Goal: Task Accomplishment & Management: Complete application form

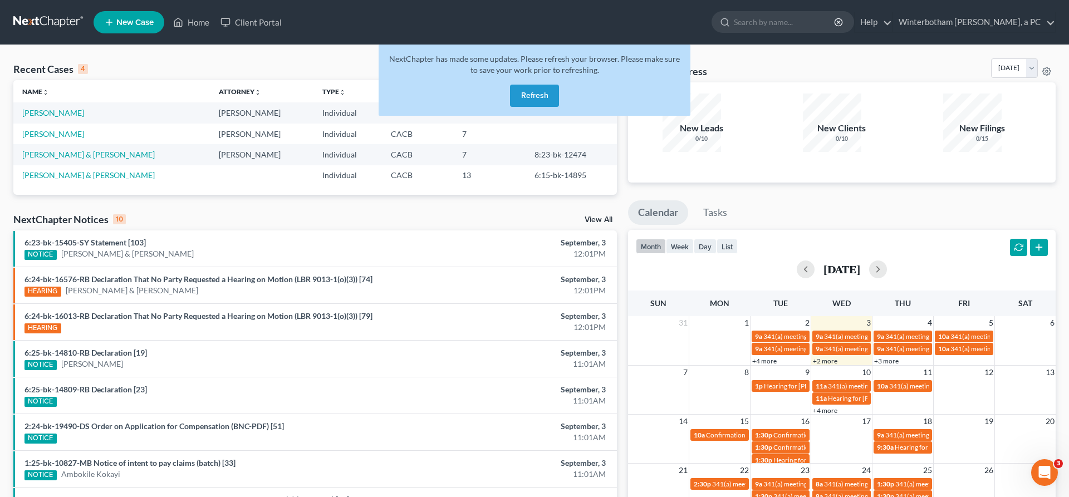
click at [530, 85] on button "Refresh" at bounding box center [534, 96] width 49 height 22
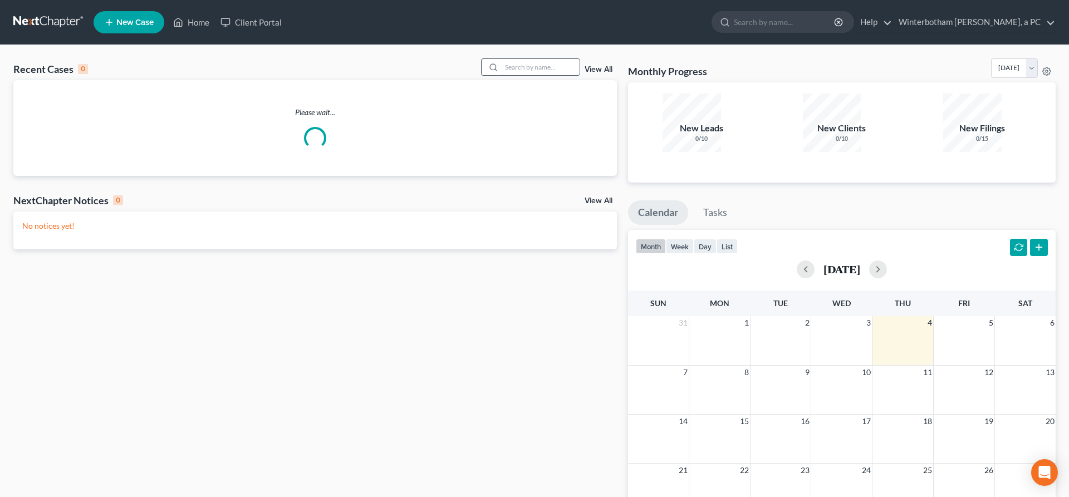
click at [537, 59] on input "search" at bounding box center [541, 67] width 78 height 16
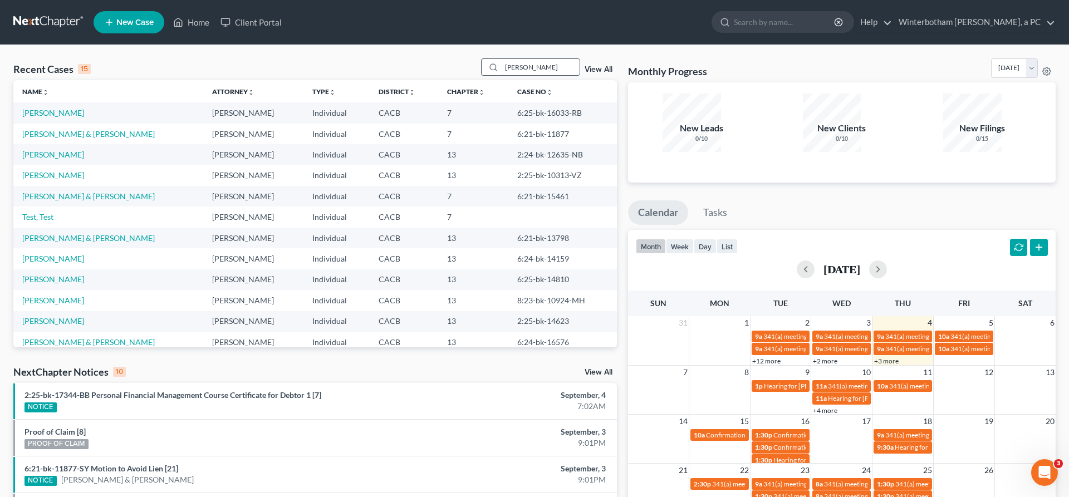
type input "[PERSON_NAME]"
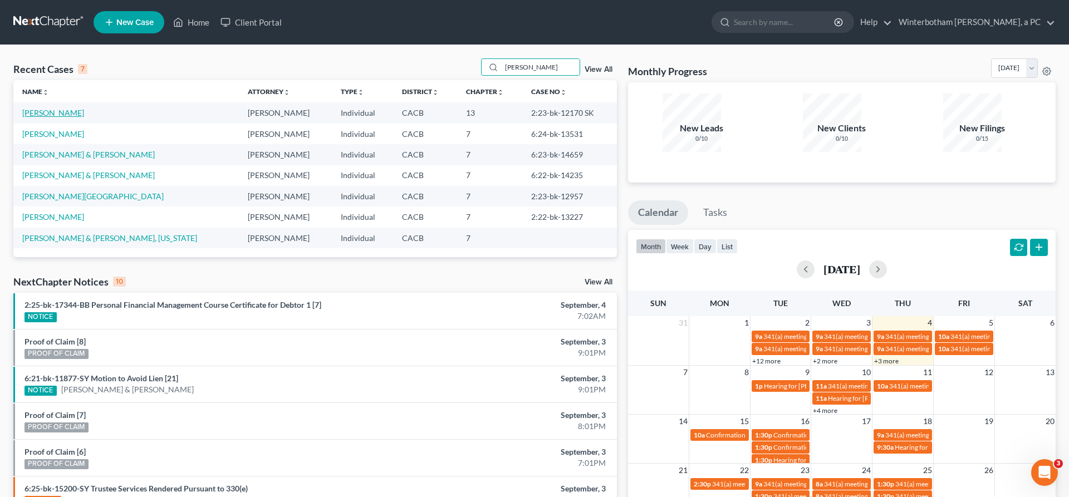
click at [38, 108] on link "[PERSON_NAME]" at bounding box center [53, 112] width 62 height 9
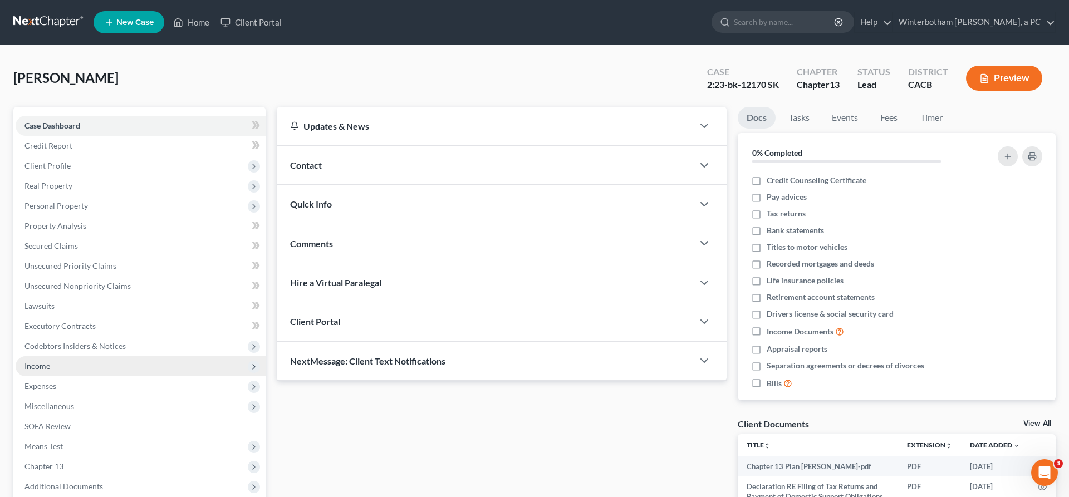
click at [61, 356] on span "Income" at bounding box center [141, 366] width 250 height 20
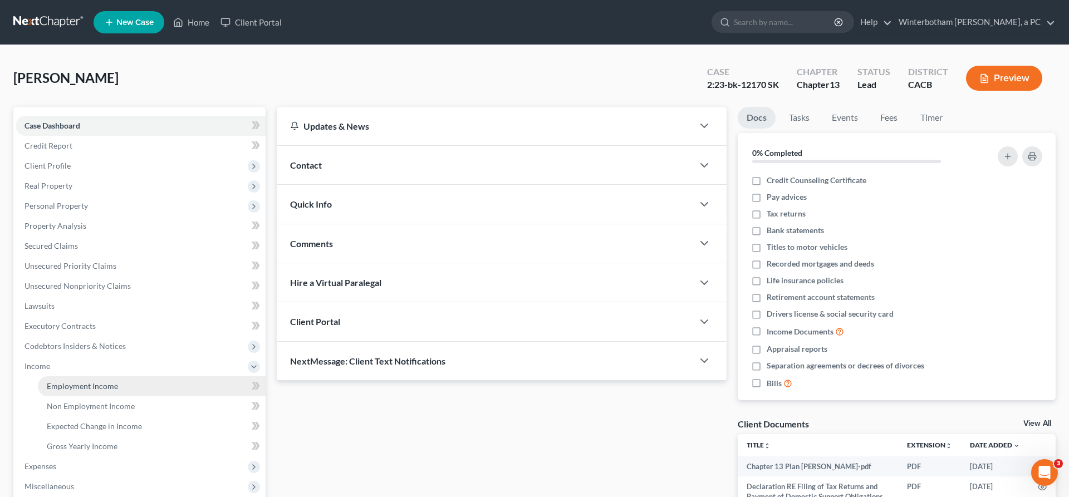
click at [68, 381] on span "Employment Income" at bounding box center [82, 385] width 71 height 9
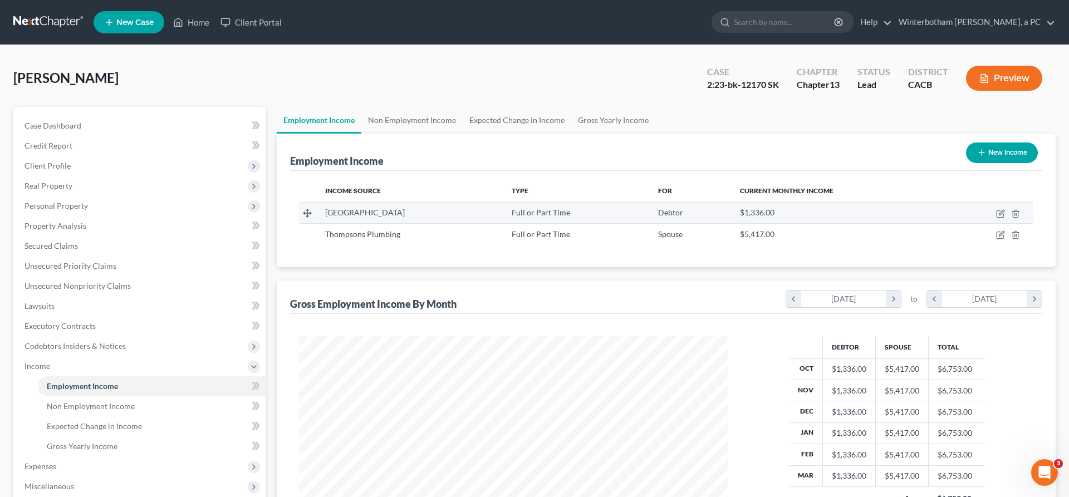
scroll to position [214, 450]
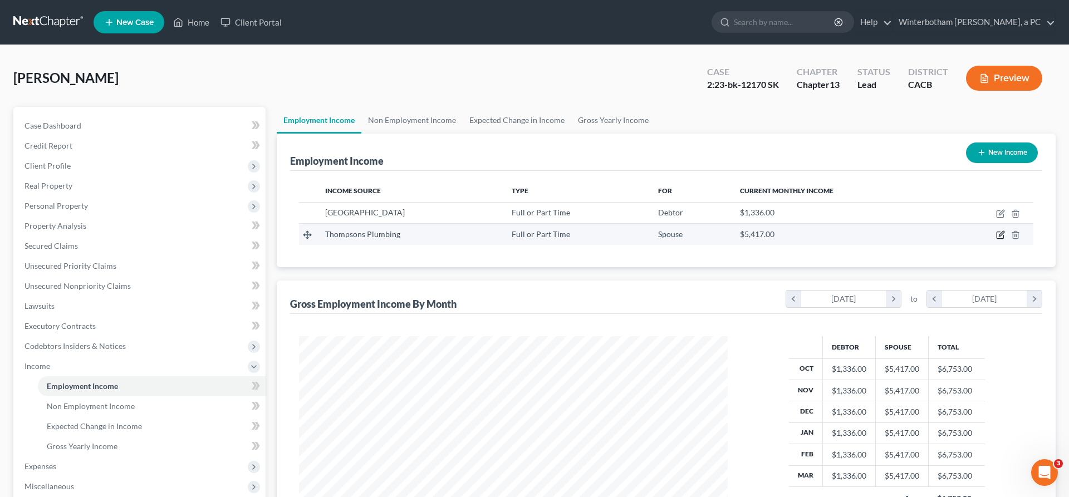
click at [1005, 231] on icon "button" at bounding box center [1000, 235] width 9 height 9
select select "0"
select select "18"
select select "0"
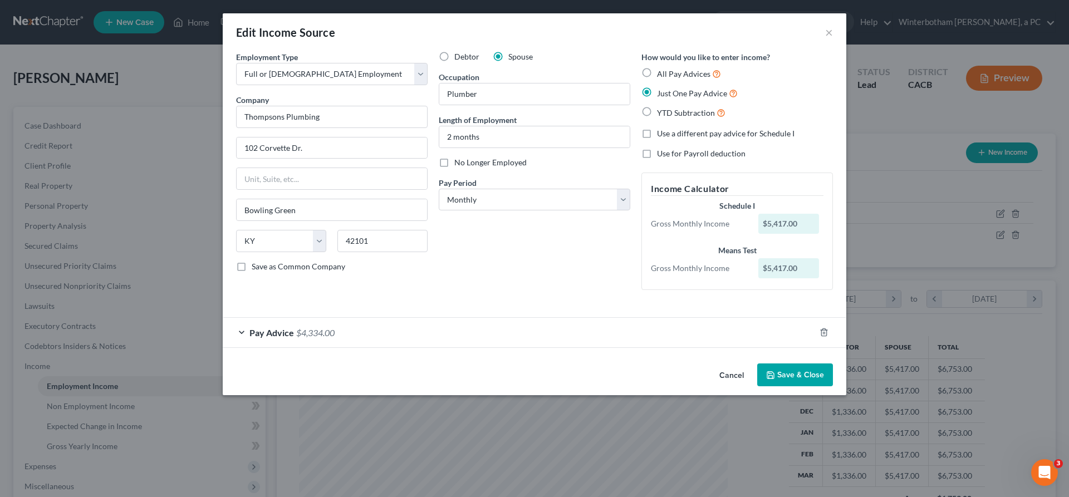
click at [468, 318] on div "Pay Advice $4,334.00" at bounding box center [519, 333] width 592 height 30
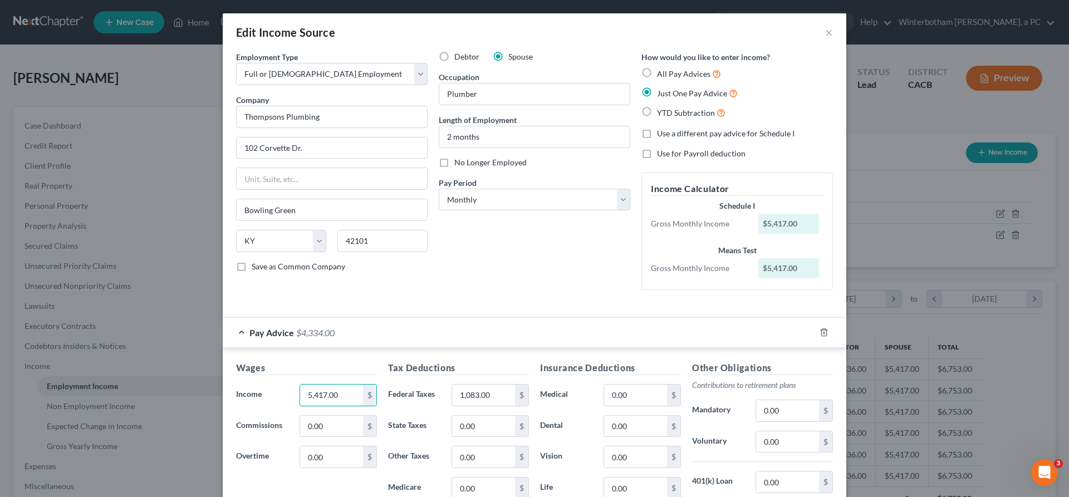
drag, startPoint x: 394, startPoint y: 300, endPoint x: 328, endPoint y: 296, distance: 65.8
click at [329, 385] on input "5,417.00" at bounding box center [331, 395] width 63 height 21
drag, startPoint x: 391, startPoint y: 297, endPoint x: 328, endPoint y: 300, distance: 63.0
click at [329, 385] on input "5,417.00" at bounding box center [331, 395] width 63 height 21
type input "4,766"
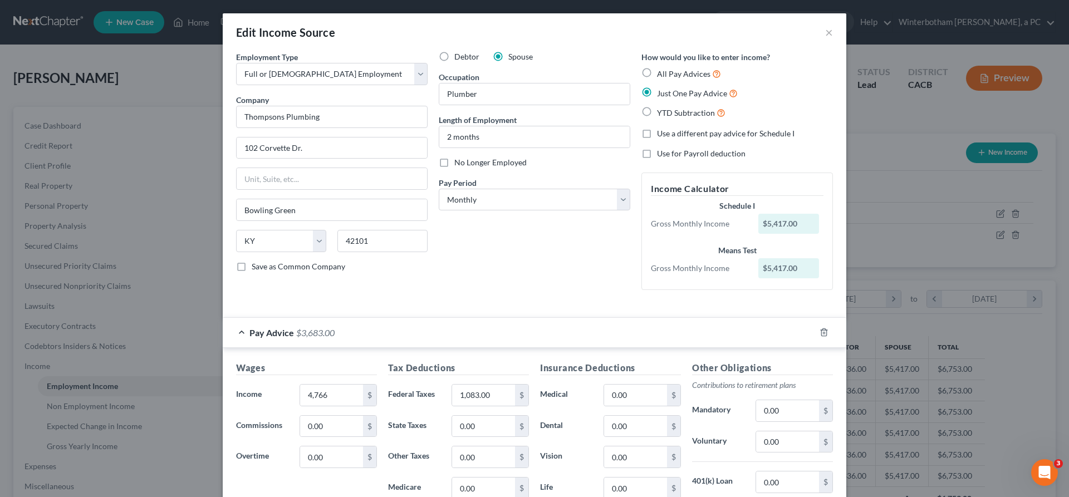
click at [601, 440] on div "Insurance Deductions Medical 0.00 $ Dental 0.00 $ Vision 0.00 $ Life 0.00 $" at bounding box center [611, 478] width 152 height 234
drag, startPoint x: 509, startPoint y: 293, endPoint x: 386, endPoint y: 292, distance: 122.5
click at [452, 385] on input "1,083.00" at bounding box center [483, 395] width 63 height 21
type input "0"
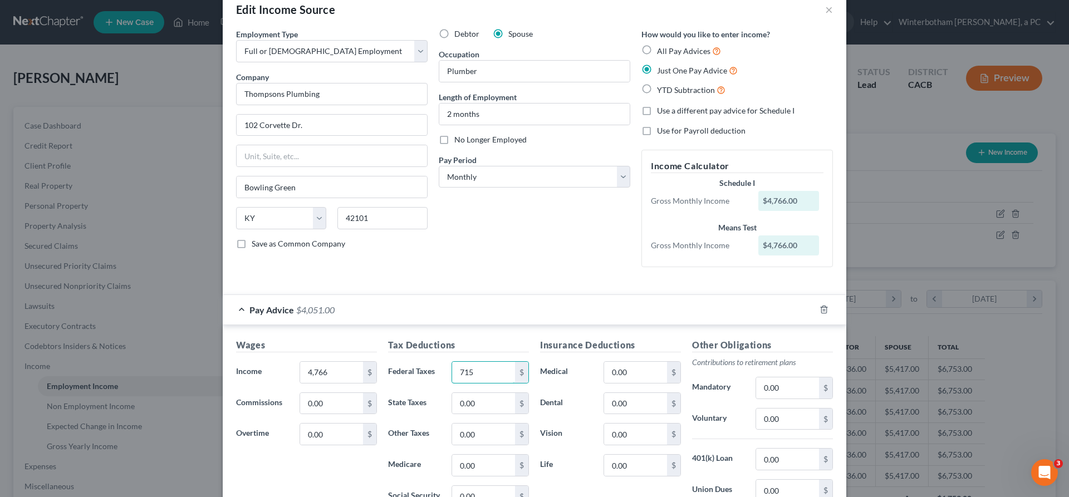
scroll to position [29, 0]
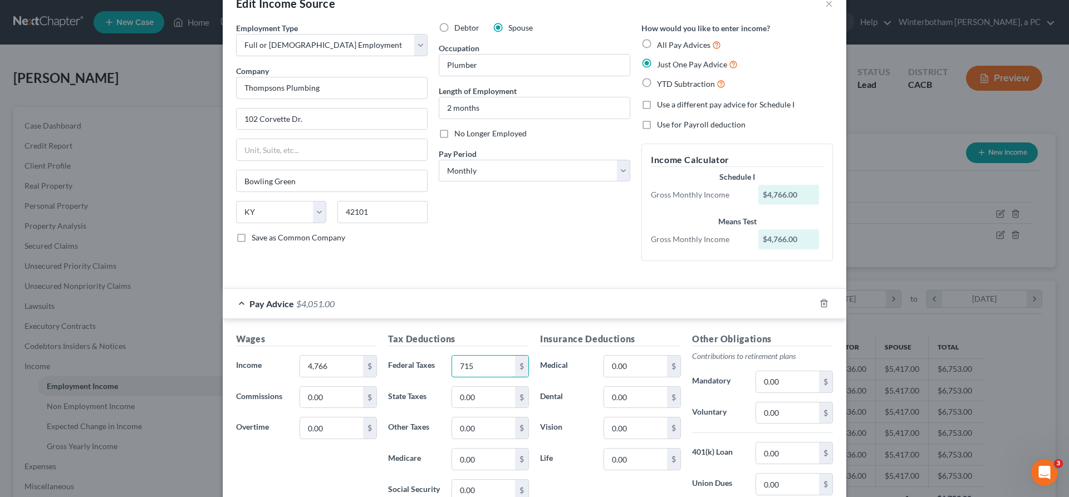
type input "715"
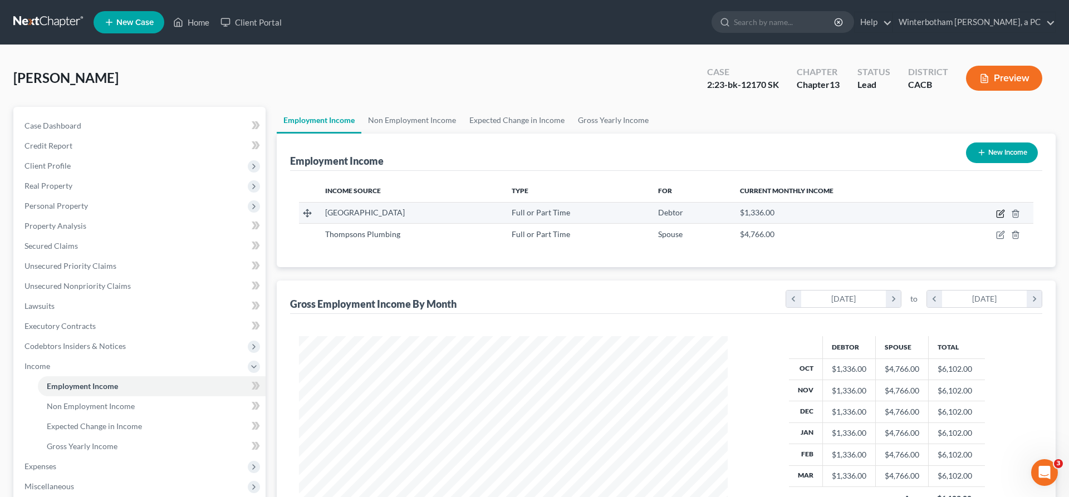
click at [1005, 209] on icon "button" at bounding box center [1000, 213] width 9 height 9
select select "0"
select select "18"
select select "0"
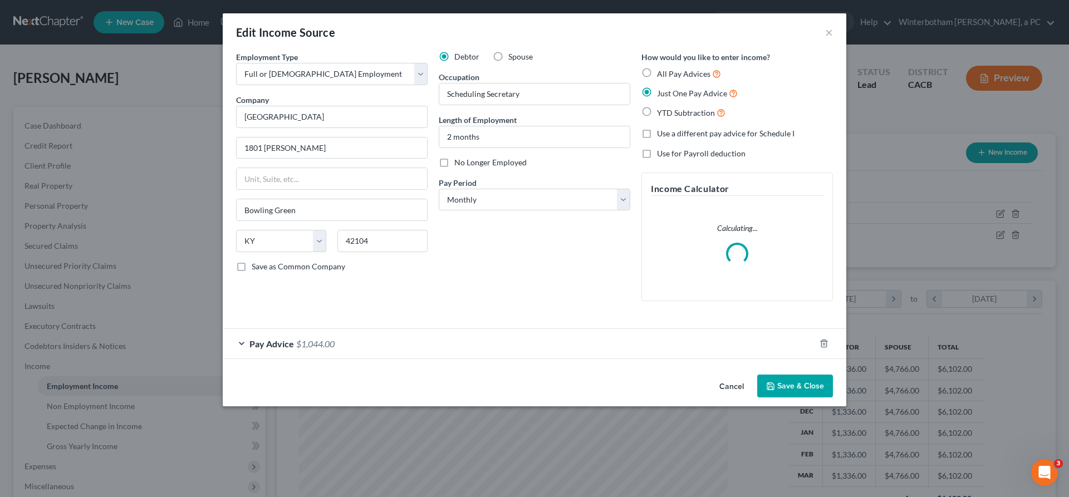
click at [447, 329] on div "Pay Advice $1,044.00" at bounding box center [519, 344] width 592 height 30
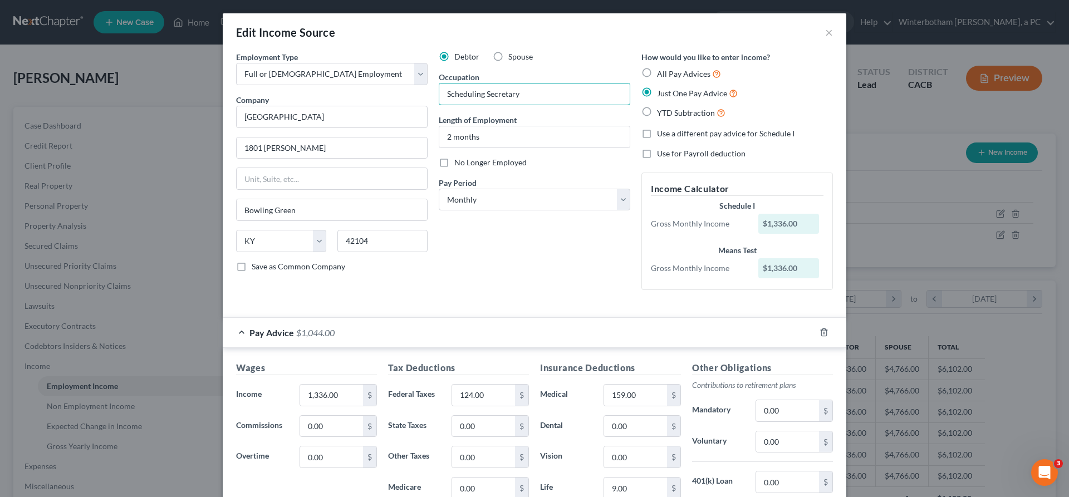
drag, startPoint x: 540, startPoint y: 75, endPoint x: 454, endPoint y: 76, distance: 86.3
click at [455, 84] on input "Scheduling Secretary" at bounding box center [534, 94] width 190 height 21
type input "Student Nursing Extern"
drag, startPoint x: 504, startPoint y: 101, endPoint x: 392, endPoint y: 100, distance: 112.5
click at [439, 126] on input "2 months" at bounding box center [534, 136] width 190 height 21
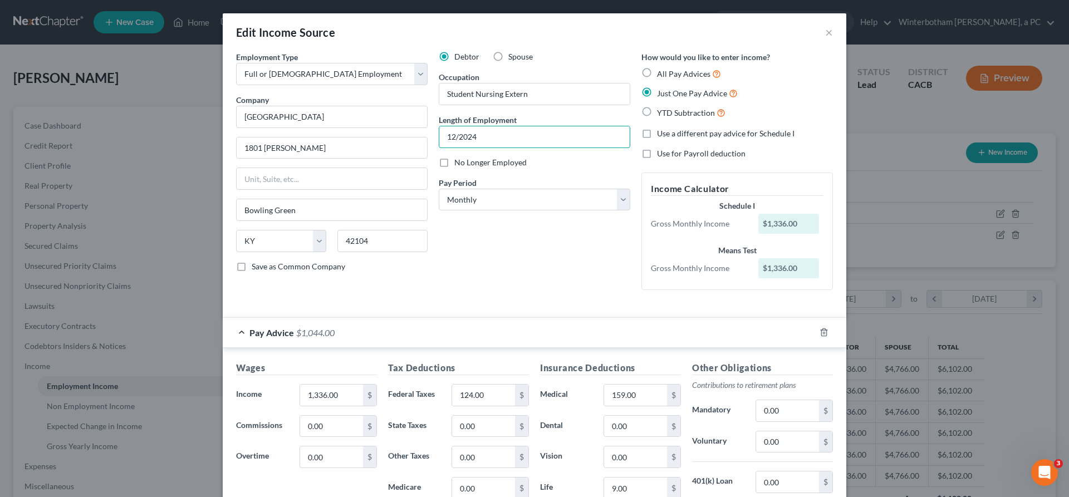
type input "12/2024"
click at [517, 178] on div "Debtor Spouse Occupation Student Nursing Extern Length of Employment 12/2024 No…" at bounding box center [534, 175] width 203 height 248
click at [525, 187] on div "Debtor Spouse Occupation Student Nursing Extern Length of Employment 12/2024 No…" at bounding box center [534, 175] width 203 height 248
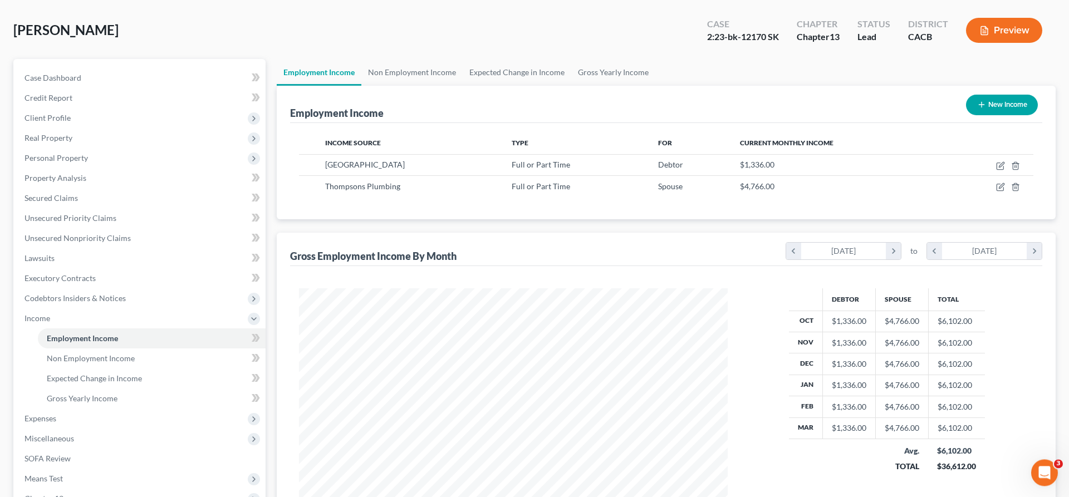
scroll to position [62, 0]
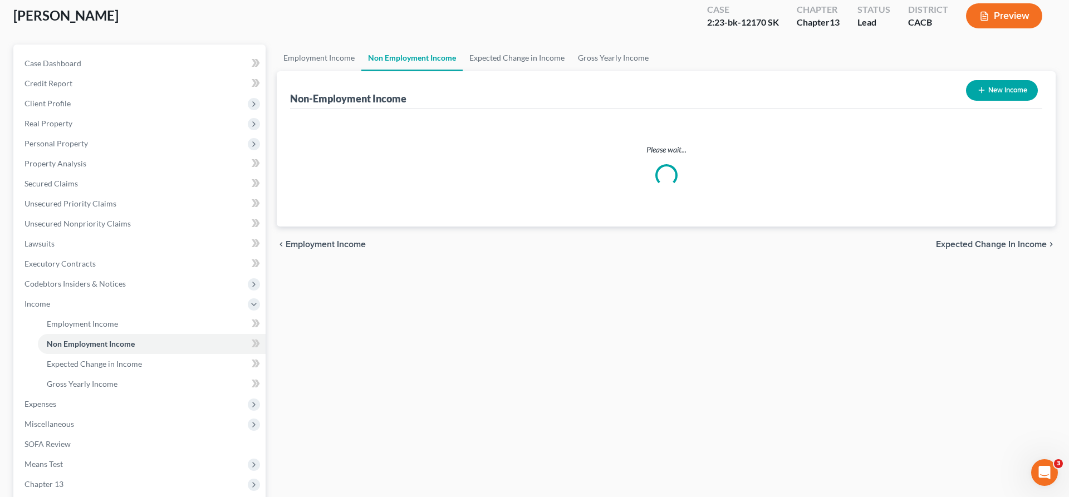
scroll to position [29, 0]
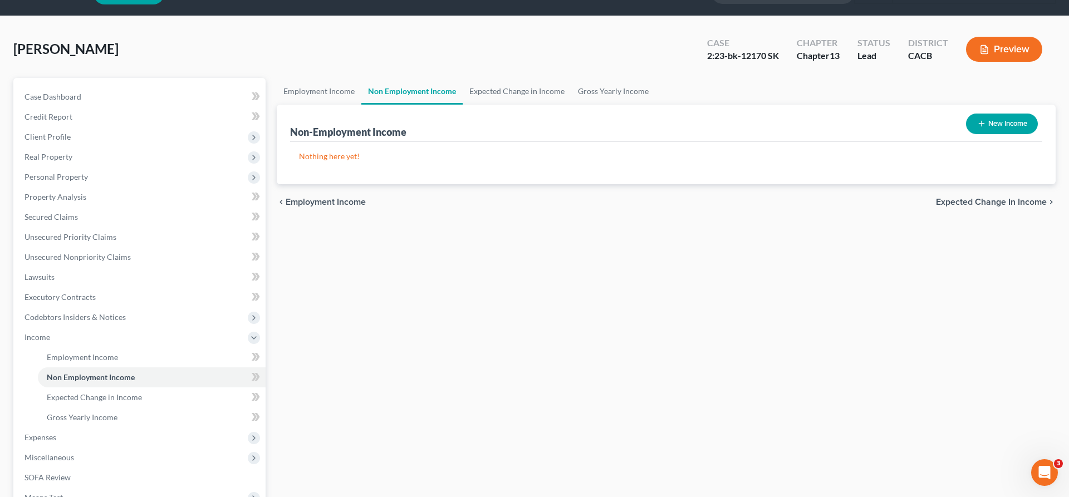
click at [1010, 114] on button "New Income" at bounding box center [1002, 124] width 72 height 21
select select "0"
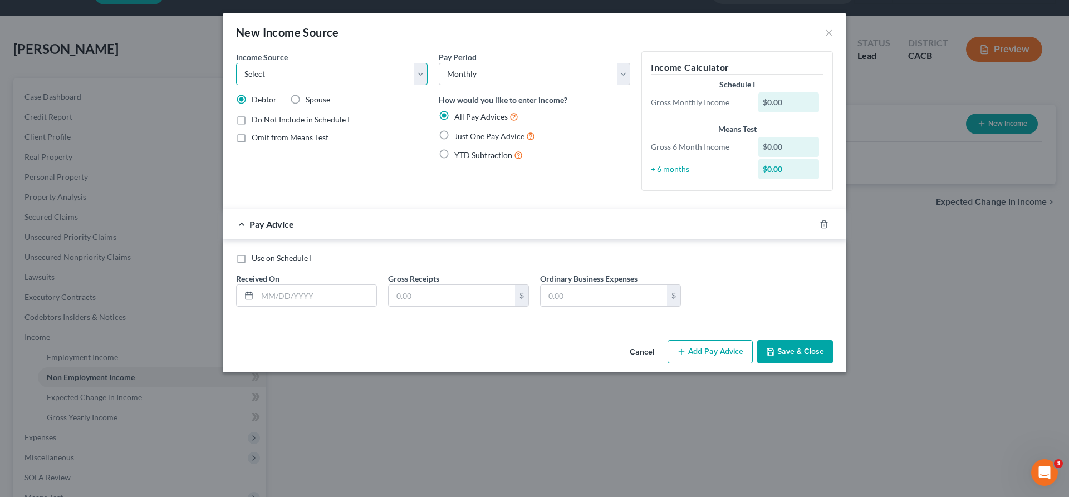
click at [236, 63] on select "Select Unemployment Disability (from employer) Pension Retirement Social Securi…" at bounding box center [332, 74] width 192 height 22
select select "13"
click option "Other Monthly Income" at bounding box center [0, 0] width 0 height 0
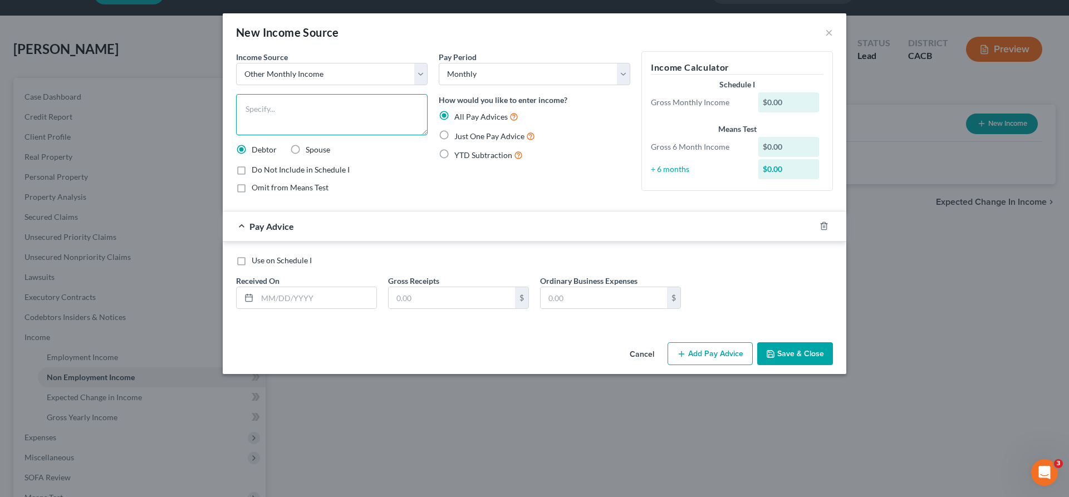
click at [359, 94] on textarea at bounding box center [332, 114] width 192 height 41
type textarea "Prior Employment (Ended [DATE])"
click at [470, 130] on label "Just One Pay Advice" at bounding box center [494, 136] width 81 height 13
click at [466, 130] on input "Just One Pay Advice" at bounding box center [462, 133] width 7 height 7
radio input "true"
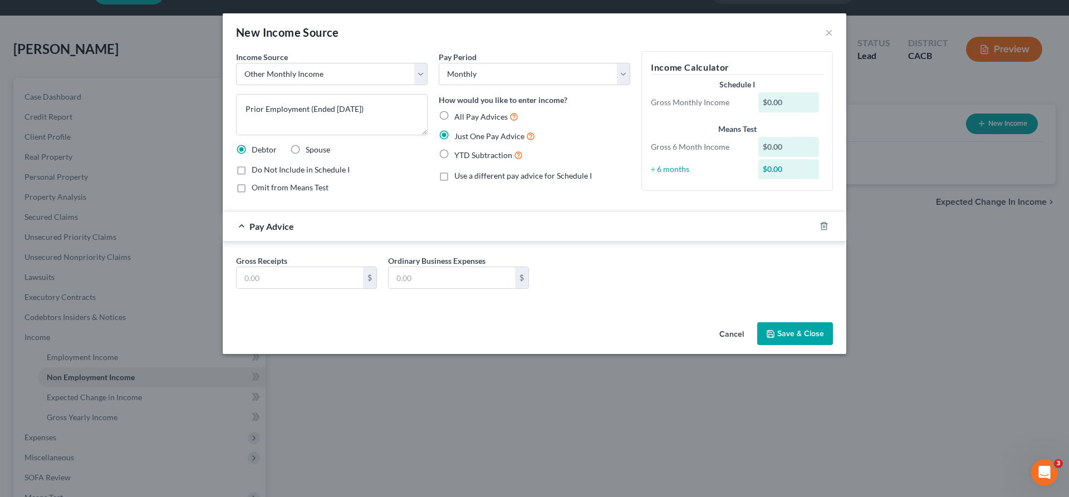
click at [312, 164] on label "Do Not Include in Schedule I" at bounding box center [301, 169] width 98 height 11
click at [263, 164] on input "Do Not Include in Schedule I" at bounding box center [259, 167] width 7 height 7
checkbox input "true"
drag, startPoint x: 361, startPoint y: 208, endPoint x: 335, endPoint y: 209, distance: 26.2
click at [339, 267] on input "text" at bounding box center [300, 277] width 126 height 21
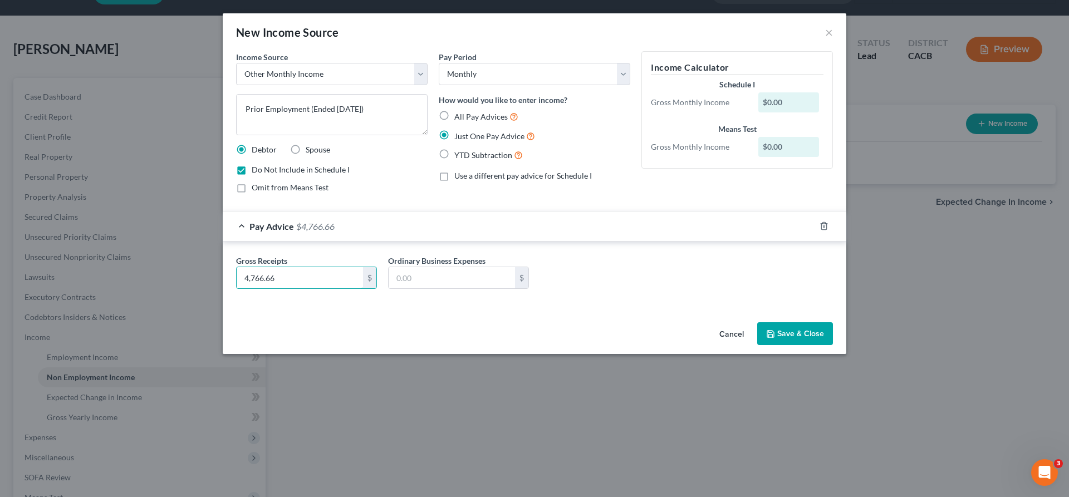
type input "4,766.66"
click at [757, 322] on button "Save & Close" at bounding box center [795, 333] width 76 height 23
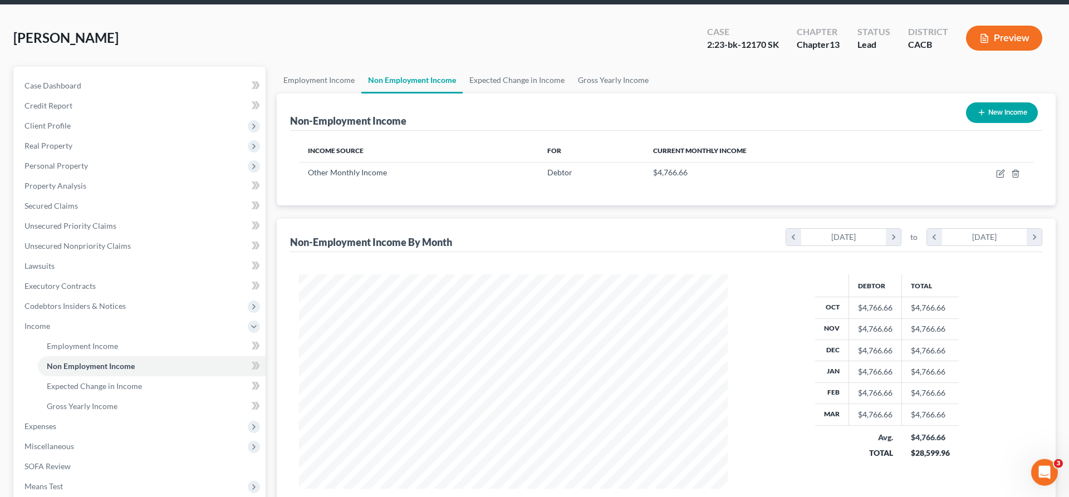
scroll to position [45, 0]
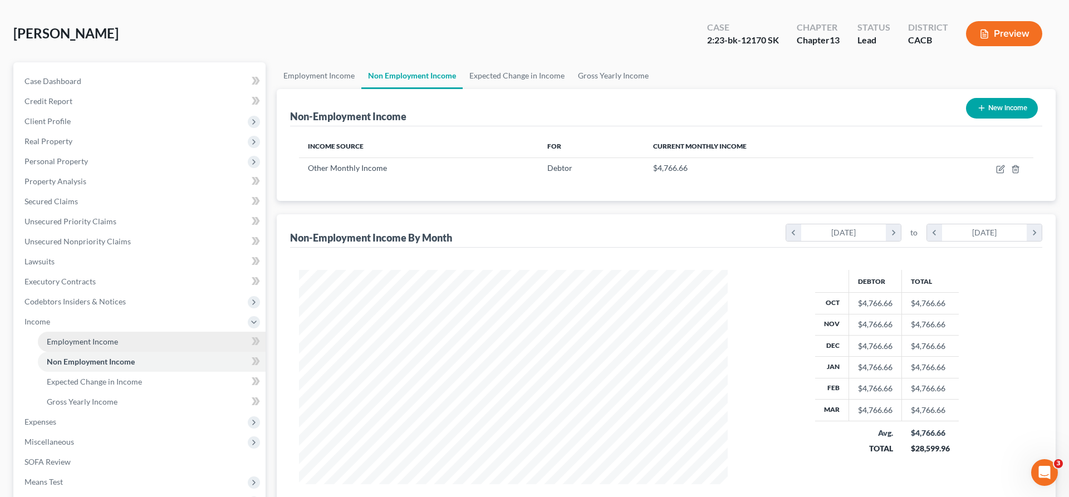
click at [99, 332] on link "Employment Income" at bounding box center [152, 342] width 228 height 20
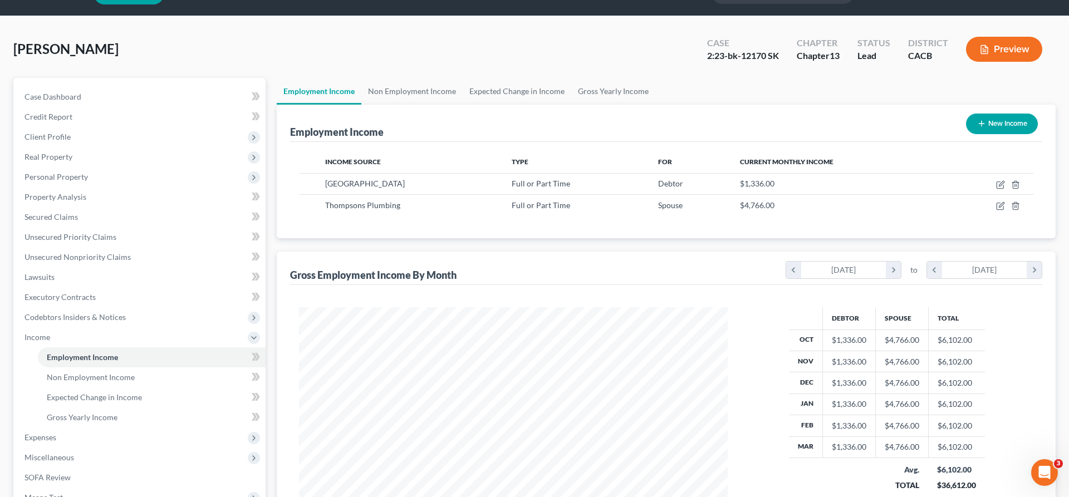
scroll to position [214, 450]
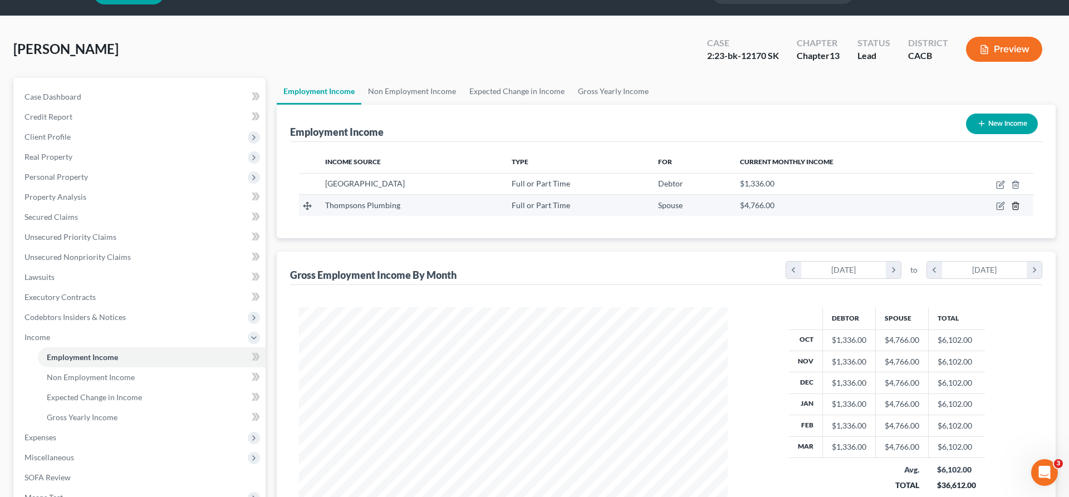
click at [1018, 203] on icon "button" at bounding box center [1015, 206] width 5 height 7
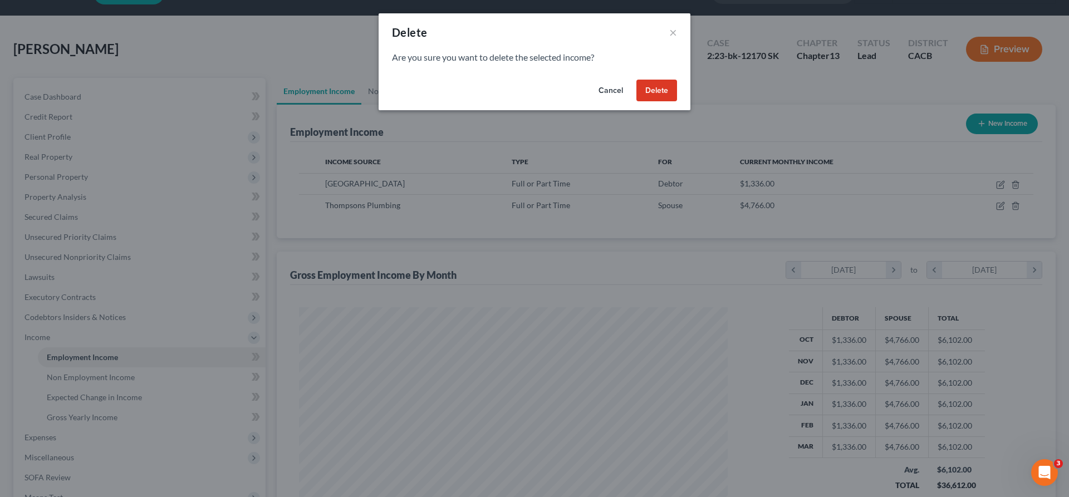
click at [636, 80] on button "Delete" at bounding box center [656, 91] width 41 height 22
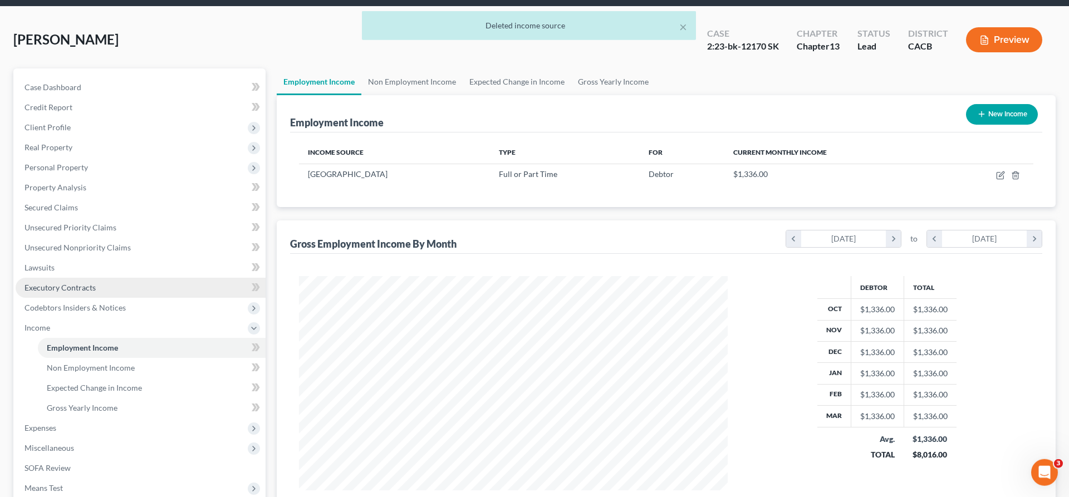
scroll to position [45, 0]
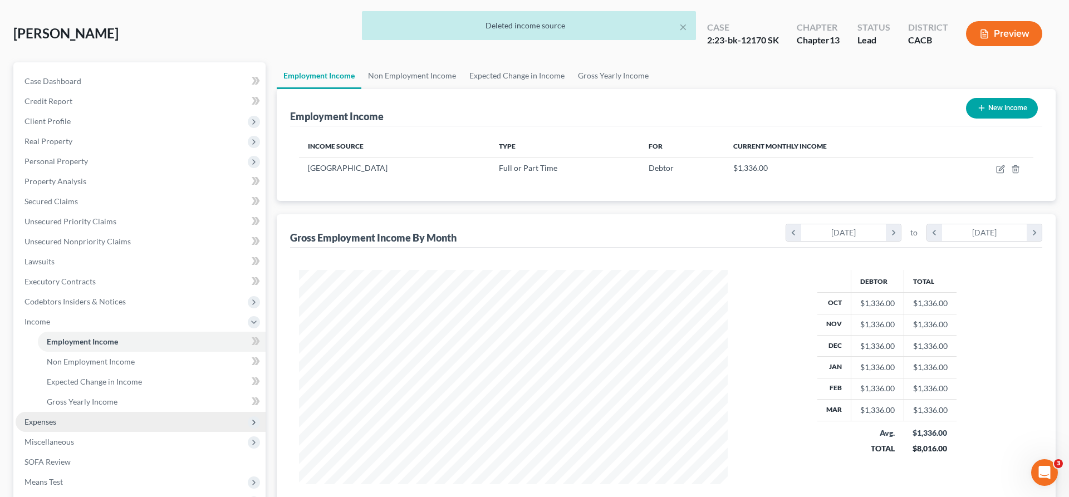
click at [87, 412] on span "Expenses" at bounding box center [141, 422] width 250 height 20
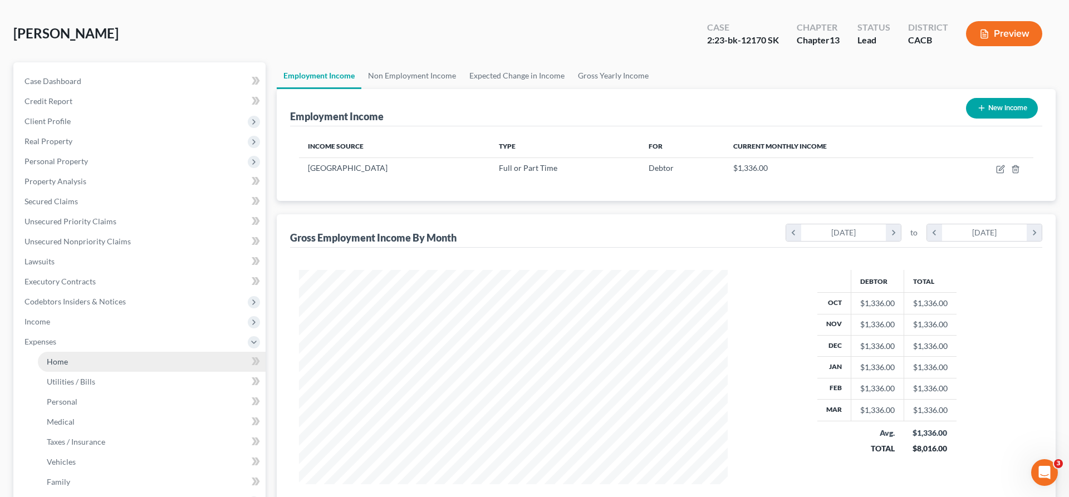
click at [62, 352] on link "Home" at bounding box center [152, 362] width 228 height 20
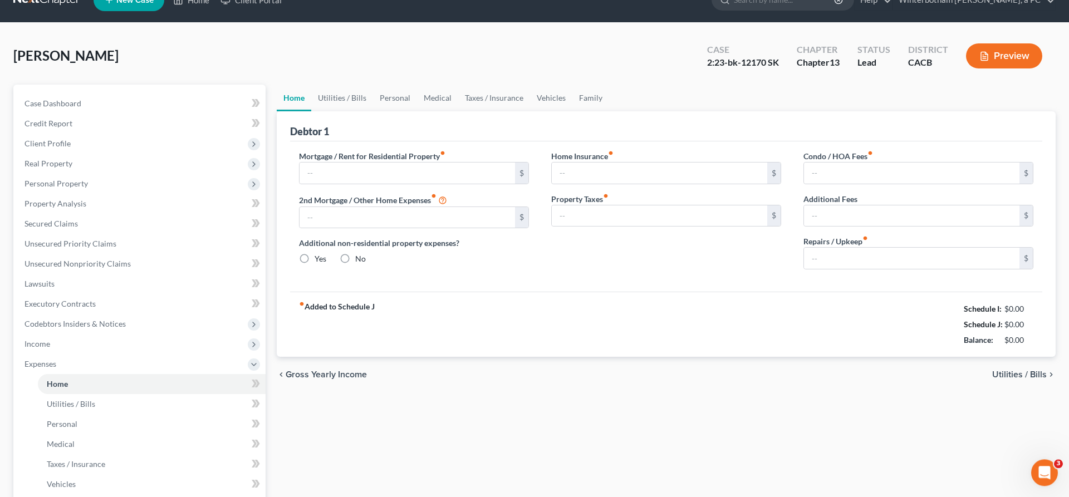
type input "1,190.00"
type input "0.00"
radio input "true"
type input "0.00"
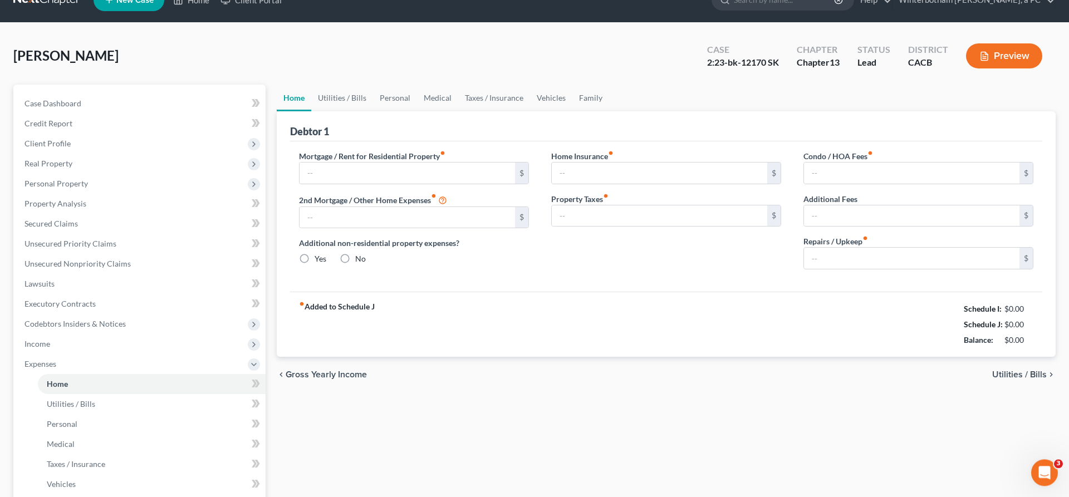
type input "0.00"
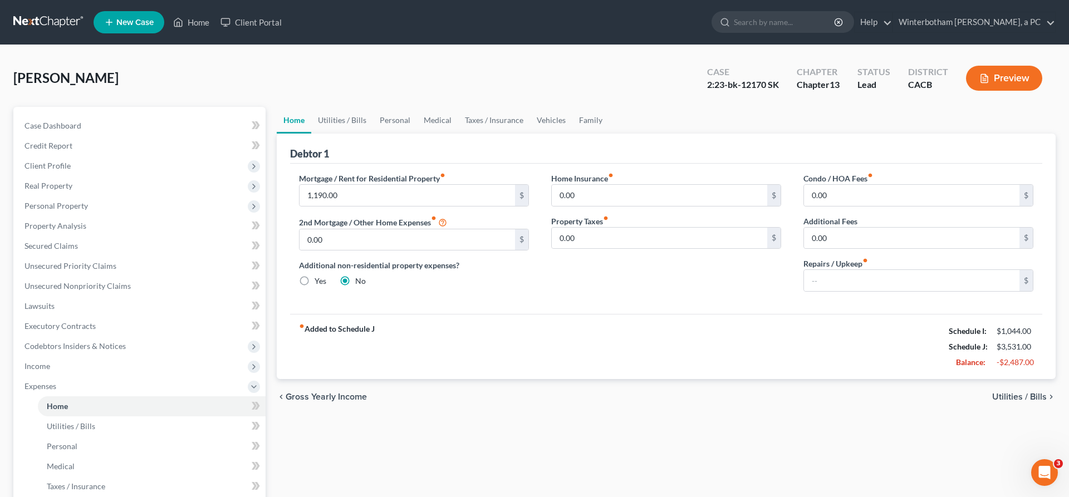
click at [1022, 393] on span "Utilities / Bills" at bounding box center [1019, 397] width 55 height 9
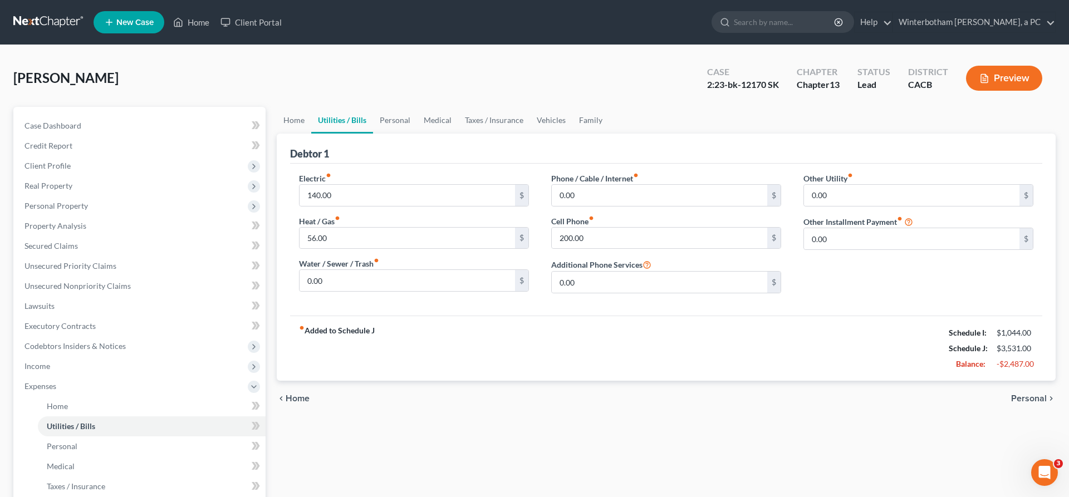
click at [1035, 394] on span "Personal" at bounding box center [1029, 398] width 36 height 9
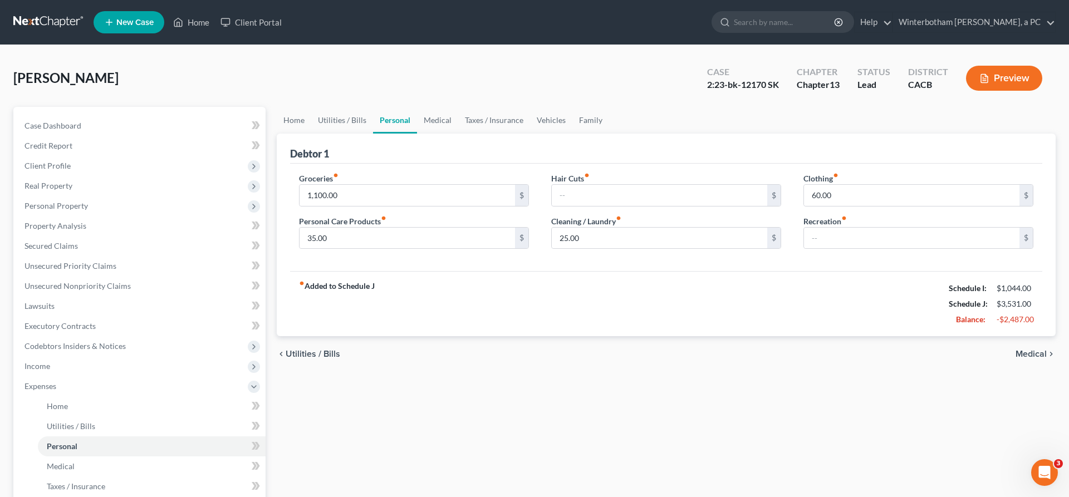
click at [1036, 350] on span "Medical" at bounding box center [1031, 354] width 31 height 9
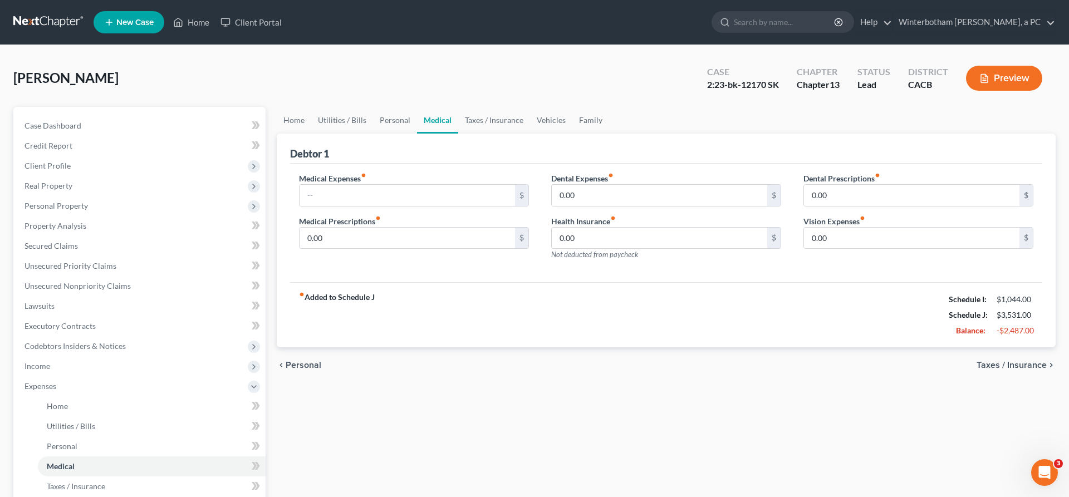
click at [1036, 361] on span "Taxes / Insurance" at bounding box center [1012, 365] width 70 height 9
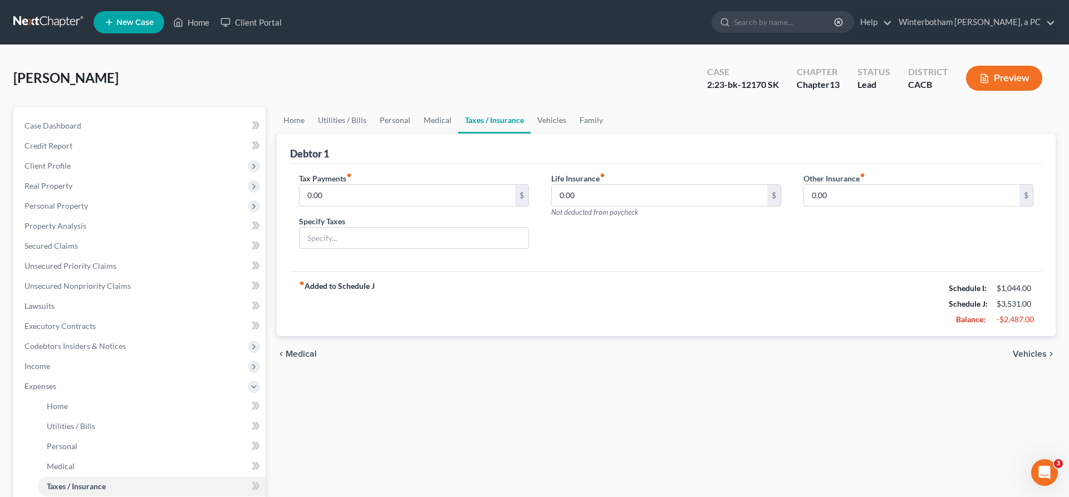
click at [1036, 350] on span "Vehicles" at bounding box center [1030, 354] width 34 height 9
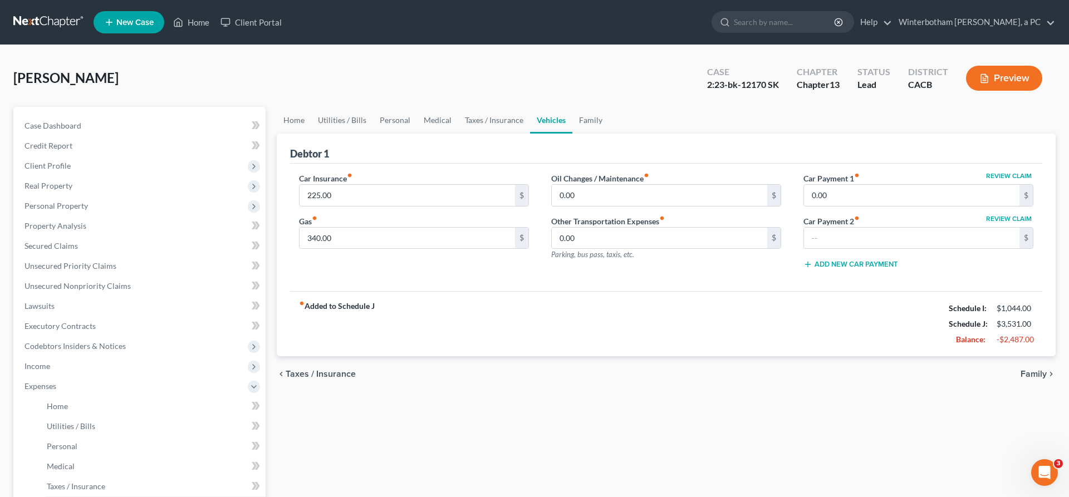
click at [1045, 370] on span "Family" at bounding box center [1034, 374] width 26 height 9
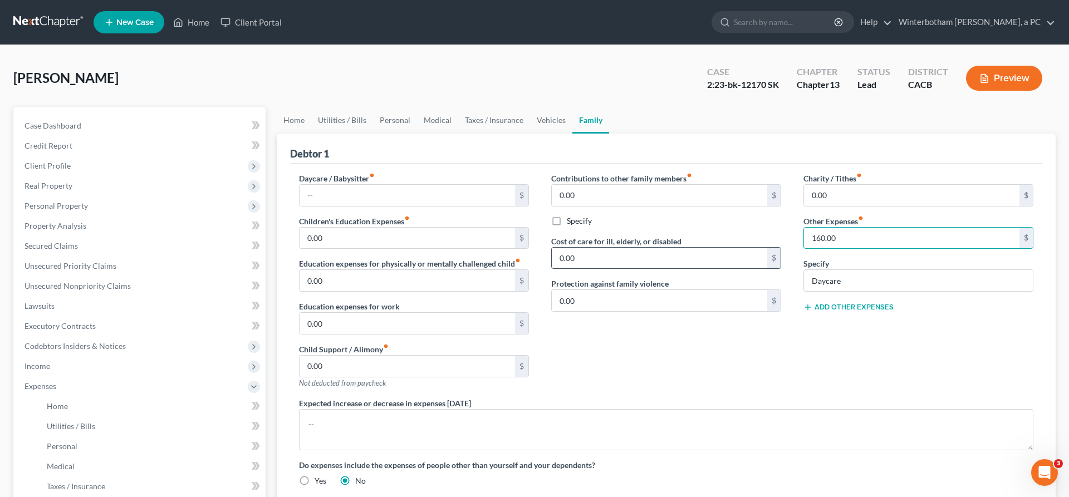
drag, startPoint x: 851, startPoint y: 185, endPoint x: 735, endPoint y: 194, distance: 116.8
click at [804, 228] on input "160.00" at bounding box center [911, 238] width 215 height 21
type input "0"
click at [852, 270] on input "Daycare" at bounding box center [918, 280] width 229 height 21
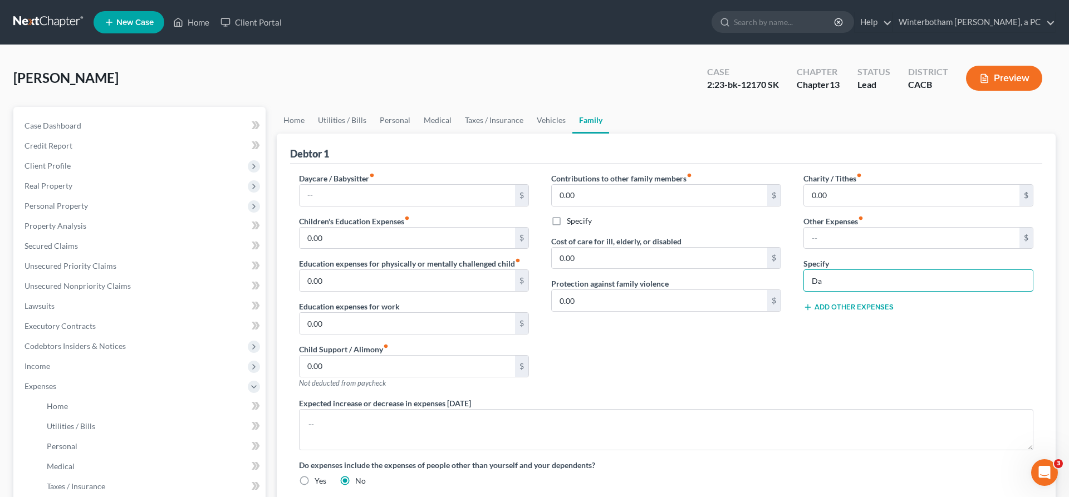
type input "D"
click at [778, 264] on div "Contributions to other family members fiber_manual_record 0.00 $ Specify Cost o…" at bounding box center [666, 285] width 252 height 225
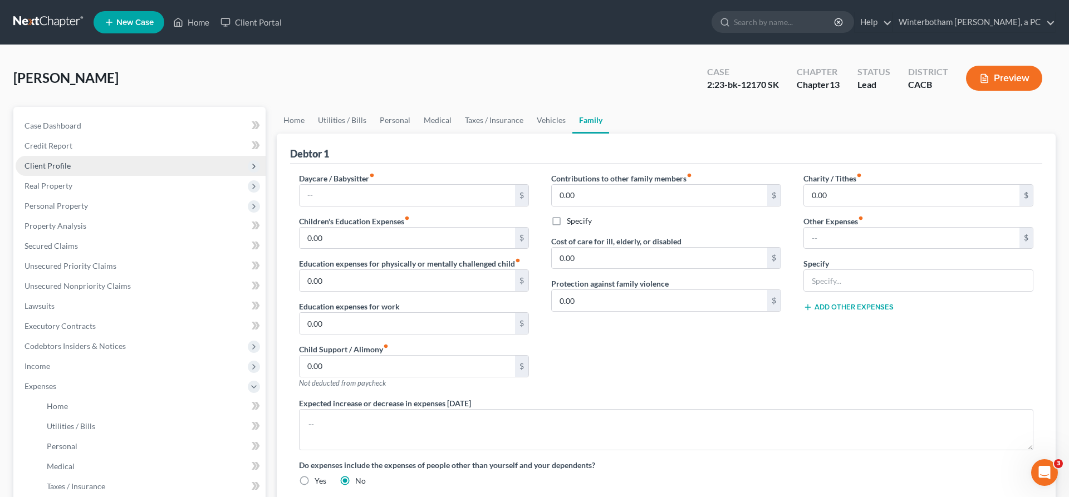
click at [50, 156] on span "Client Profile" at bounding box center [141, 166] width 250 height 20
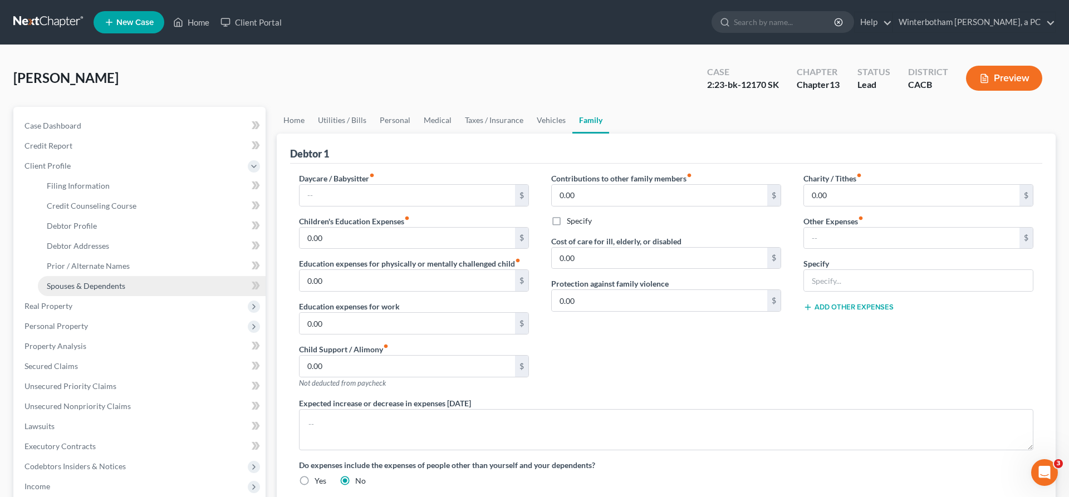
click at [86, 281] on span "Spouses & Dependents" at bounding box center [86, 285] width 79 height 9
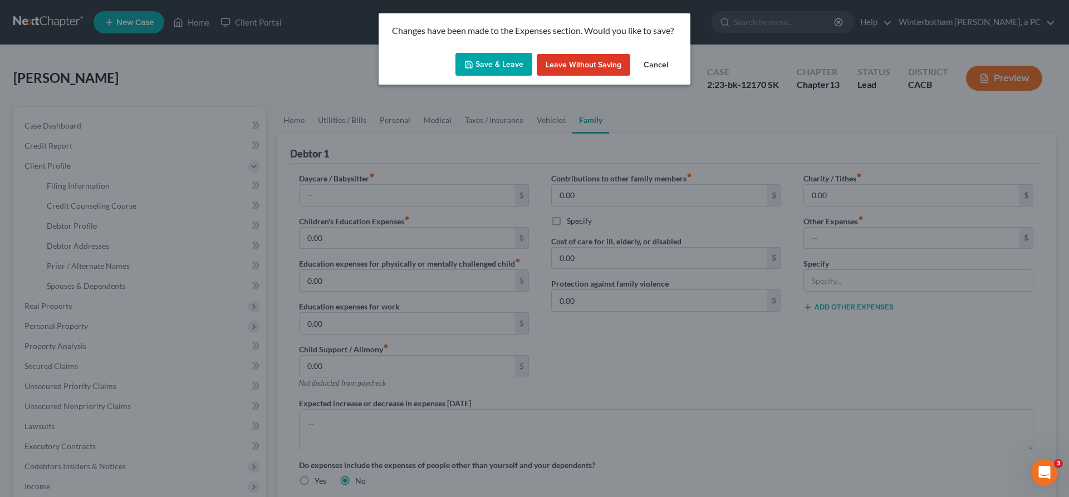
click at [523, 53] on button "Save & Leave" at bounding box center [493, 64] width 77 height 23
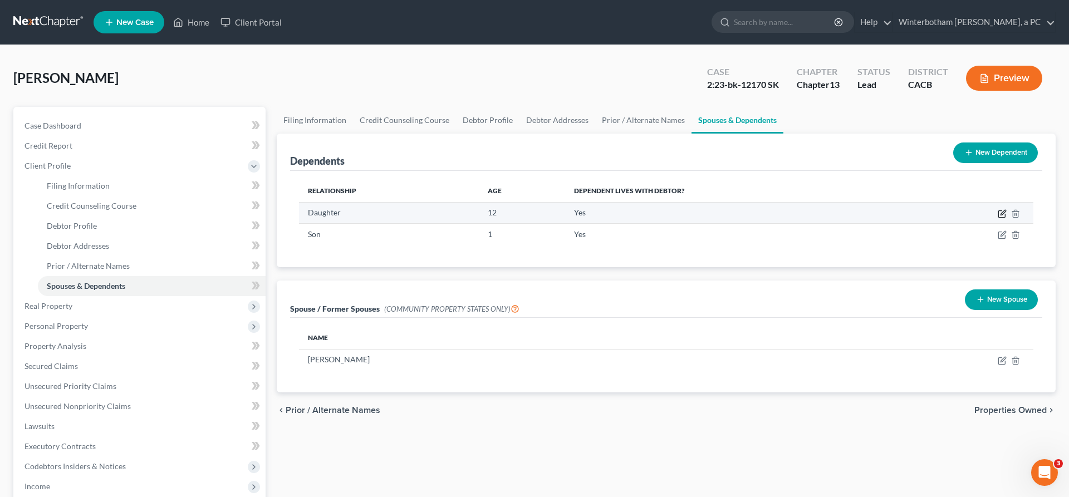
click at [1006, 210] on icon "button" at bounding box center [1003, 212] width 5 height 5
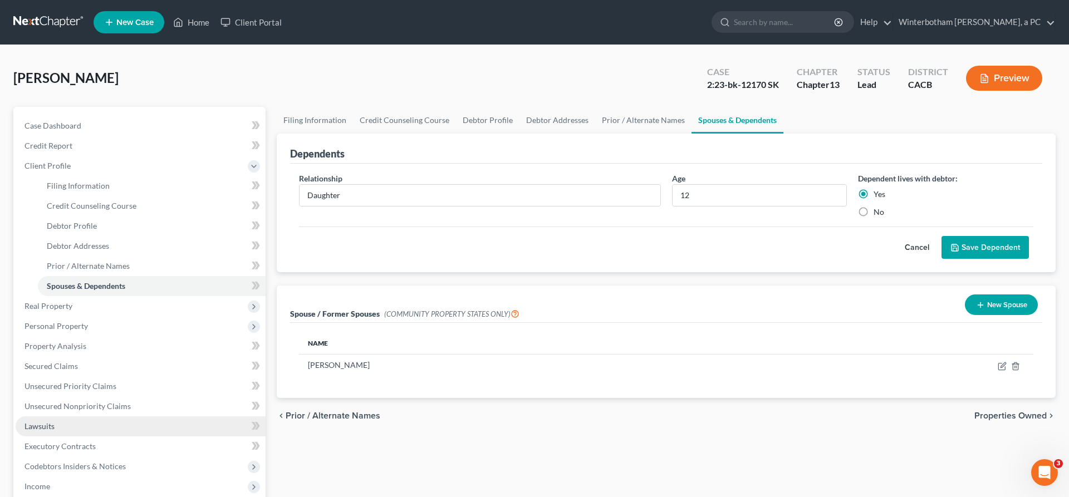
scroll to position [59, 0]
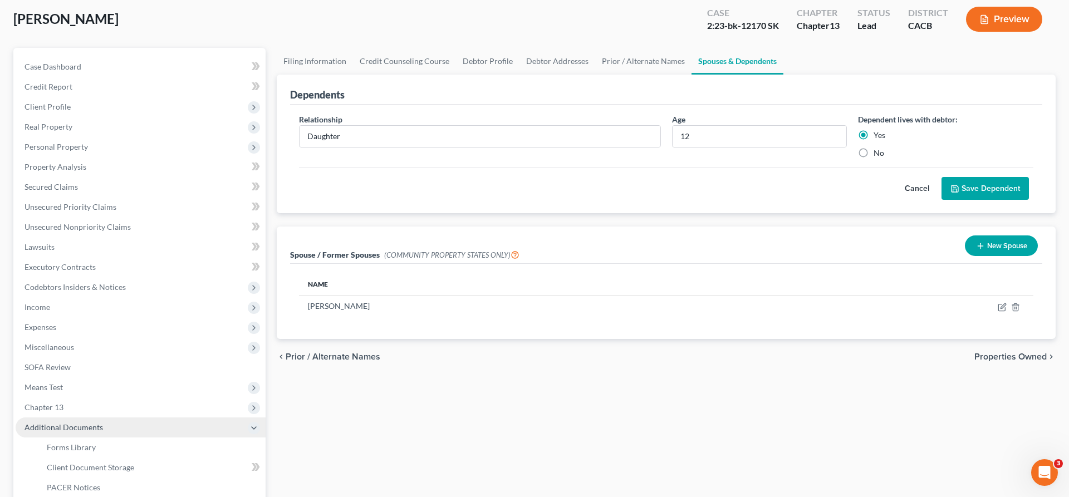
scroll to position [44, 0]
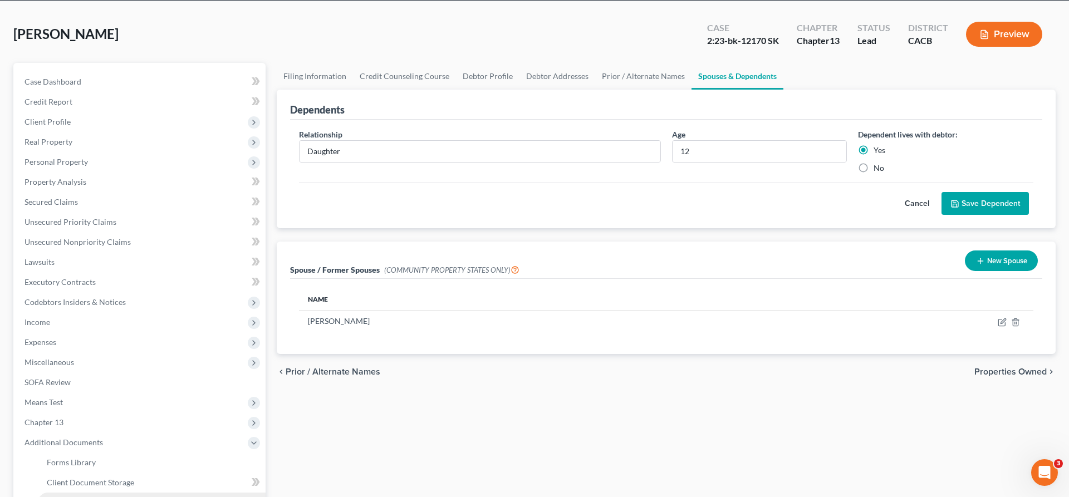
click at [79, 497] on span "PACER Notices" at bounding box center [73, 502] width 53 height 9
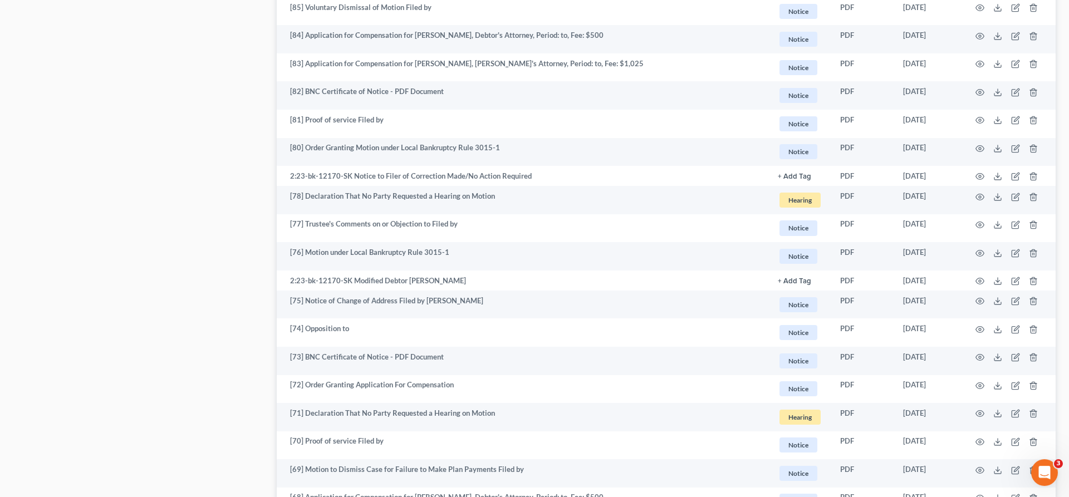
scroll to position [1526, 0]
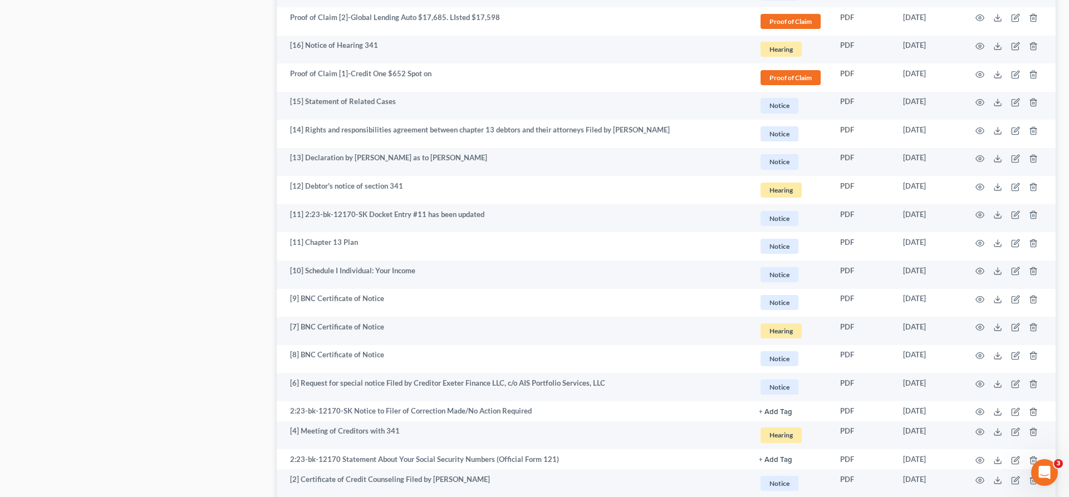
scroll to position [1282, 0]
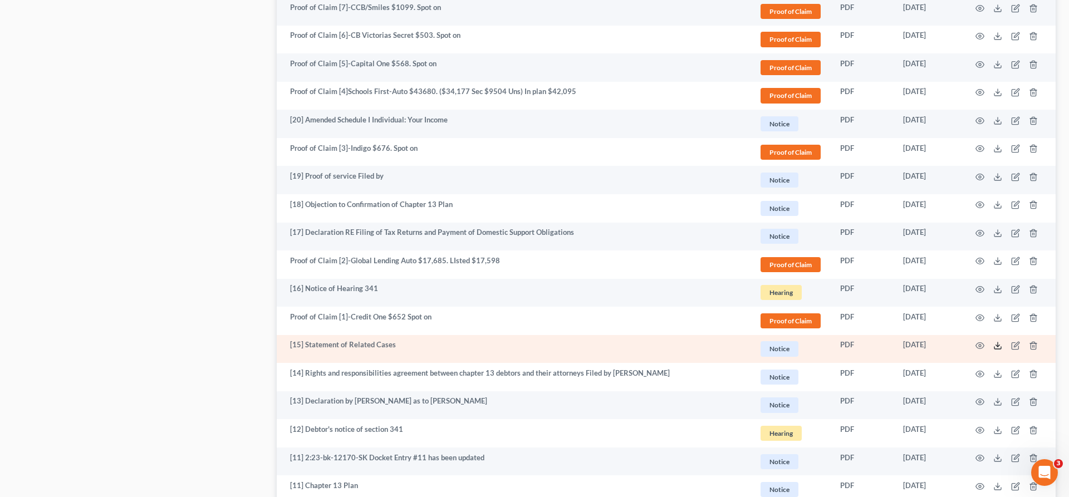
click at [1002, 341] on icon at bounding box center [997, 345] width 9 height 9
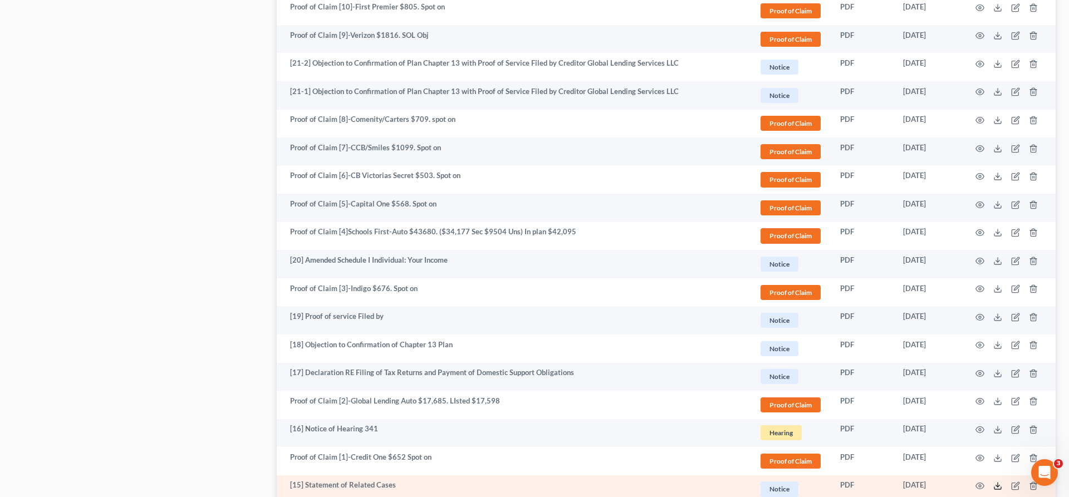
scroll to position [1095, 0]
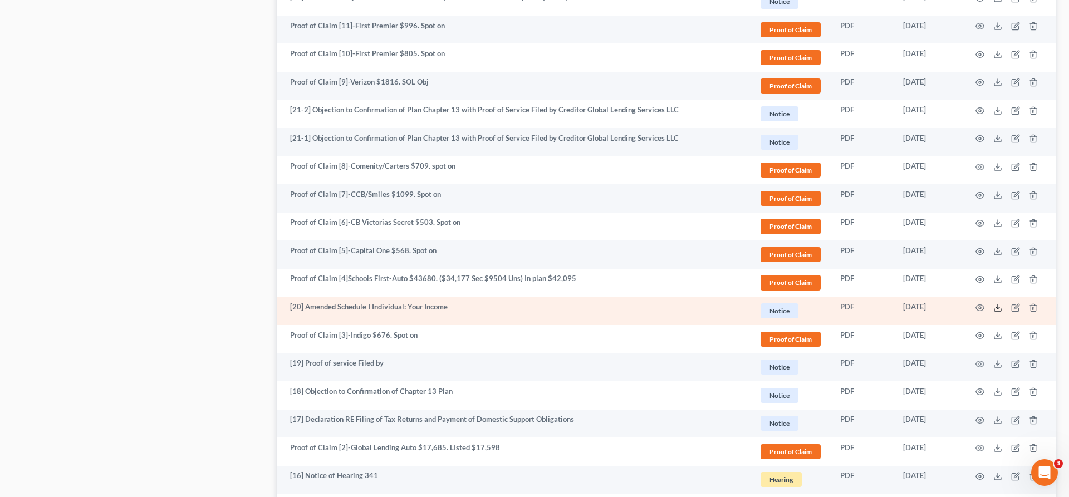
click at [1000, 307] on polyline at bounding box center [998, 308] width 4 height 2
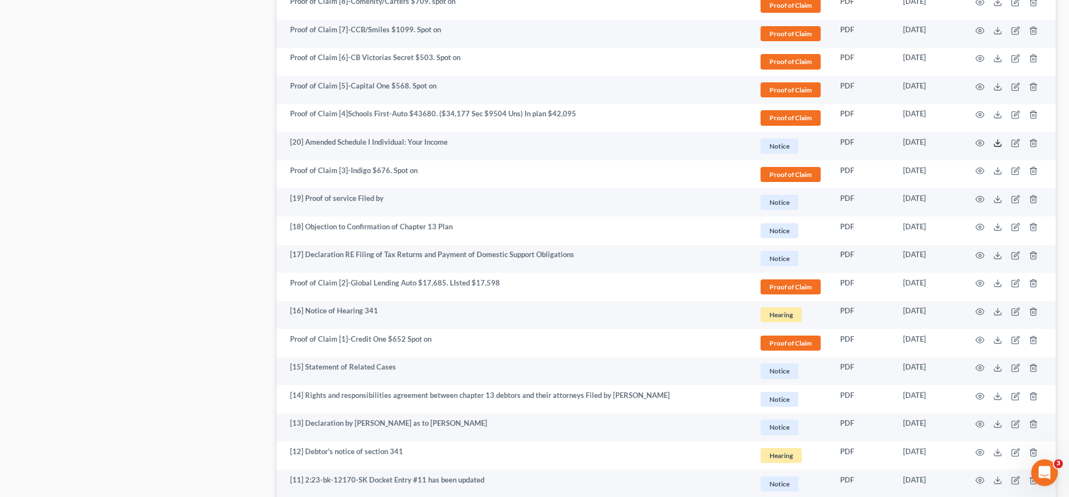
scroll to position [1282, 0]
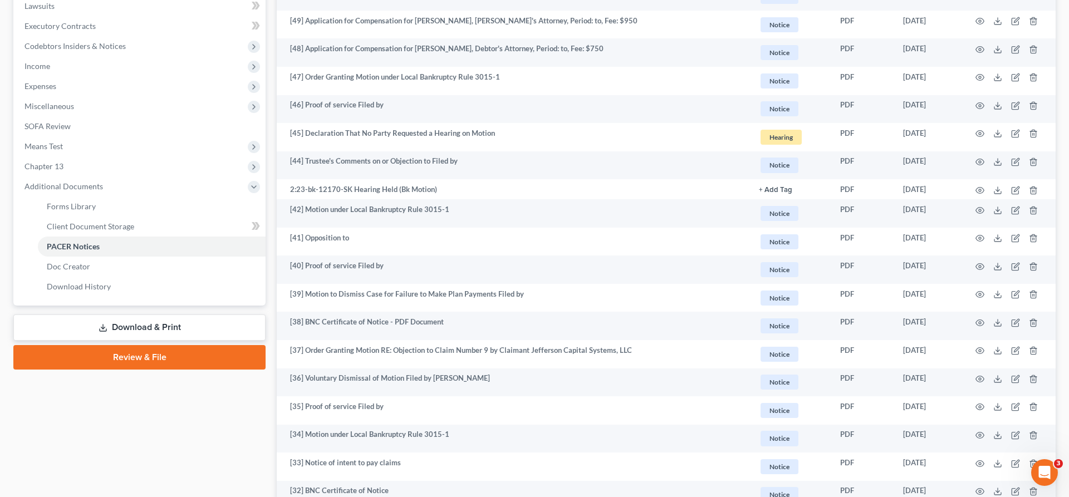
scroll to position [0, 0]
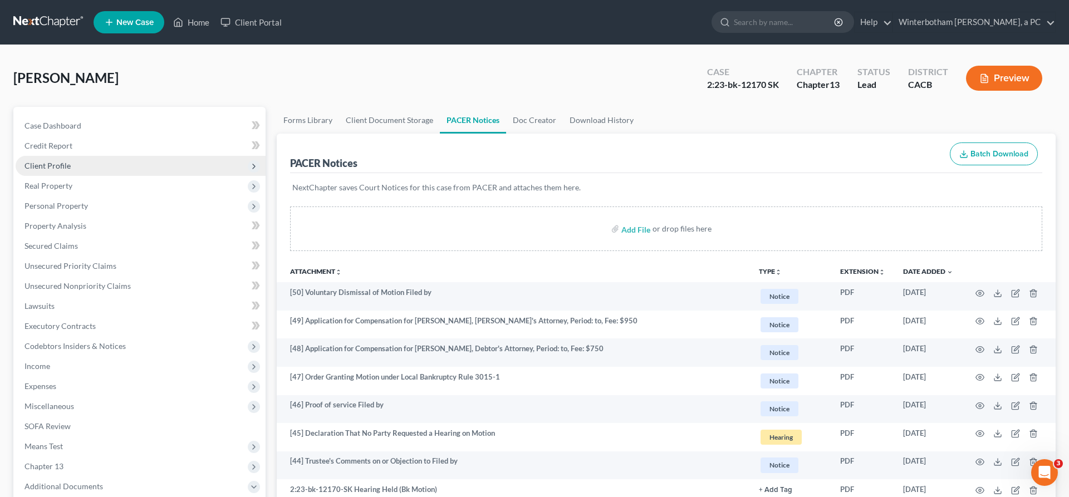
click at [40, 161] on span "Client Profile" at bounding box center [47, 165] width 46 height 9
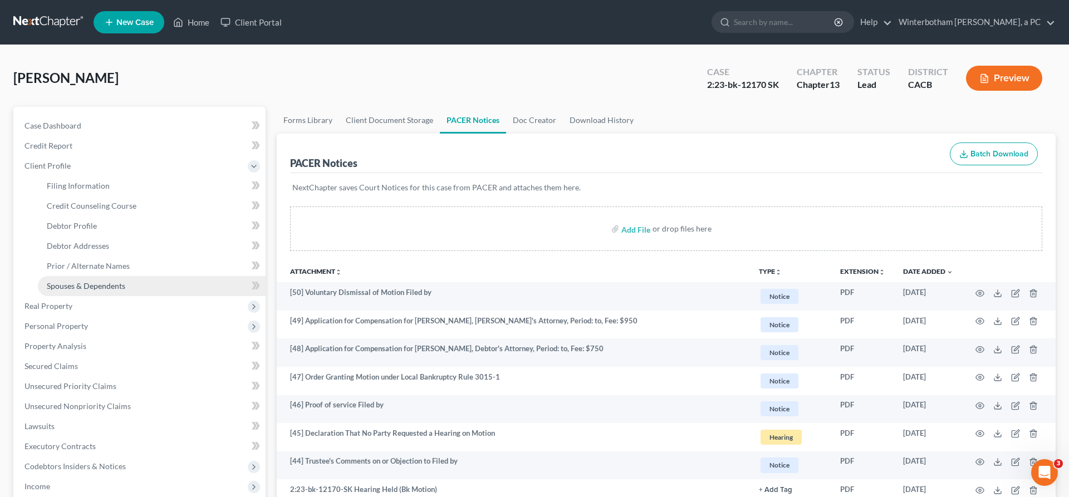
click at [76, 281] on span "Spouses & Dependents" at bounding box center [86, 285] width 79 height 9
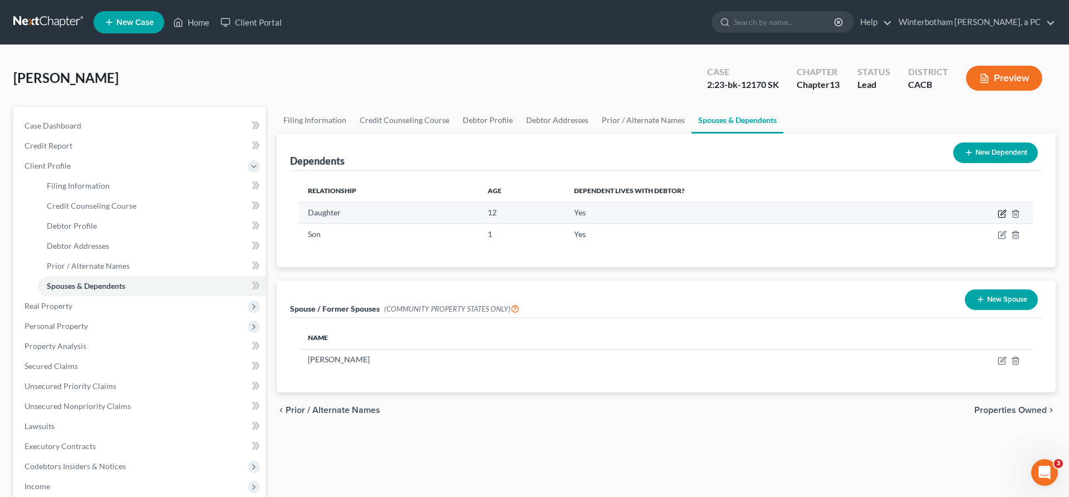
click at [1007, 209] on icon "button" at bounding box center [1002, 213] width 9 height 9
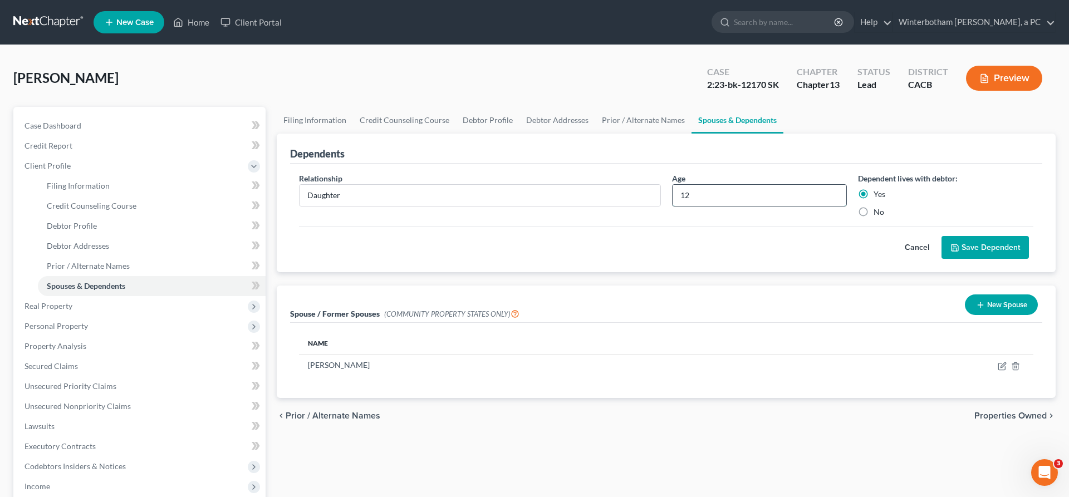
click at [707, 185] on input "12" at bounding box center [760, 195] width 174 height 21
type input "14"
click at [1000, 236] on button "Save Dependent" at bounding box center [985, 247] width 87 height 23
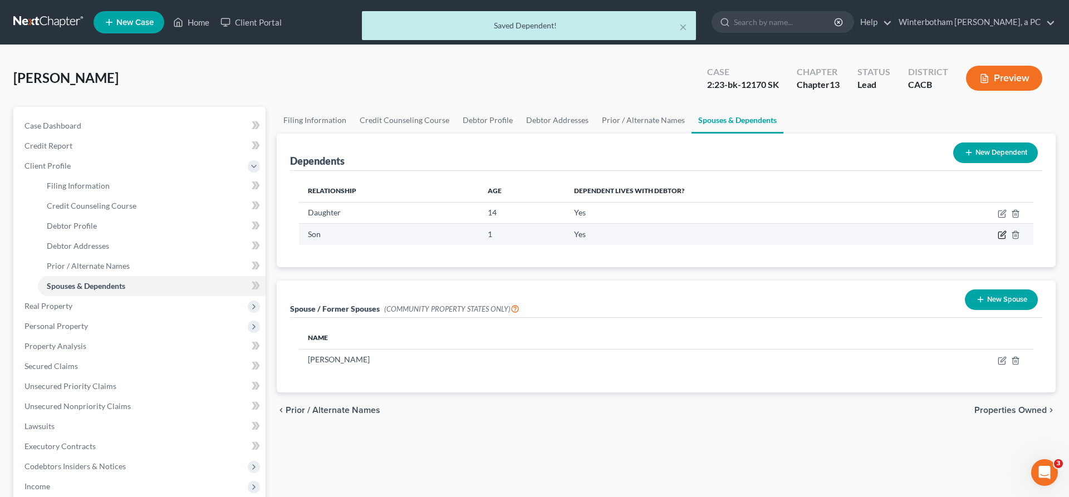
click at [1007, 231] on icon "button" at bounding box center [1002, 235] width 9 height 9
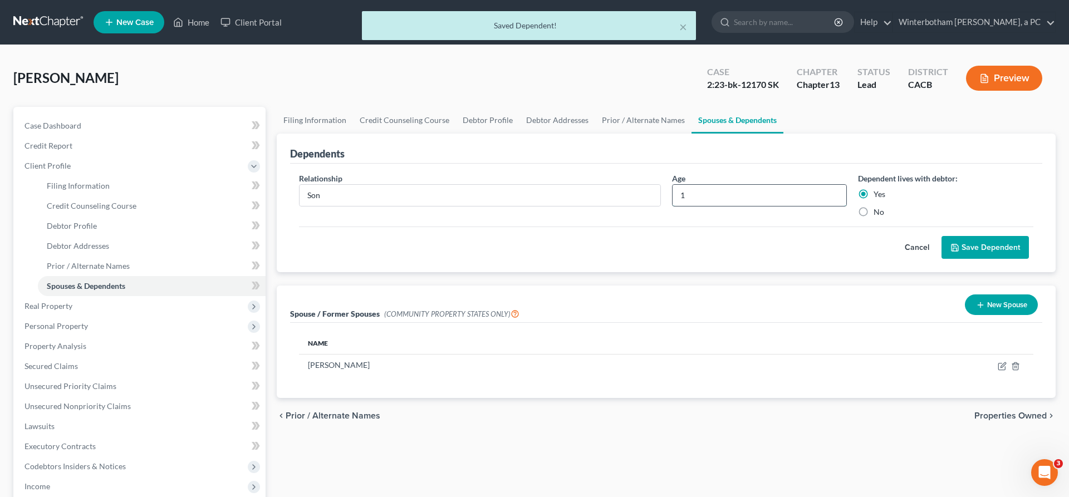
click at [733, 185] on input "1" at bounding box center [760, 195] width 174 height 21
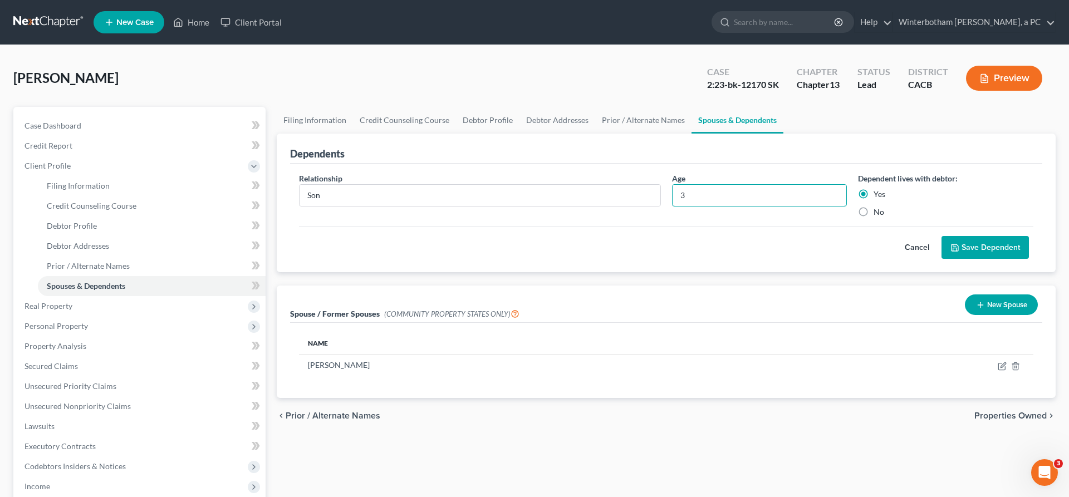
type input "3"
click at [993, 236] on button "Save Dependent" at bounding box center [985, 247] width 87 height 23
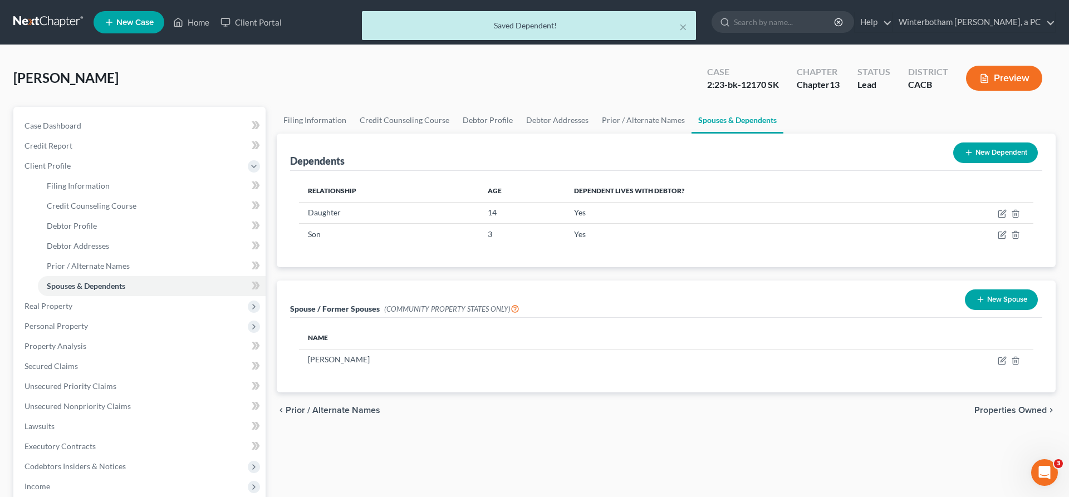
scroll to position [59, 0]
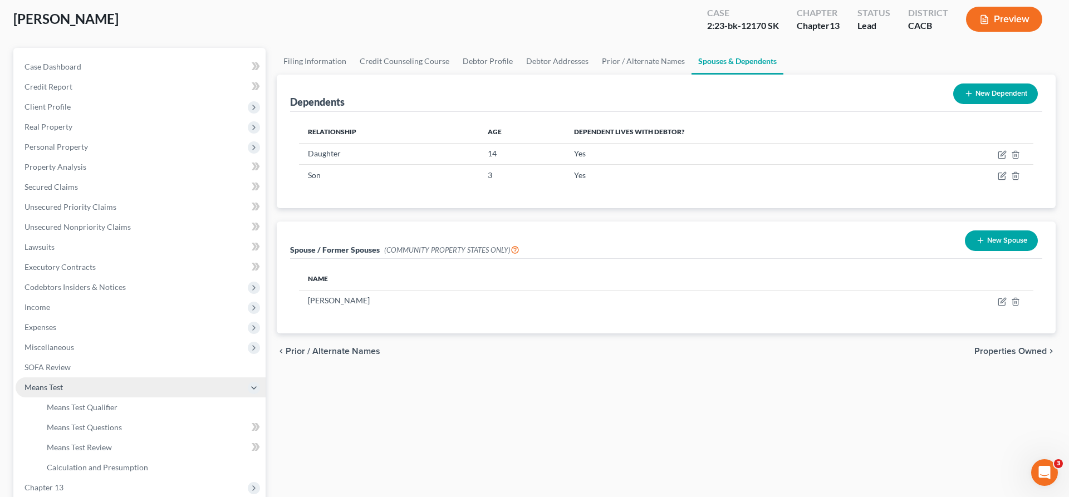
scroll to position [29, 0]
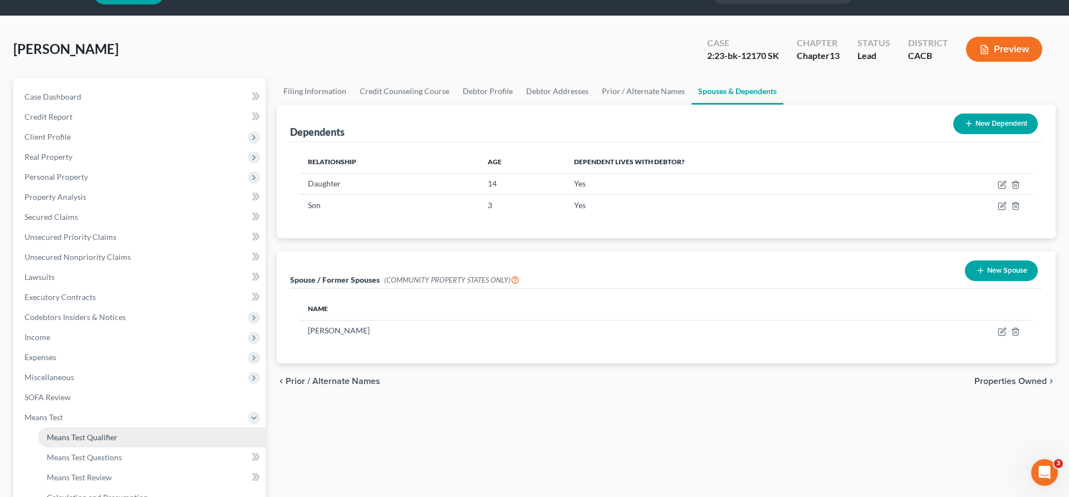
click at [76, 433] on span "Means Test Qualifier" at bounding box center [82, 437] width 71 height 9
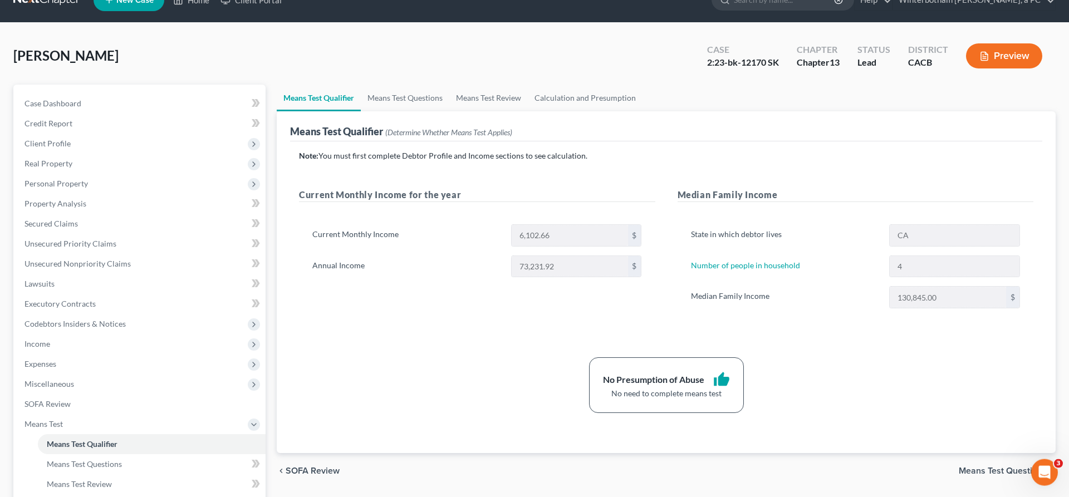
scroll to position [29, 0]
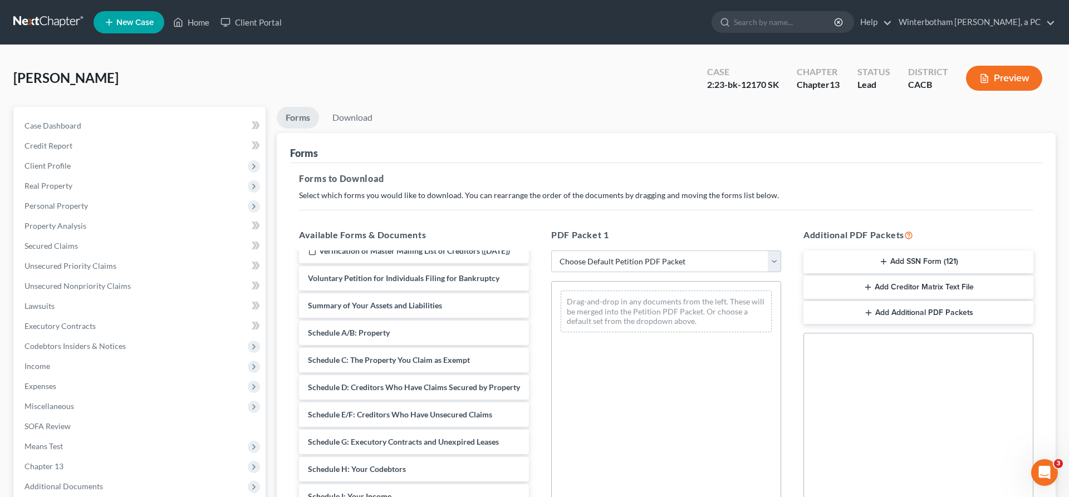
scroll to position [364, 0]
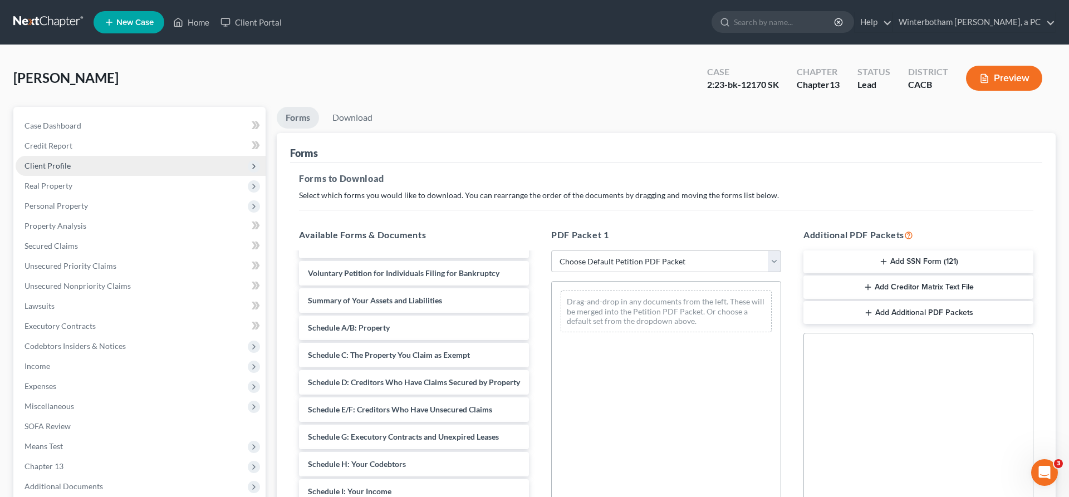
click at [68, 156] on span "Client Profile" at bounding box center [141, 166] width 250 height 20
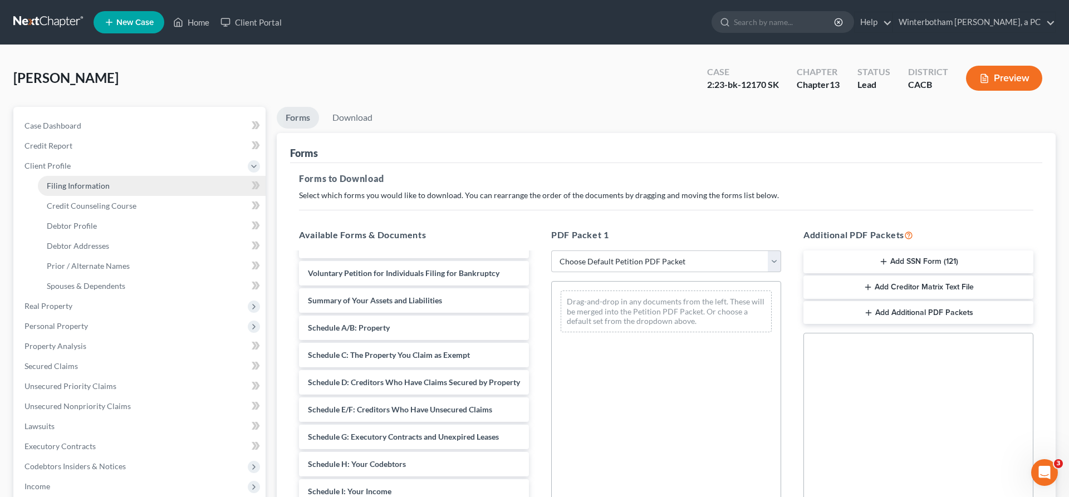
click at [101, 176] on link "Filing Information" at bounding box center [152, 186] width 228 height 20
select select "1"
select select "0"
select select "3"
select select "4"
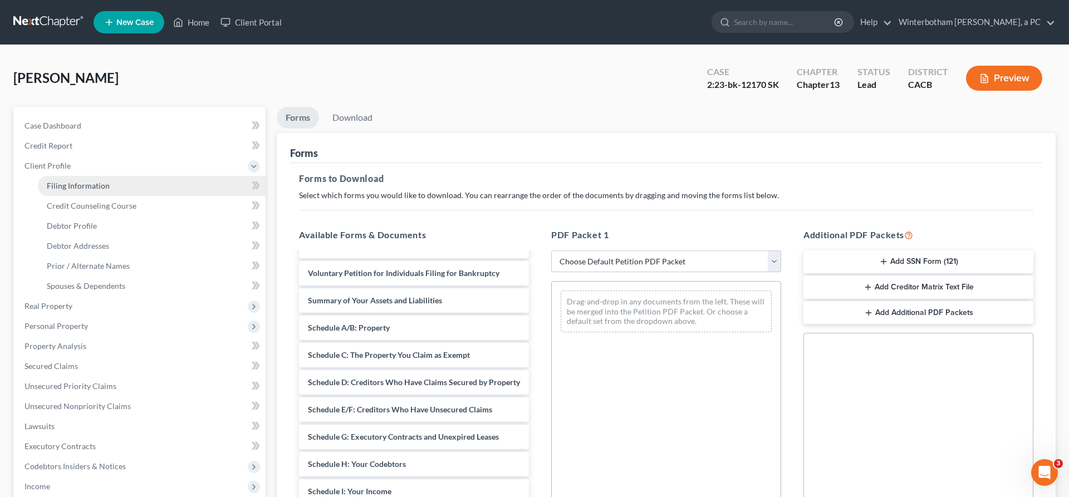
select select "0"
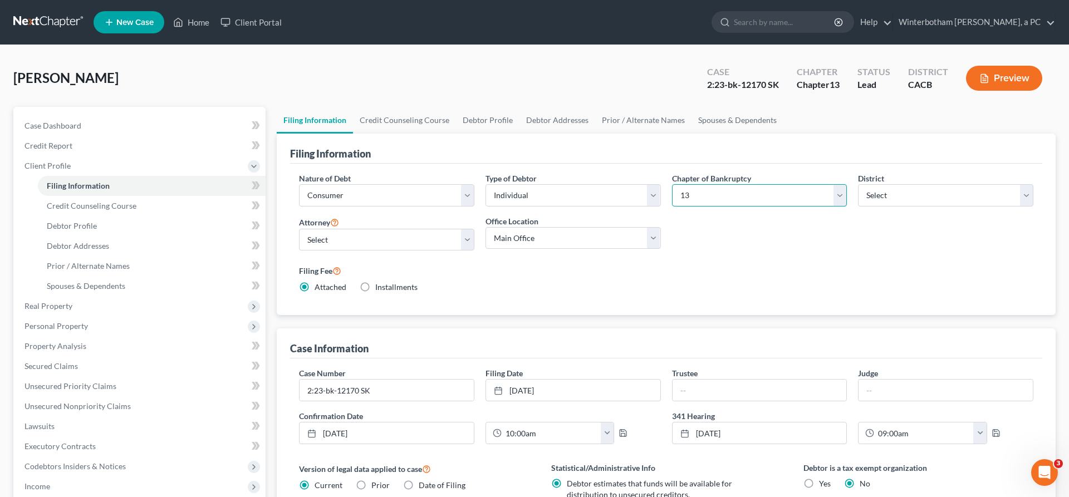
click at [672, 184] on select "Select 7 11 12 13" at bounding box center [759, 195] width 175 height 22
select select "0"
click option "7" at bounding box center [0, 0] width 0 height 0
click at [529, 259] on div "Filing Fee Attached Waived Waived Installments Installments" at bounding box center [666, 280] width 746 height 42
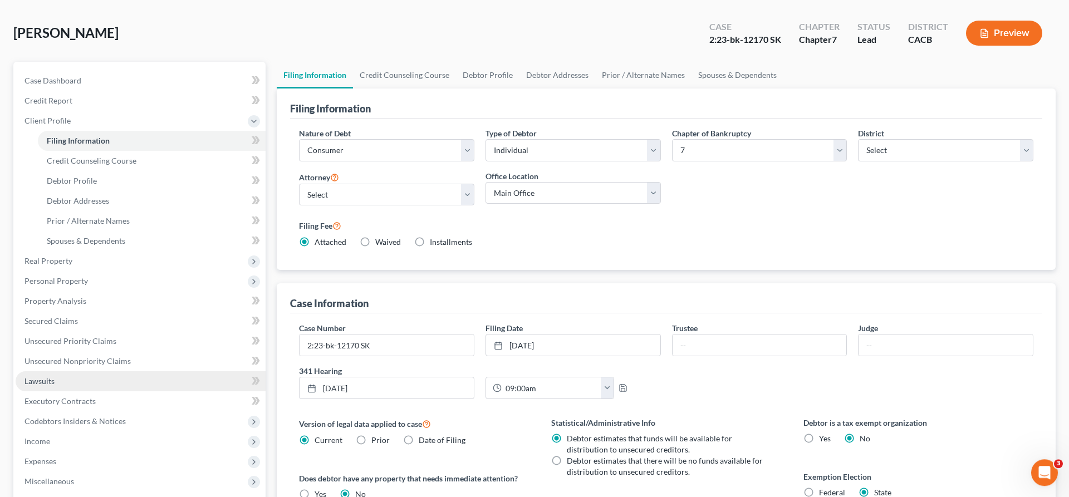
scroll to position [63, 0]
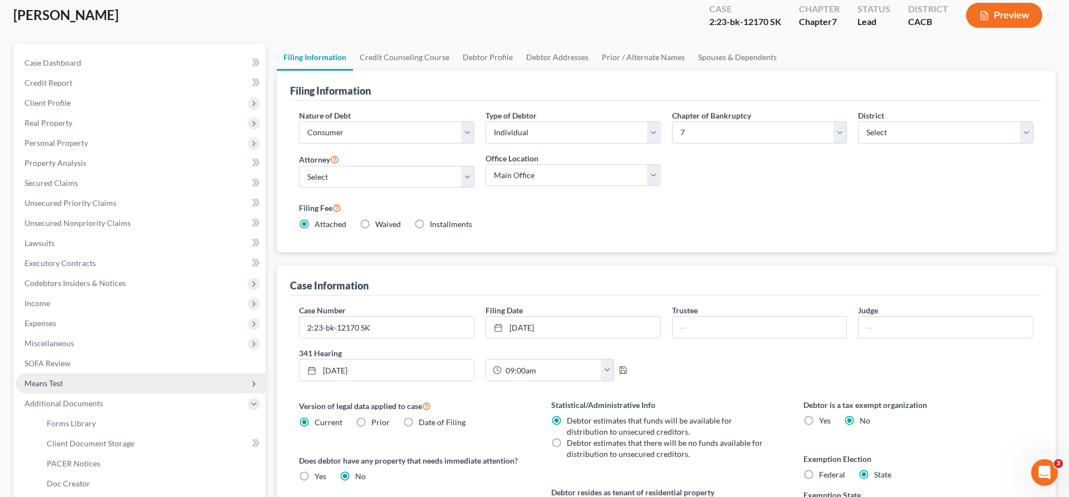
click at [76, 374] on span "Means Test" at bounding box center [141, 384] width 250 height 20
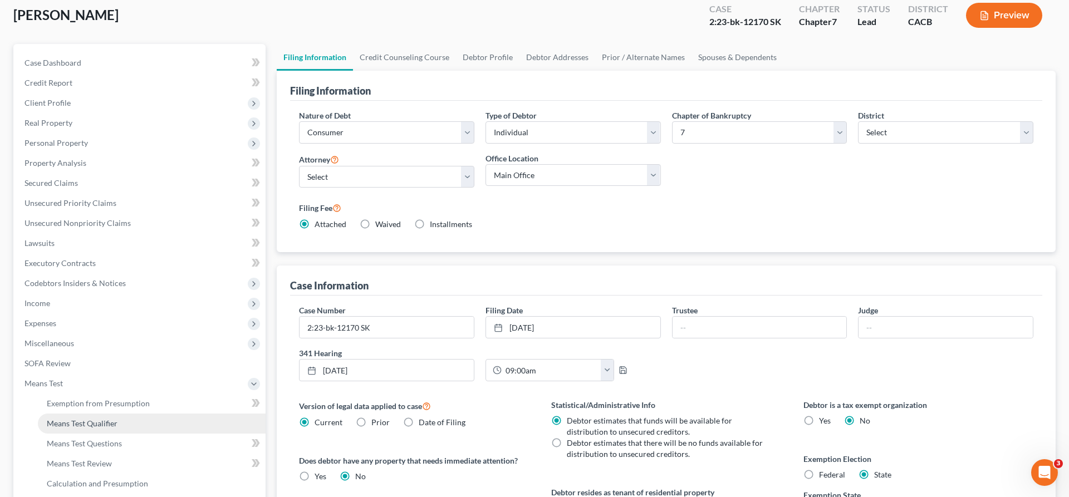
click at [89, 419] on span "Means Test Qualifier" at bounding box center [82, 423] width 71 height 9
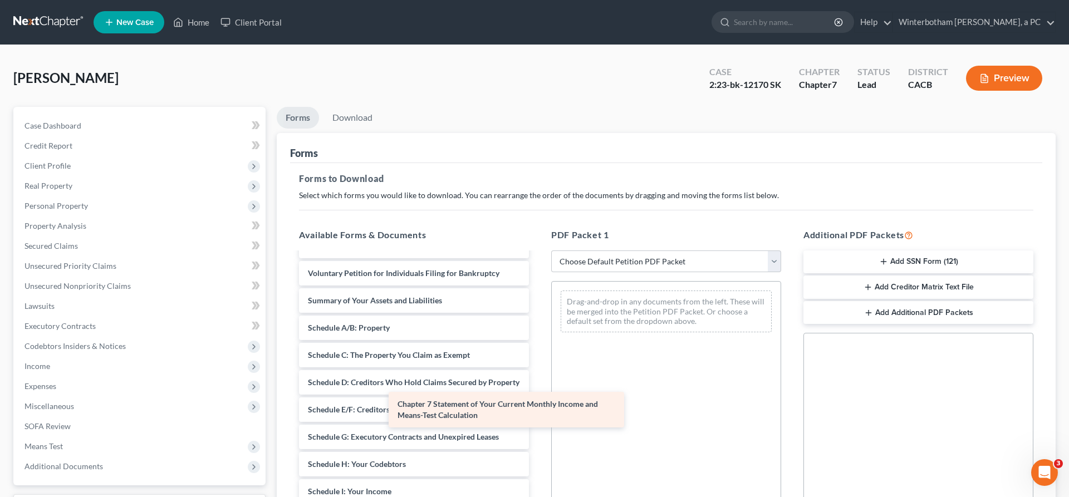
scroll to position [343, 0]
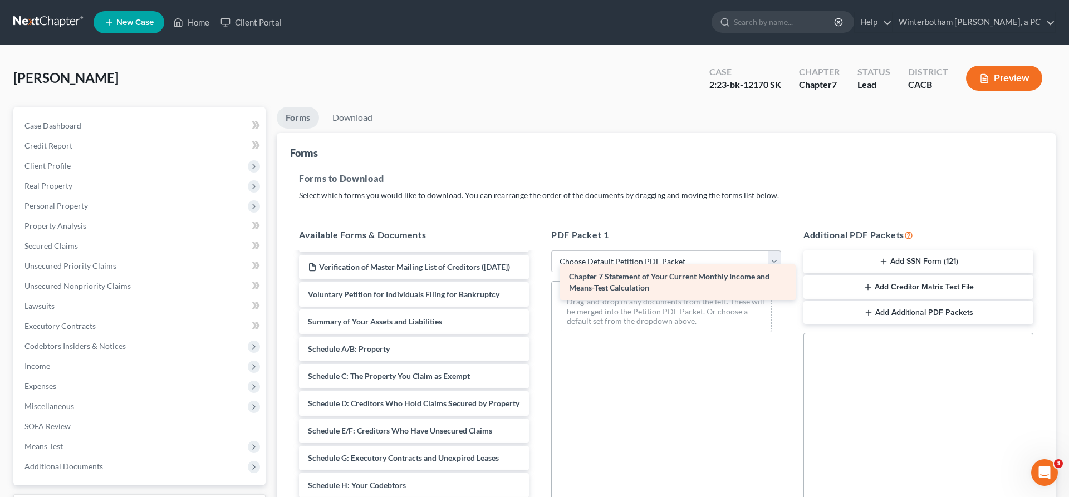
drag, startPoint x: 378, startPoint y: 406, endPoint x: 646, endPoint y: 276, distance: 298.1
click at [538, 276] on div "Chapter 7 Statement of Your Current Monthly Income and Means-Test Calculation C…" at bounding box center [414, 337] width 248 height 855
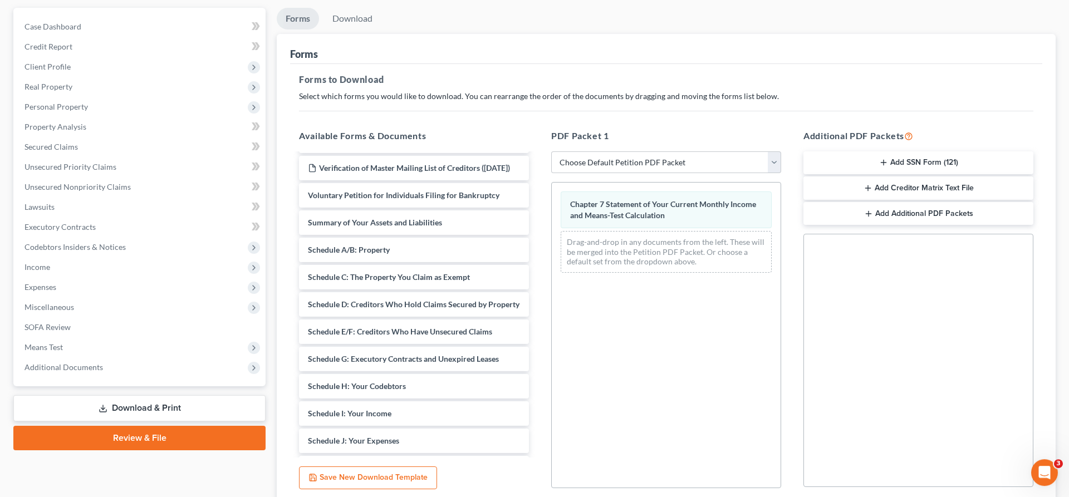
scroll to position [101, 0]
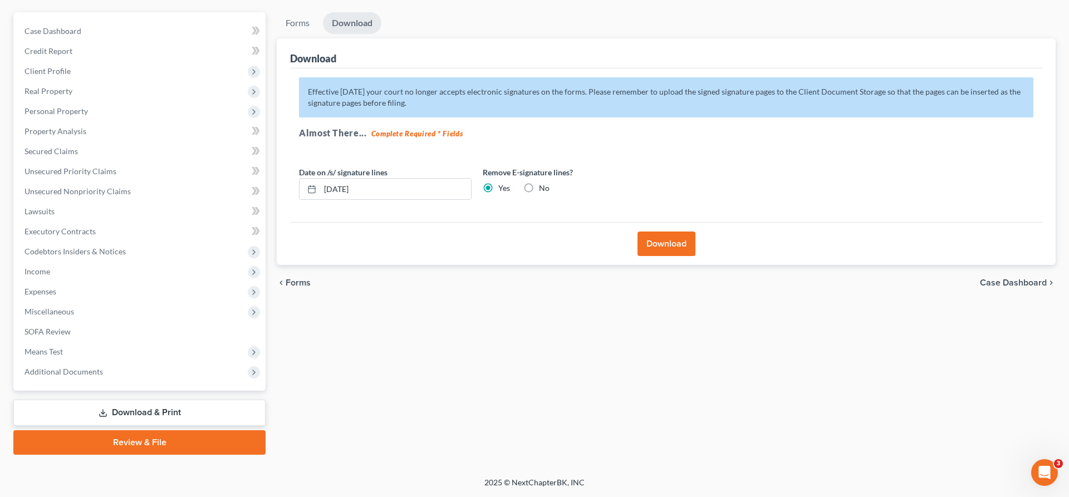
scroll to position [0, 0]
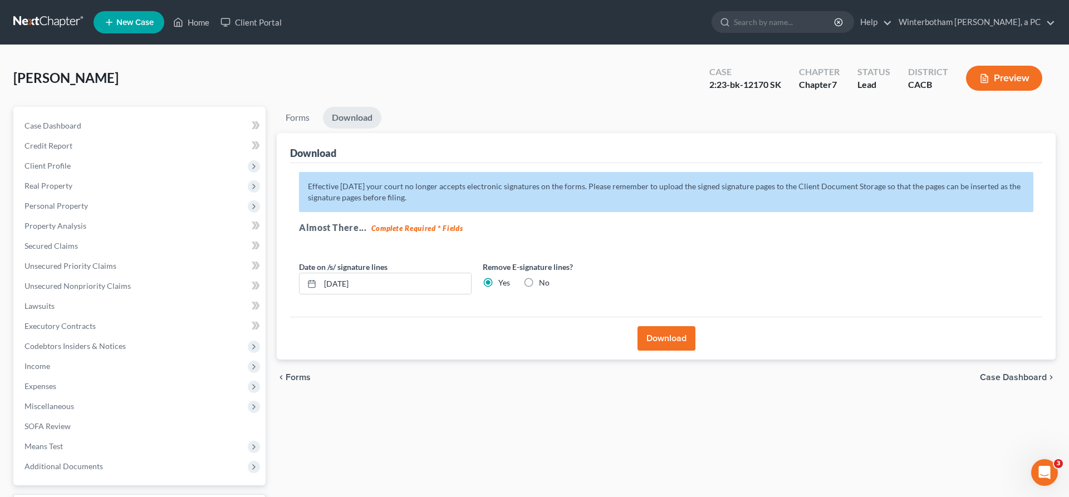
click at [675, 326] on button "Download" at bounding box center [667, 338] width 58 height 24
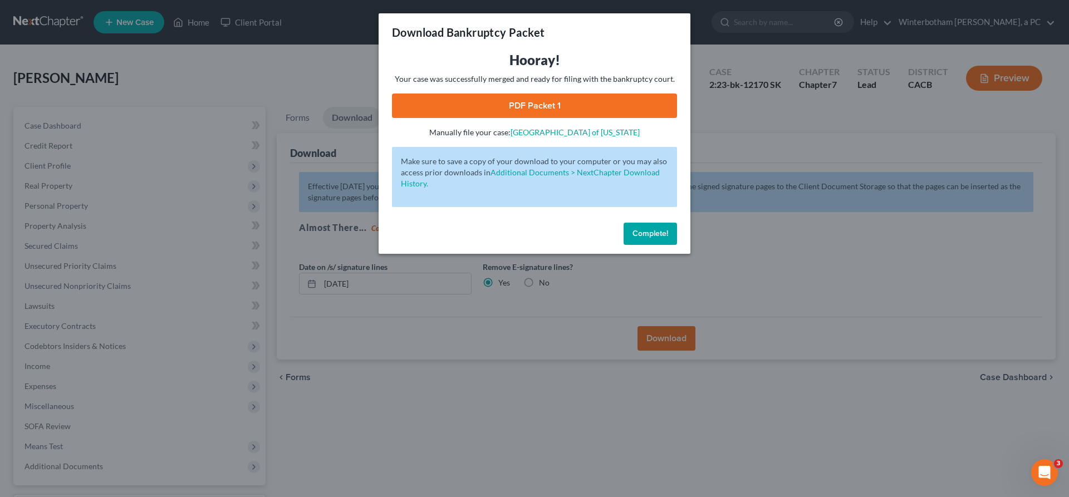
click at [530, 94] on link "PDF Packet 1" at bounding box center [534, 106] width 285 height 24
click at [633, 229] on span "Complete!" at bounding box center [651, 233] width 36 height 9
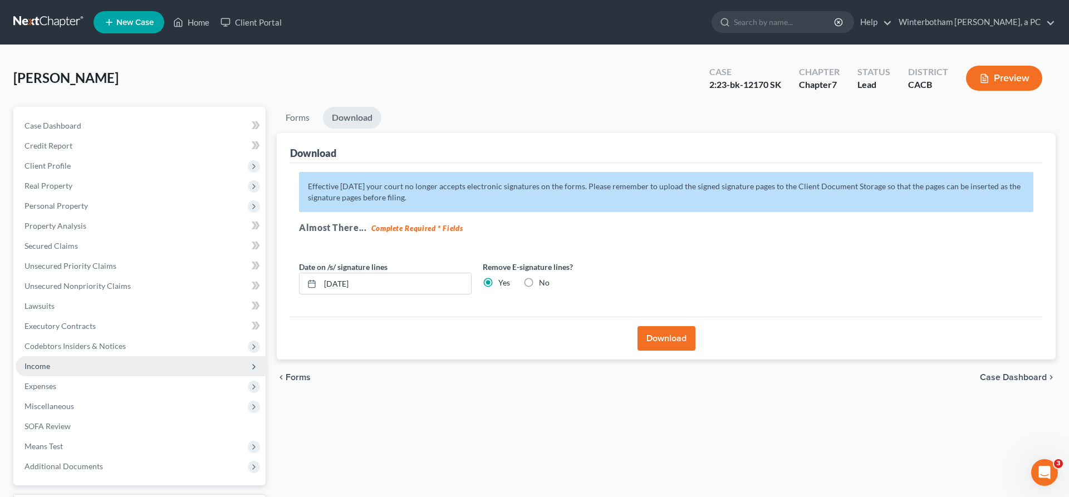
click at [47, 356] on span "Income" at bounding box center [141, 366] width 250 height 20
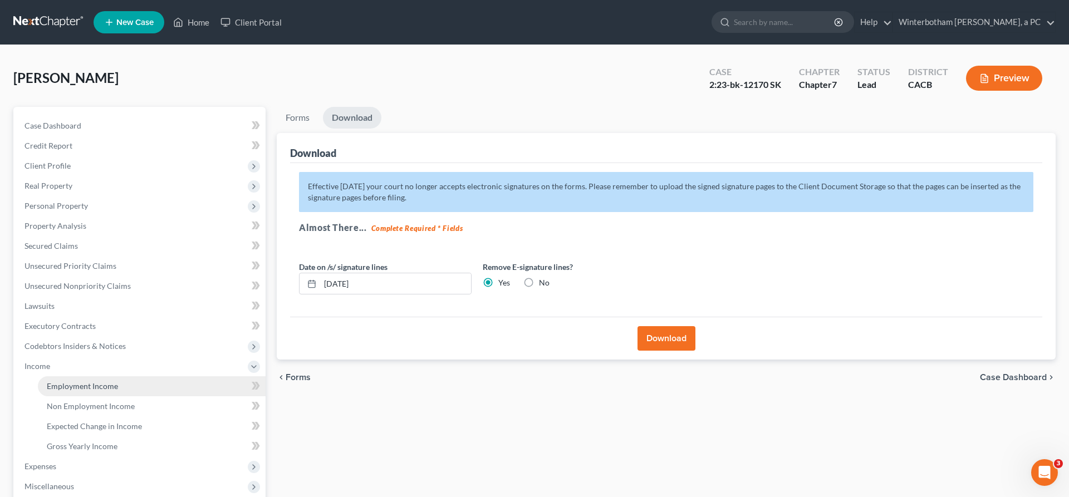
click at [63, 381] on span "Employment Income" at bounding box center [82, 385] width 71 height 9
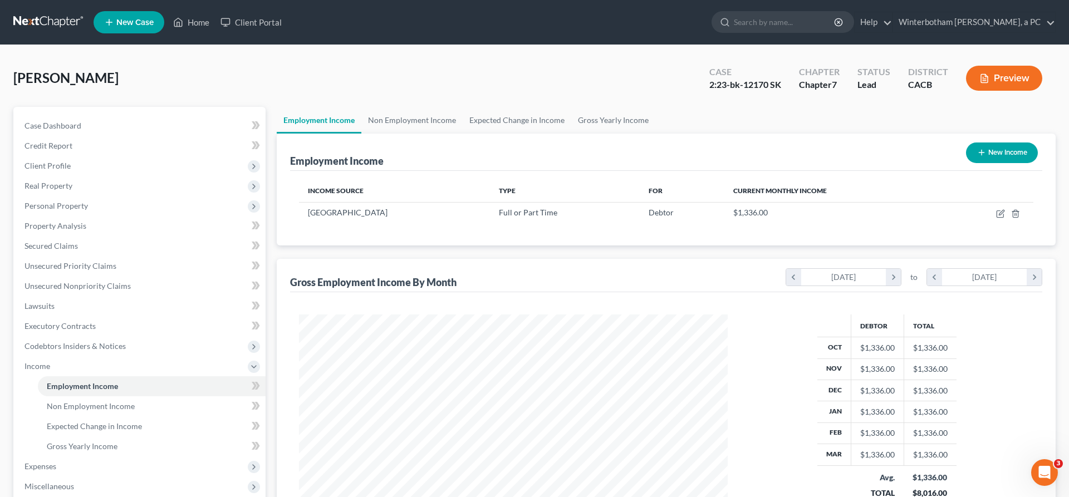
scroll to position [214, 450]
click at [1020, 202] on td at bounding box center [988, 212] width 91 height 21
click at [1005, 209] on icon "button" at bounding box center [1000, 213] width 9 height 9
select select "0"
select select "18"
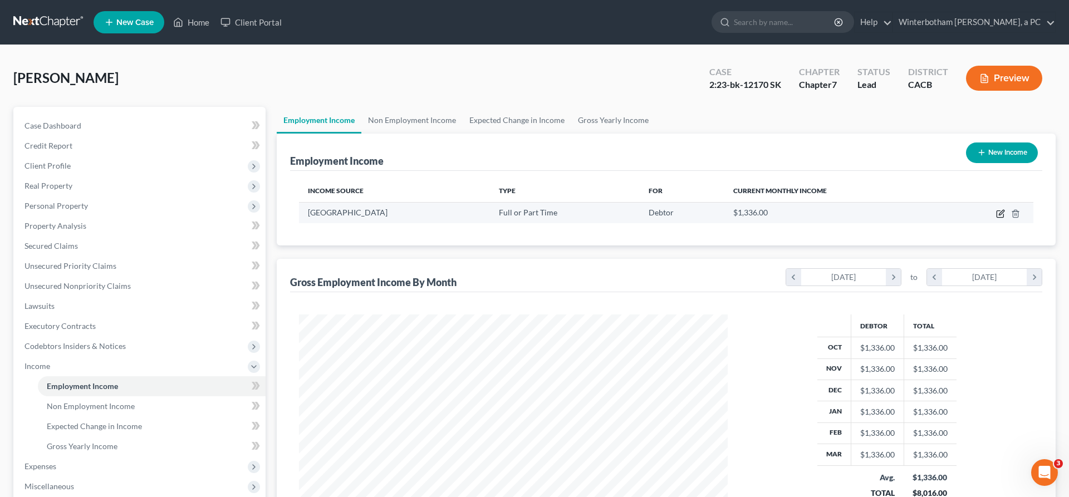
select select "0"
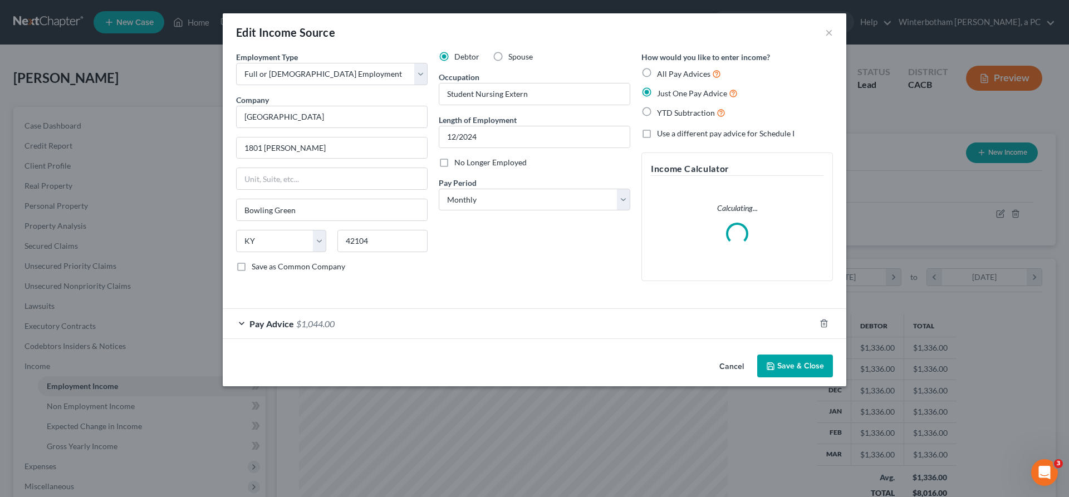
click at [389, 309] on div "Pay Advice $1,044.00" at bounding box center [519, 324] width 592 height 30
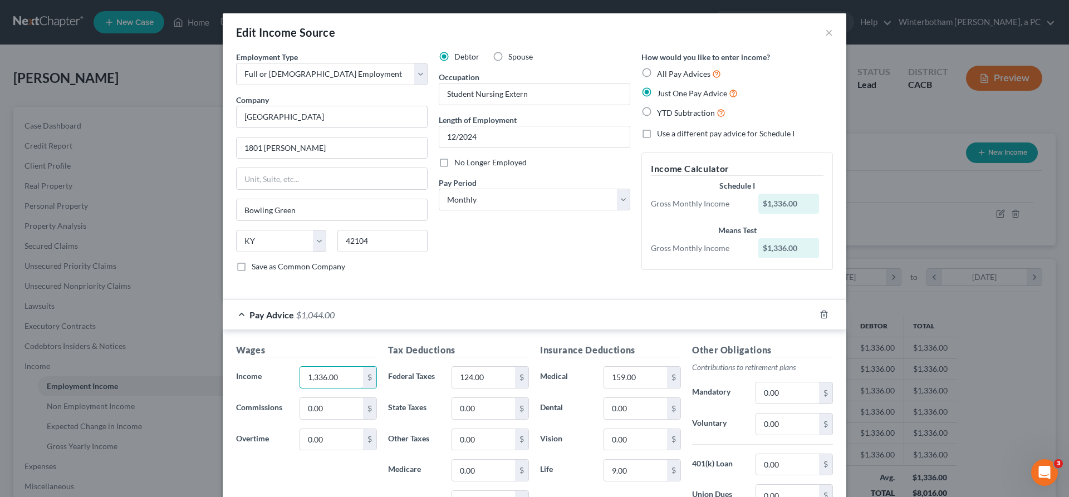
drag, startPoint x: 394, startPoint y: 292, endPoint x: 314, endPoint y: 288, distance: 80.3
click at [317, 367] on input "1,336.00" at bounding box center [331, 377] width 63 height 21
type input "0"
type input "1,499"
drag, startPoint x: 502, startPoint y: 288, endPoint x: 471, endPoint y: 285, distance: 31.4
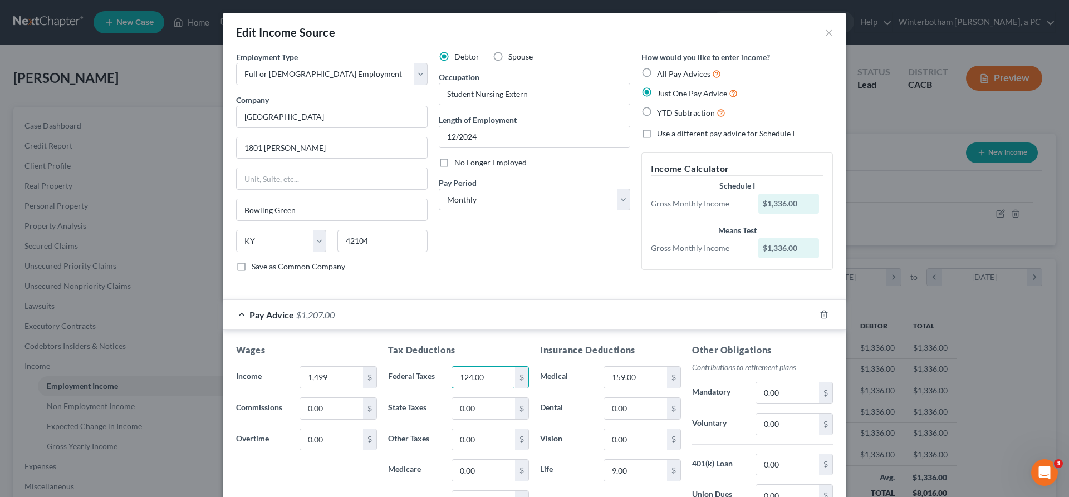
click at [482, 367] on input "124.00" at bounding box center [483, 377] width 63 height 21
type input "0"
type input "159"
click at [571, 385] on div "Insurance Deductions Medical 159.00 $ Dental 0.00 $ Vision 0.00 $ Life 9.00 $" at bounding box center [611, 461] width 152 height 234
drag, startPoint x: 629, startPoint y: 287, endPoint x: 510, endPoint y: 288, distance: 119.2
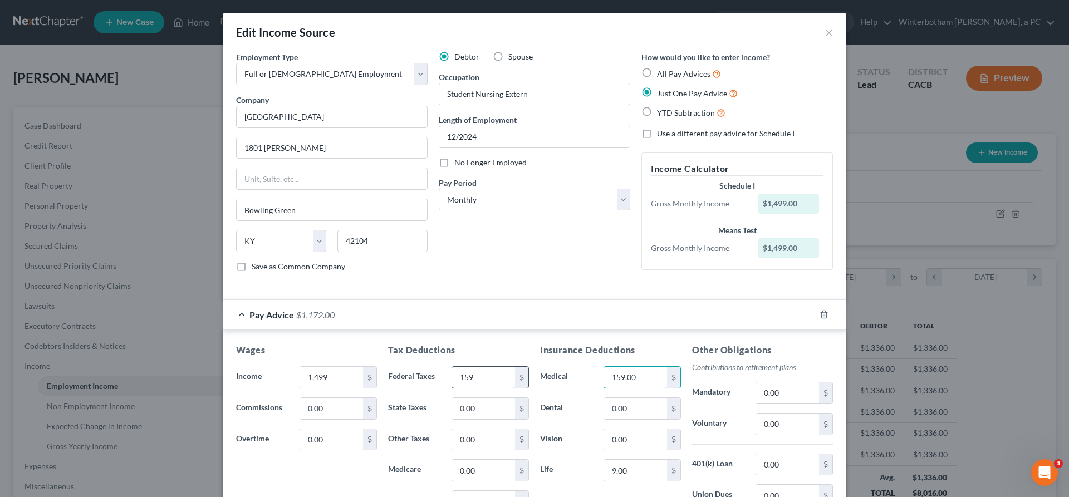
click at [519, 344] on div "Wages Income * 1,499 $ Commissions 0.00 $ Overtime 0.00 $ Tax Deductions Federa…" at bounding box center [535, 469] width 608 height 250
type input "0"
type input "86"
click at [617, 460] on input "9.00" at bounding box center [635, 470] width 63 height 21
type input "9"
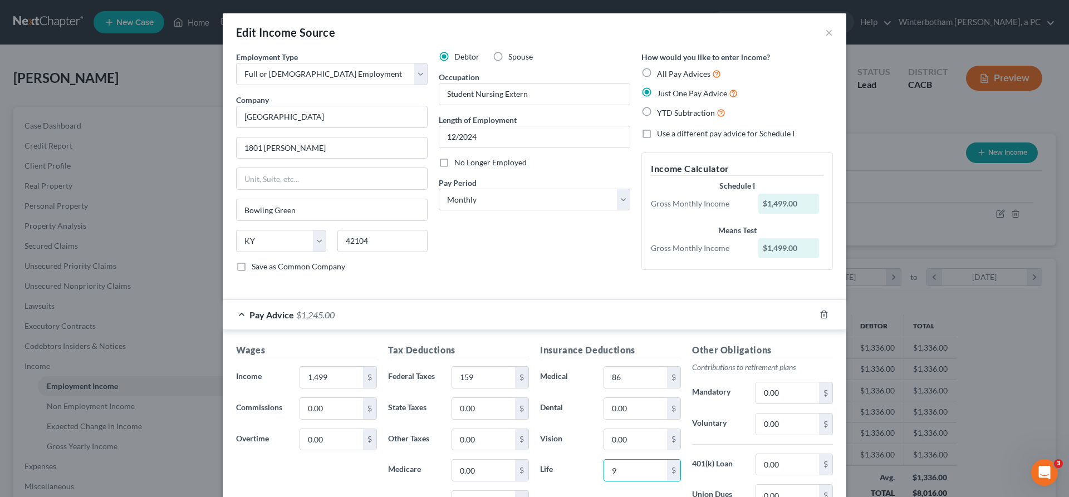
click at [617, 413] on div "Insurance Deductions Medical 86 $ Dental 0.00 $ Vision 0.00 $ Life 9 $" at bounding box center [611, 461] width 152 height 234
click at [756, 414] on input "0.00" at bounding box center [787, 424] width 63 height 21
type input "45"
type input "[PERSON_NAME]"
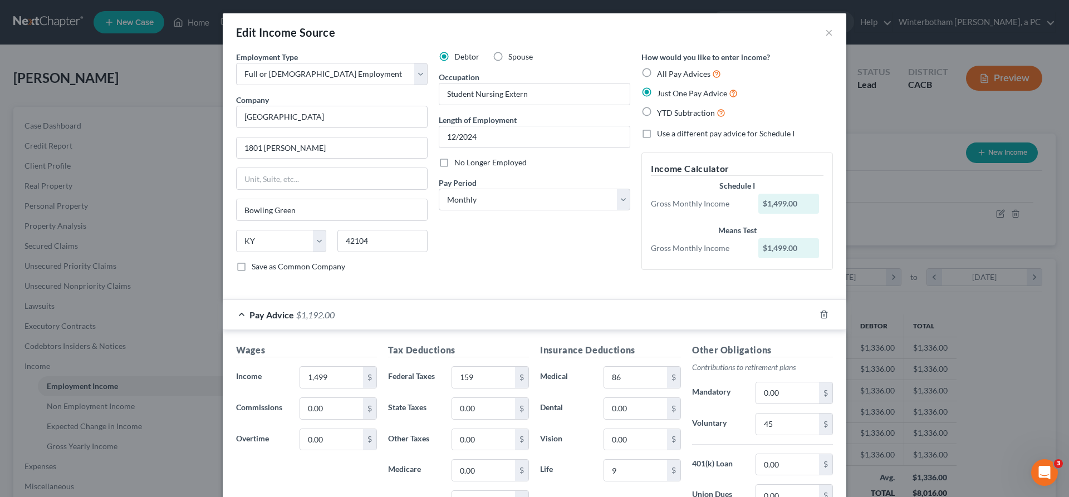
type input "8"
type input "Bowling Green"
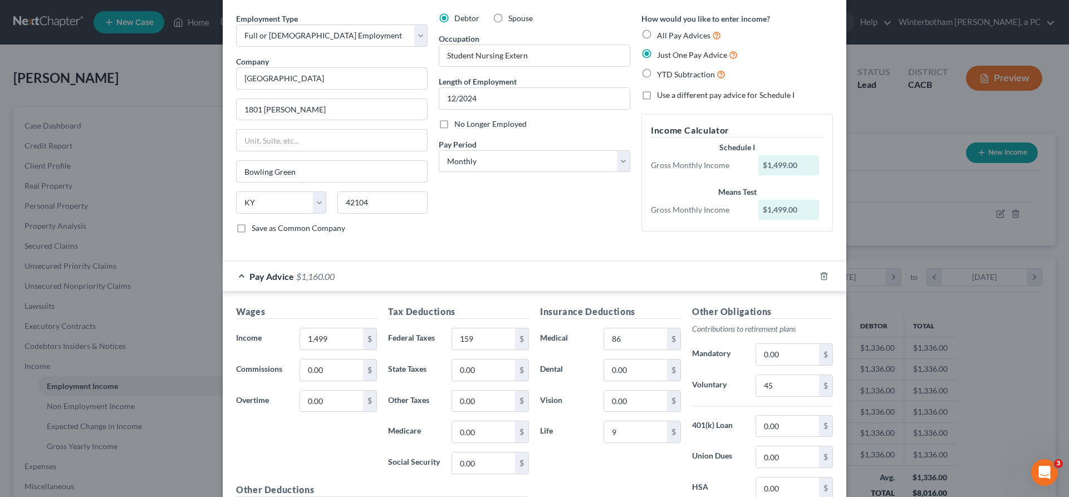
scroll to position [41, 0]
type input "32"
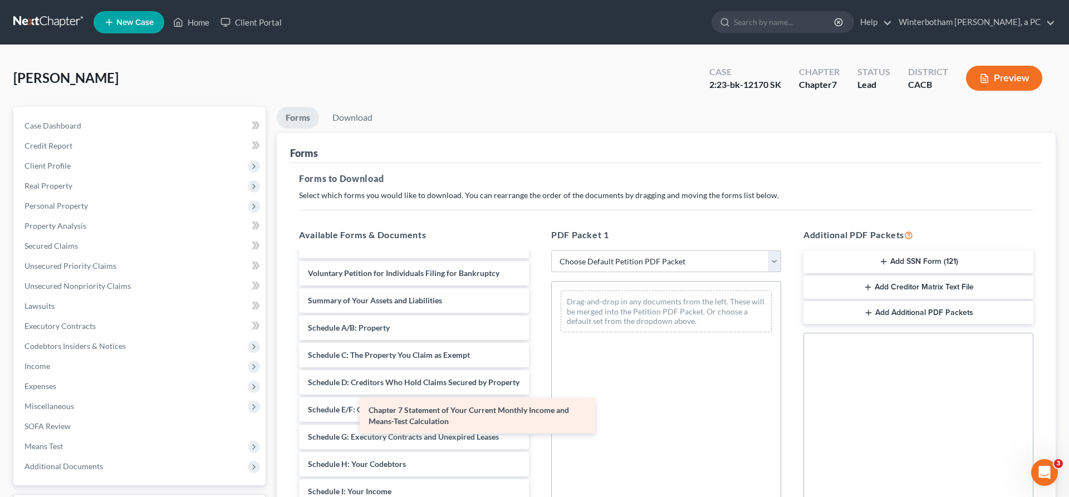
scroll to position [343, 0]
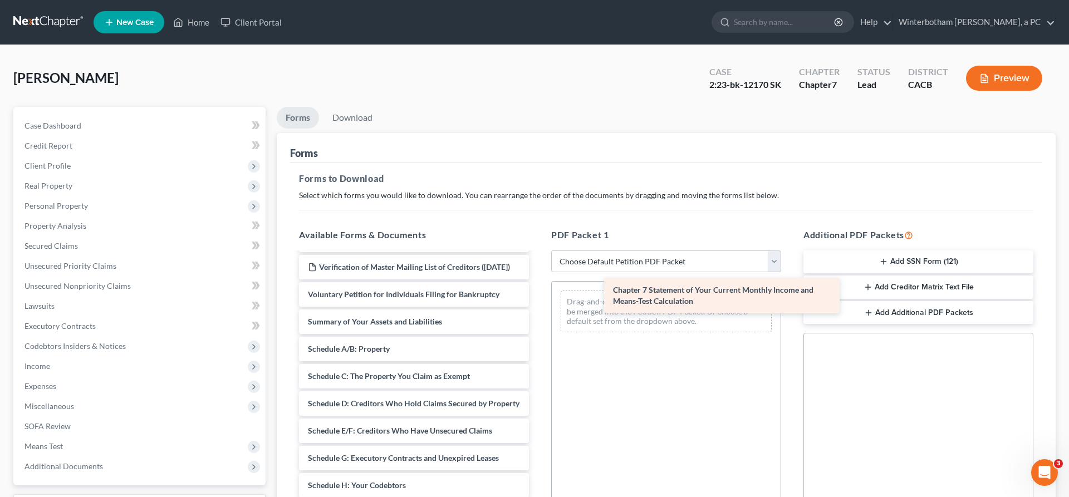
drag, startPoint x: 356, startPoint y: 403, endPoint x: 669, endPoint y: 286, distance: 333.3
click at [538, 286] on div "Chapter 7 Statement of Your Current Monthly Income and Means-Test Calculation C…" at bounding box center [414, 337] width 248 height 855
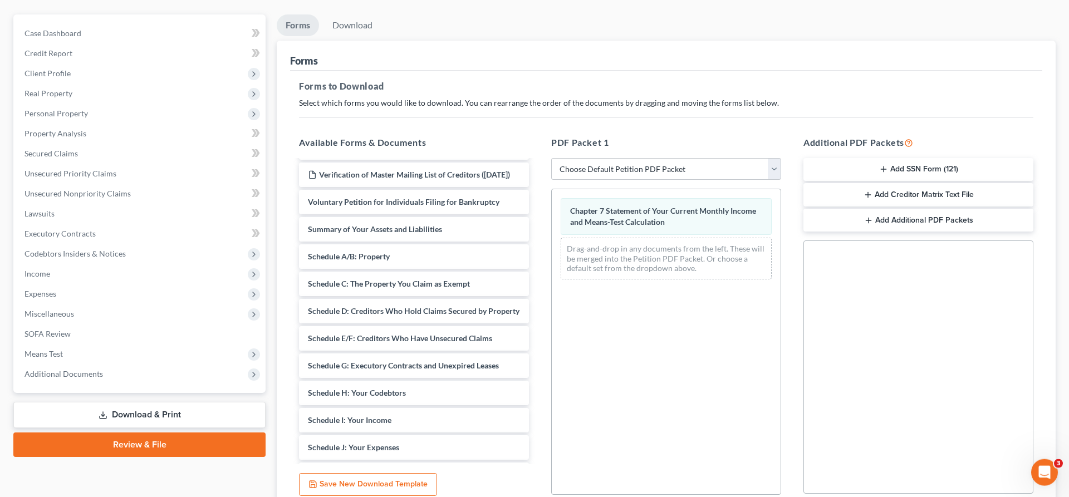
scroll to position [101, 0]
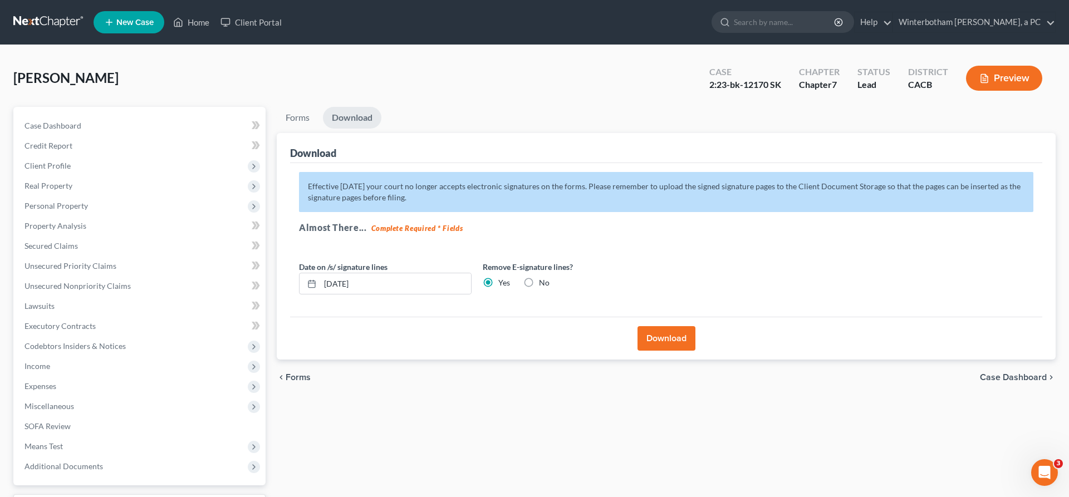
click at [658, 326] on button "Download" at bounding box center [667, 338] width 58 height 24
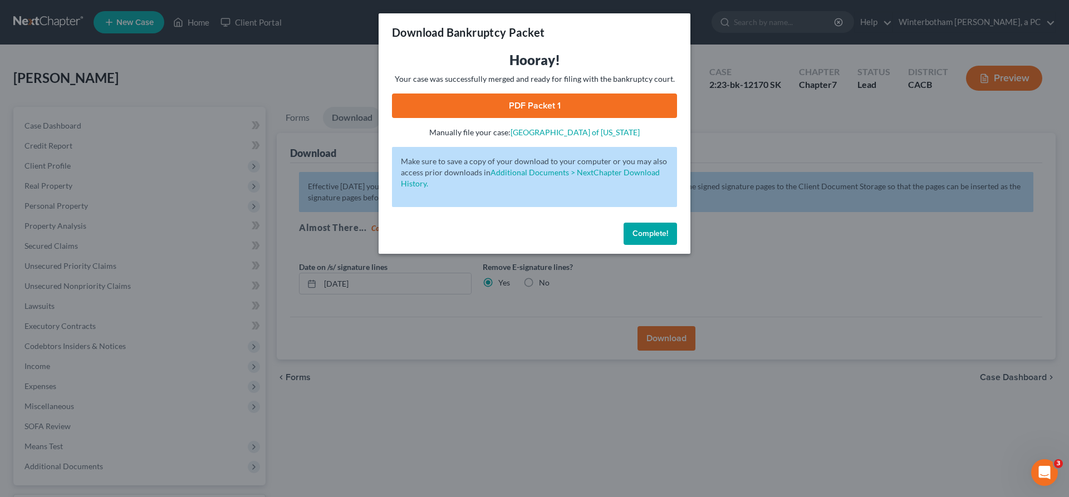
click at [582, 94] on link "PDF Packet 1" at bounding box center [534, 106] width 285 height 24
click at [633, 229] on span "Complete!" at bounding box center [651, 233] width 36 height 9
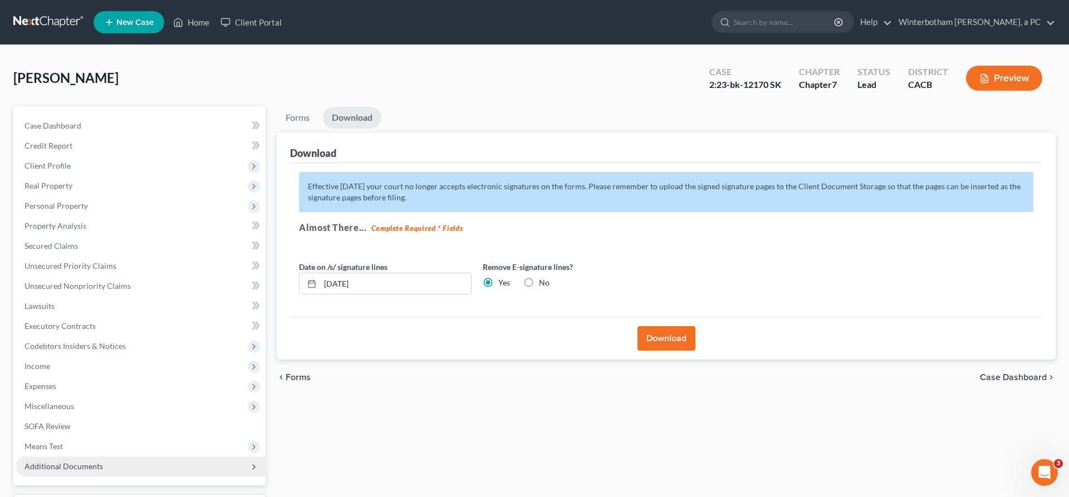
click at [97, 457] on span "Additional Documents" at bounding box center [141, 467] width 250 height 20
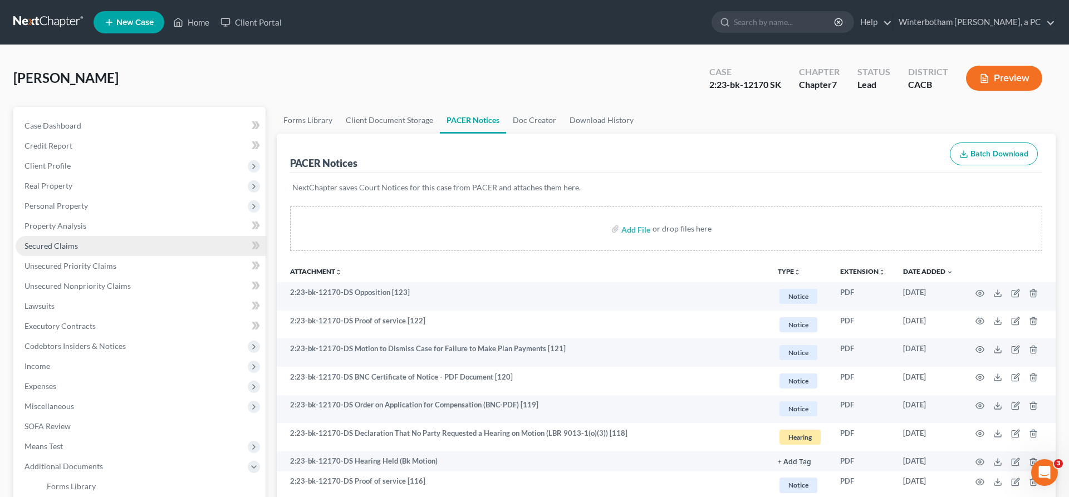
click at [54, 241] on span "Secured Claims" at bounding box center [50, 245] width 53 height 9
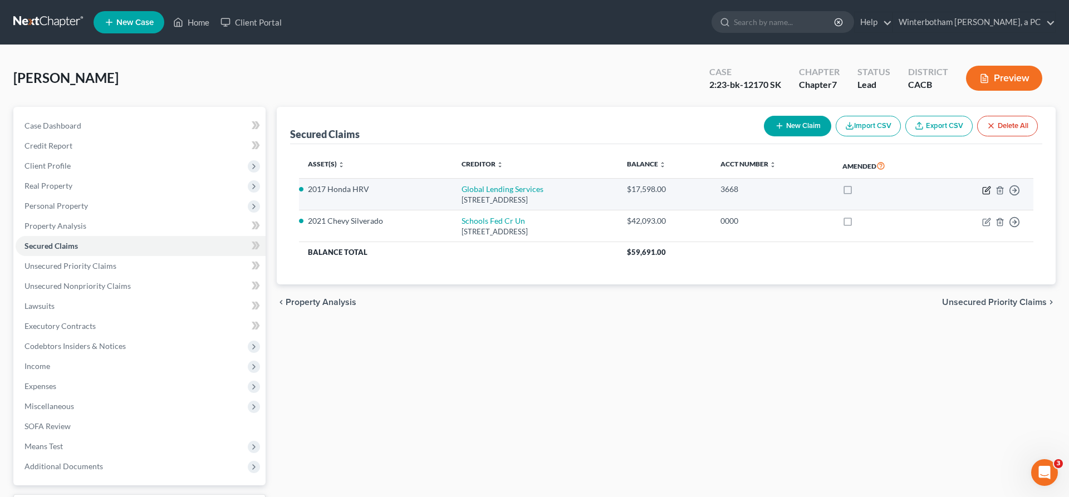
click at [991, 186] on icon "button" at bounding box center [986, 190] width 9 height 9
select select "10"
select select "2"
select select "0"
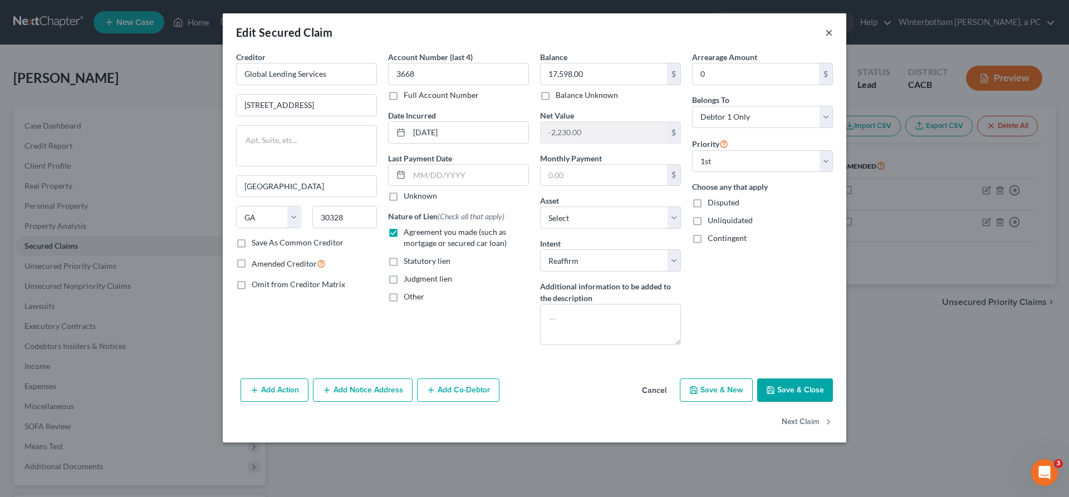
click at [825, 26] on button "×" at bounding box center [829, 32] width 8 height 13
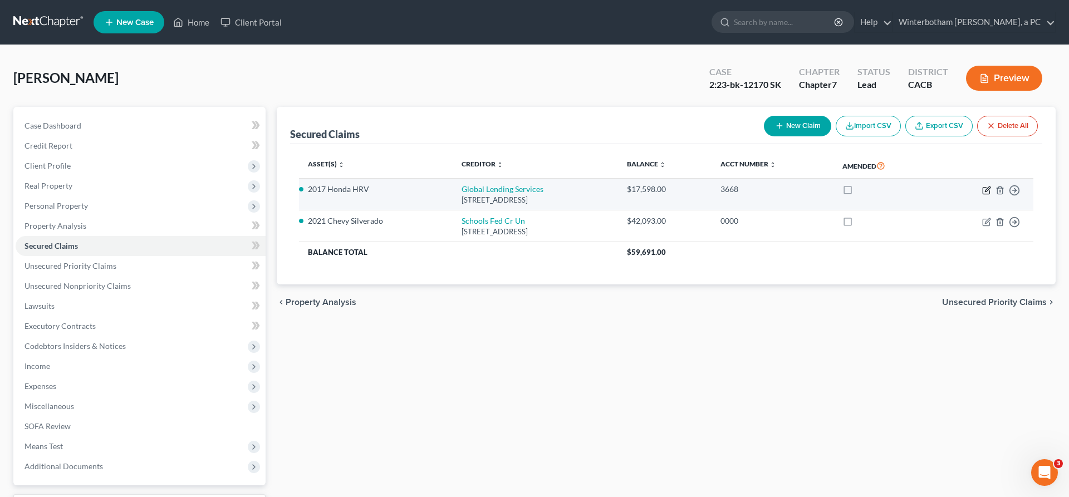
click at [991, 186] on icon "button" at bounding box center [986, 190] width 9 height 9
select select "10"
select select "6"
select select "2"
select select "0"
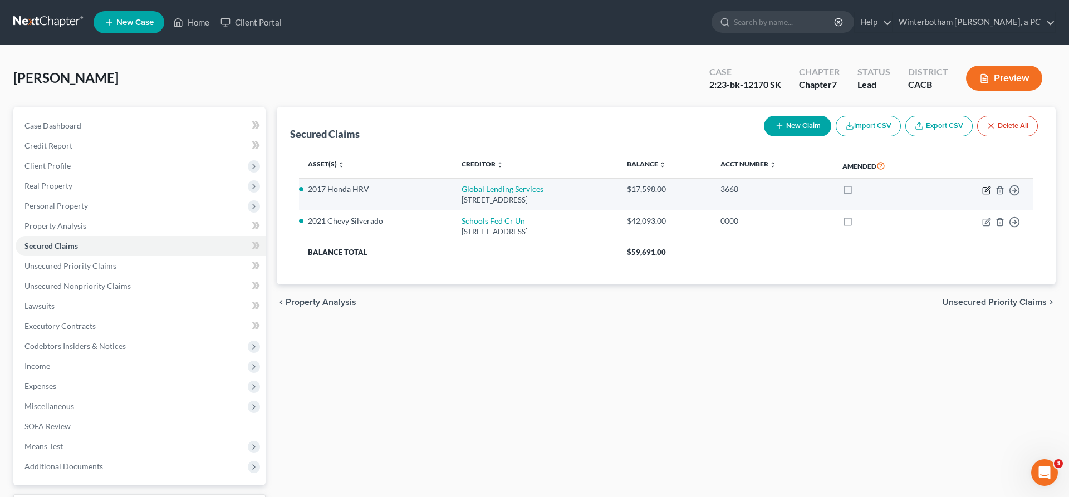
select select "0"
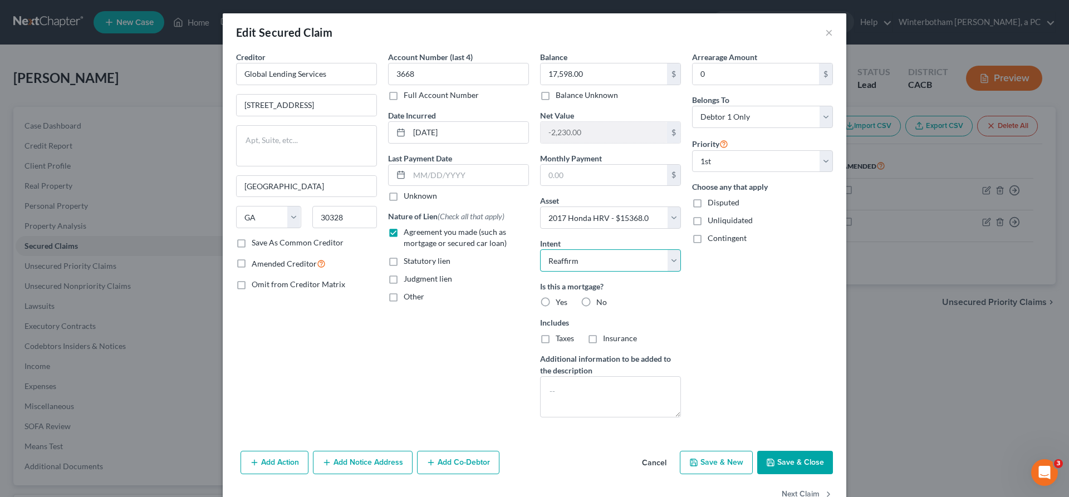
click at [540, 249] on select "Select Surrender Redeem Reaffirm Avoid Other" at bounding box center [610, 260] width 141 height 22
select select "0"
click option "Surrender" at bounding box center [0, 0] width 0 height 0
click at [757, 451] on button "Save & Close" at bounding box center [795, 462] width 76 height 23
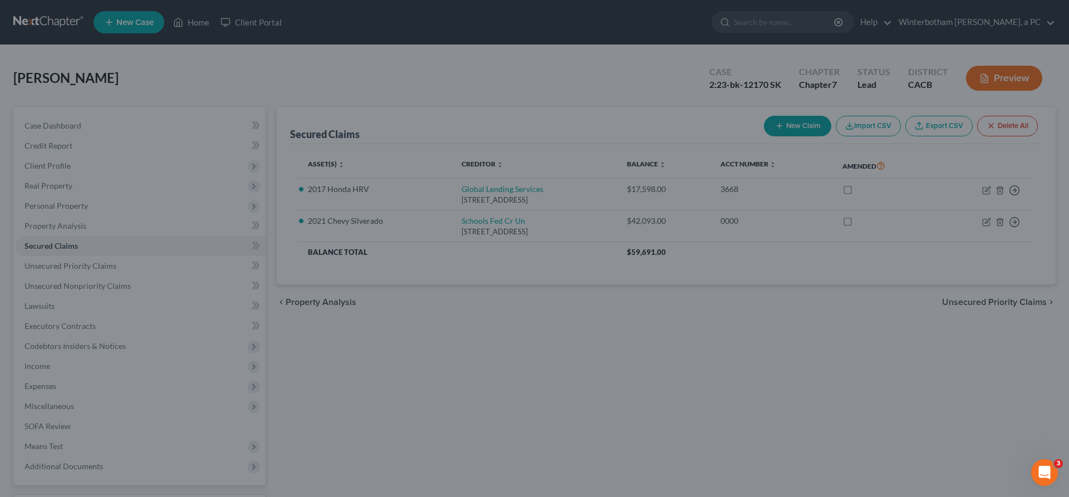
select select "6"
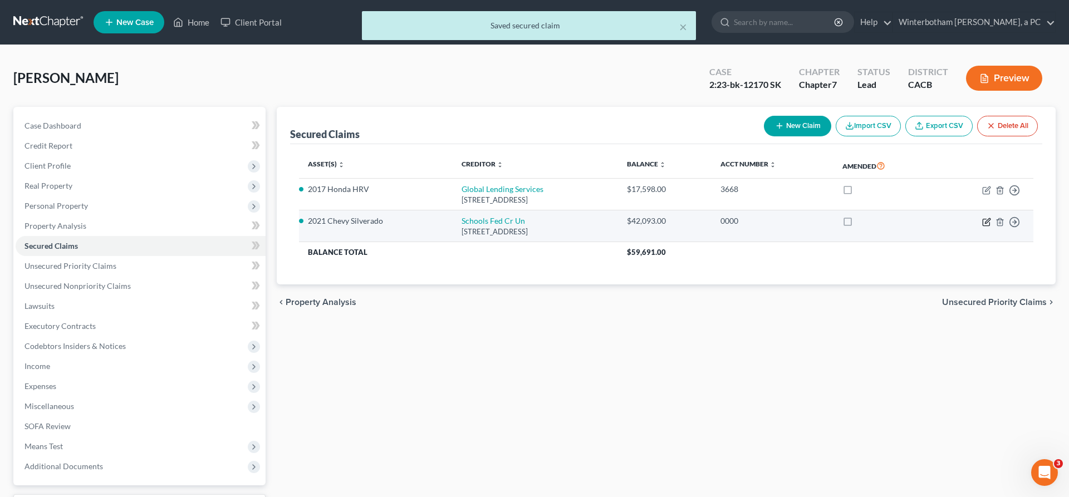
click at [990, 218] on icon "button" at bounding box center [987, 220] width 5 height 5
select select "4"
select select "2"
select select "0"
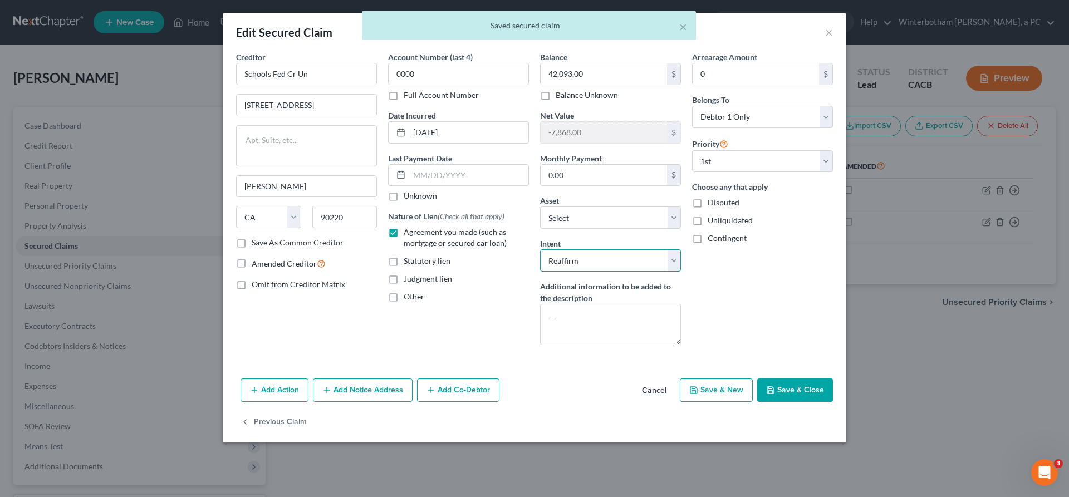
click at [540, 249] on select "Select Surrender Redeem Reaffirm Avoid Other" at bounding box center [610, 260] width 141 height 22
select select "0"
click option "Surrender" at bounding box center [0, 0] width 0 height 0
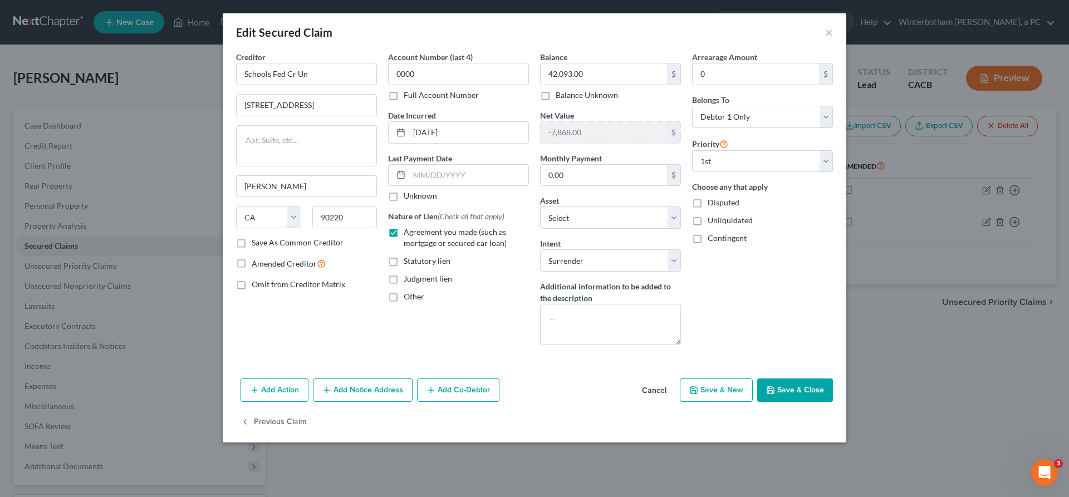
click at [757, 379] on button "Save & Close" at bounding box center [795, 390] width 76 height 23
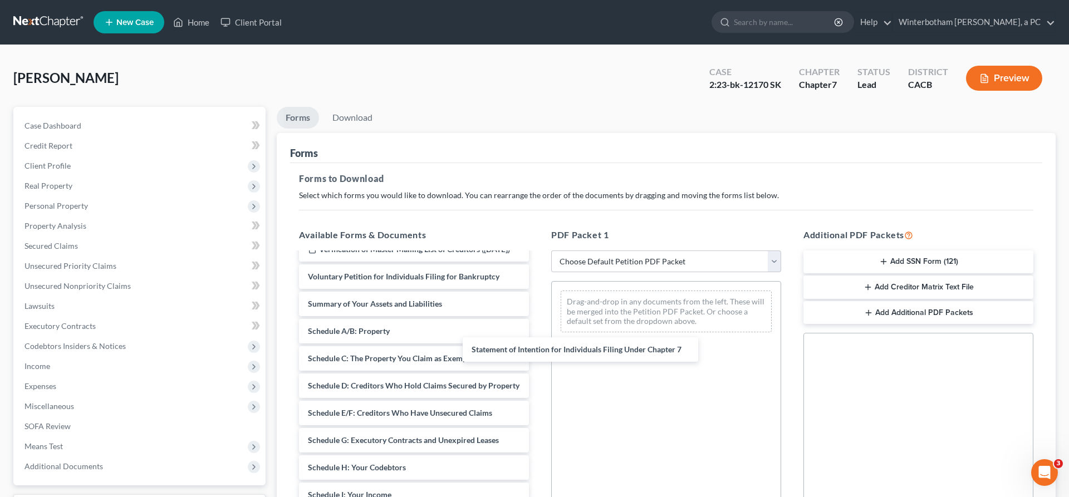
scroll to position [343, 0]
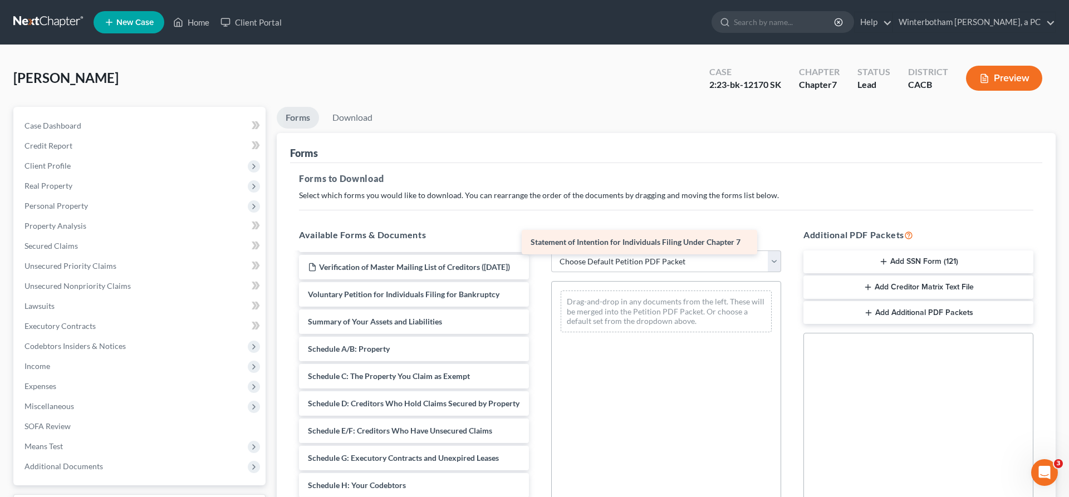
drag, startPoint x: 408, startPoint y: 386, endPoint x: 638, endPoint y: 238, distance: 273.2
click at [538, 238] on div "Statement of Intention for Individuals Filing Under Chapter 7 Chapter 13 Plan […" at bounding box center [414, 343] width 248 height 866
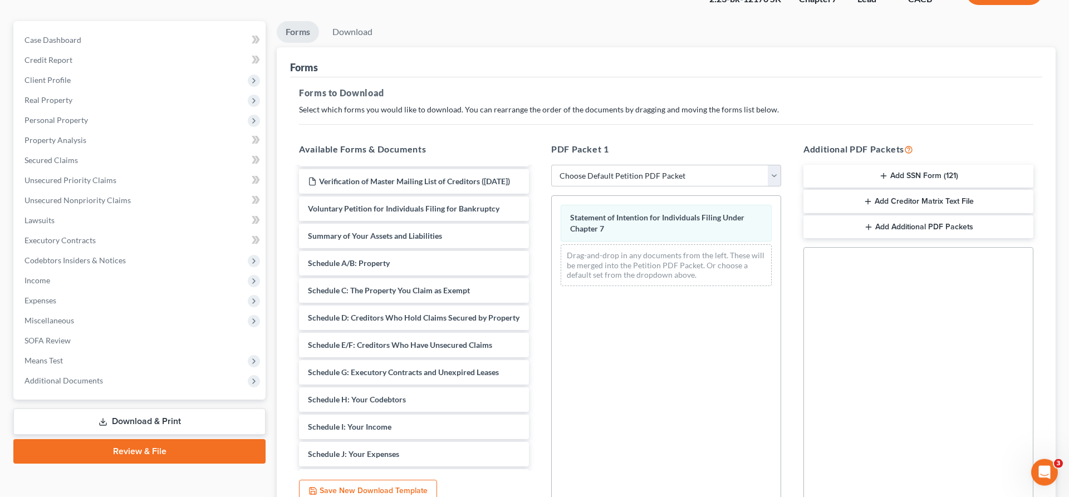
scroll to position [101, 0]
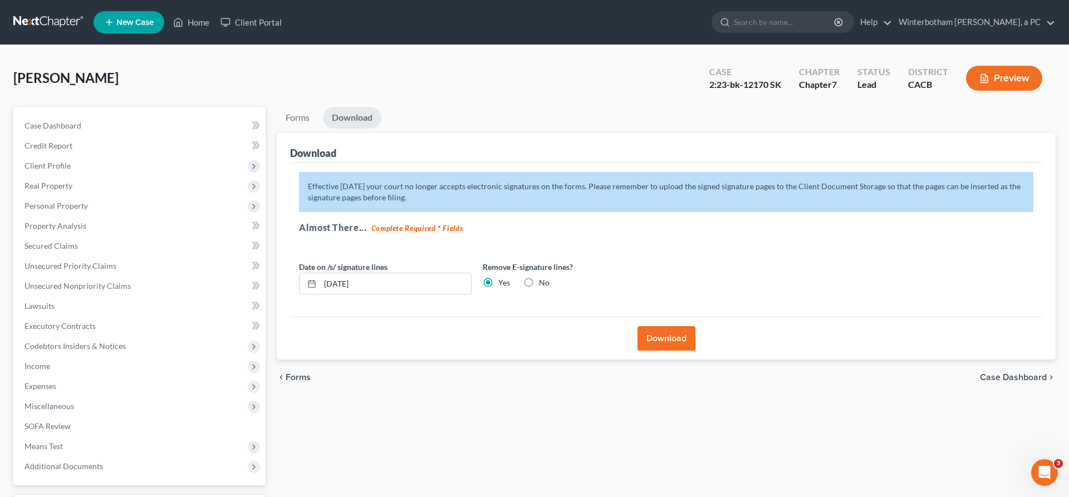
click at [671, 326] on button "Download" at bounding box center [667, 338] width 58 height 24
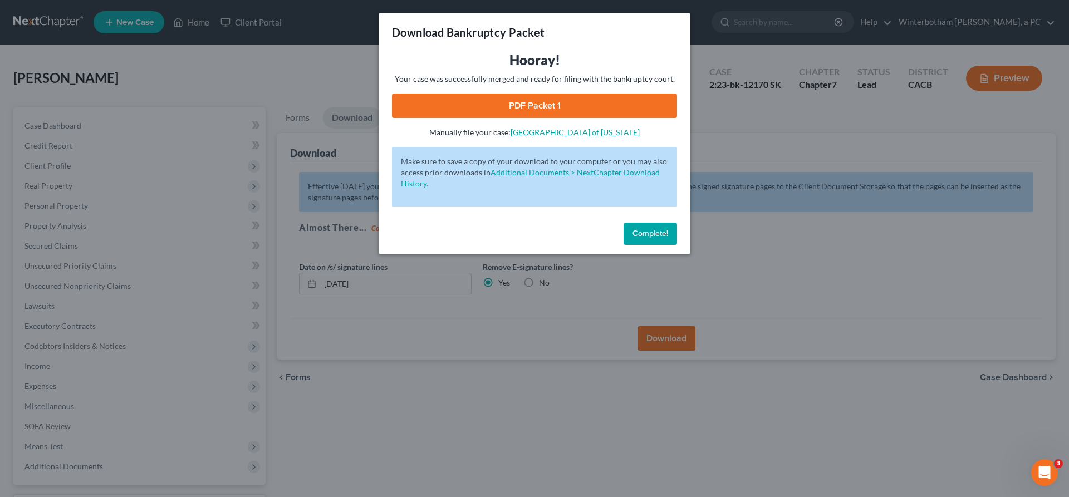
click at [557, 94] on link "PDF Packet 1" at bounding box center [534, 106] width 285 height 24
click at [633, 229] on span "Complete!" at bounding box center [651, 233] width 36 height 9
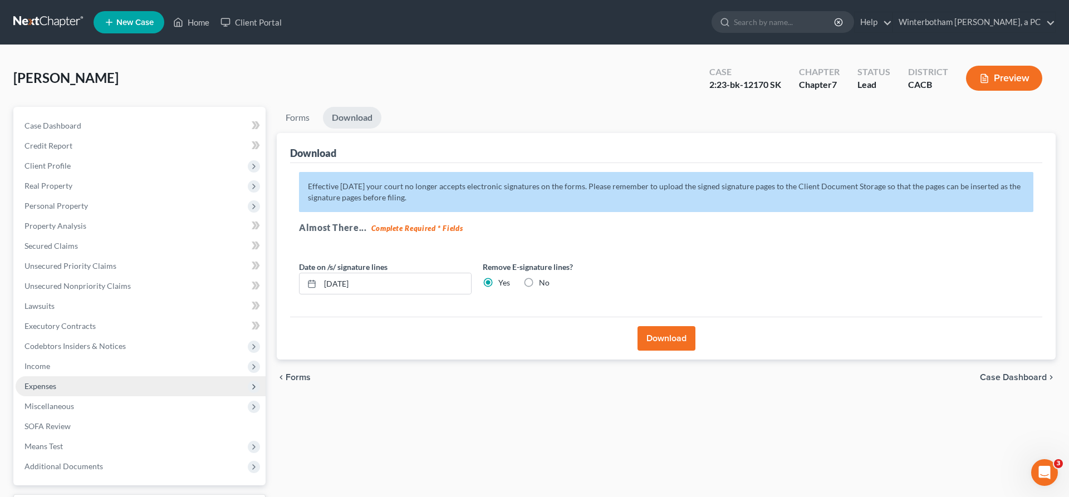
click at [40, 381] on span "Expenses" at bounding box center [40, 385] width 32 height 9
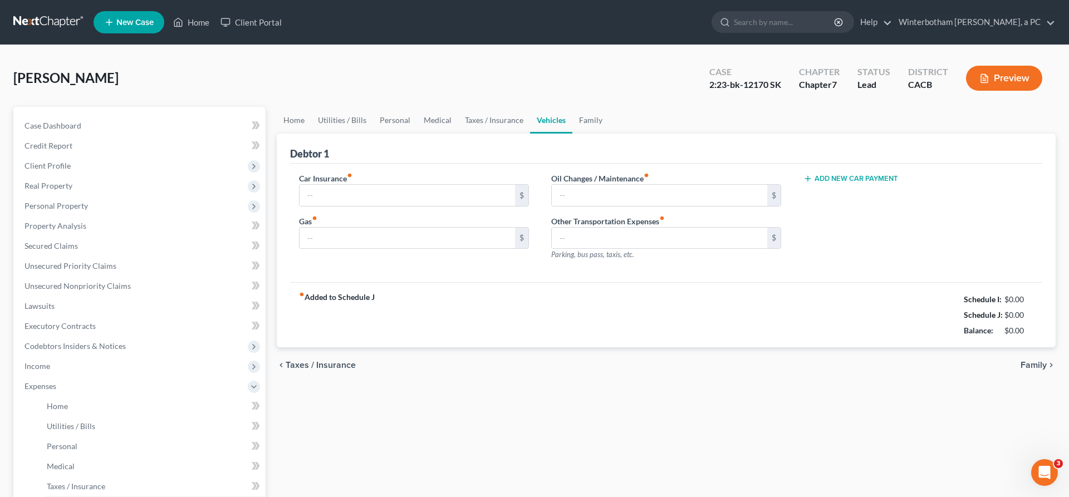
type input "225.00"
type input "340.00"
type input "0.00"
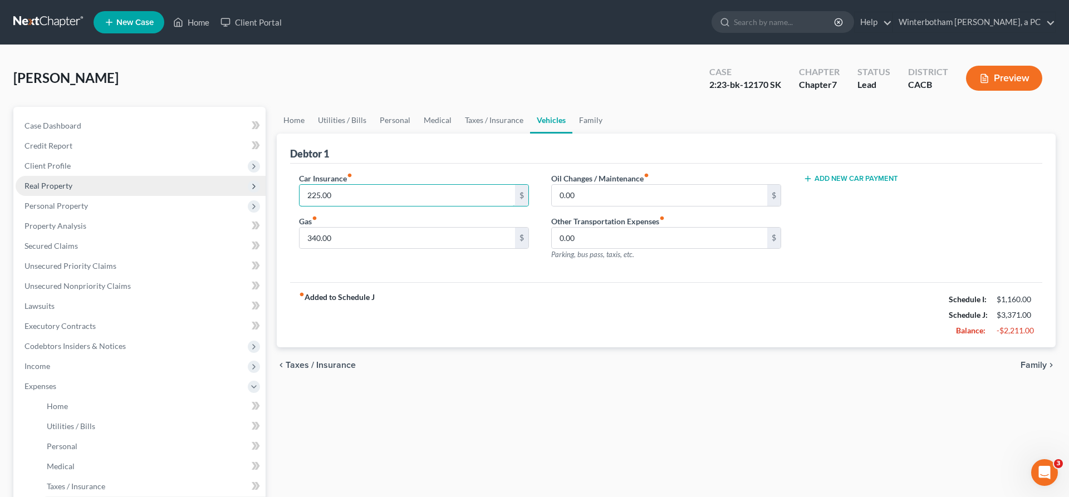
drag, startPoint x: 350, startPoint y: 151, endPoint x: 176, endPoint y: 151, distance: 174.3
click at [300, 185] on input "225.00" at bounding box center [407, 195] width 215 height 21
type input "0"
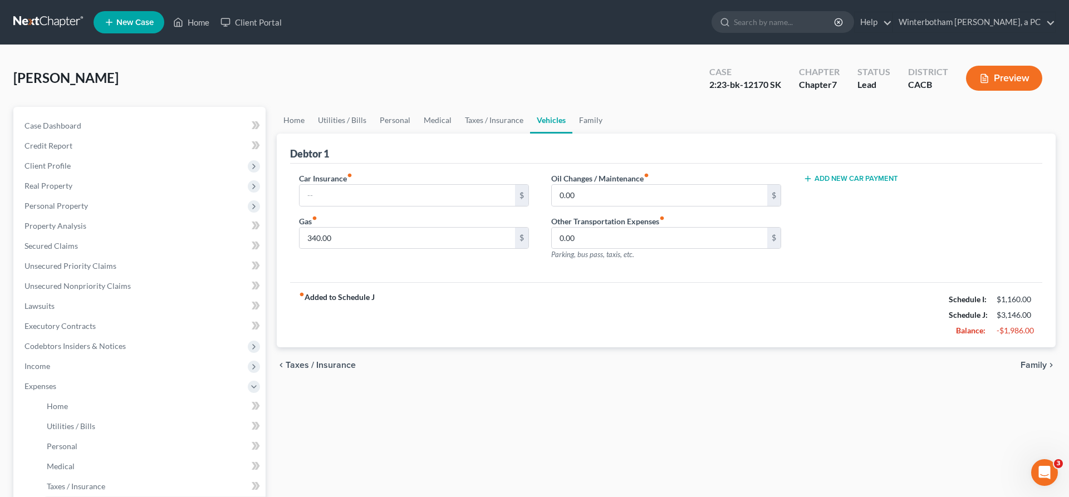
click at [472, 321] on div "Home Utilities / Bills Personal Medical Taxes / Insurance Vehicles Family Debto…" at bounding box center [666, 398] width 790 height 583
click at [462, 305] on div "Home Utilities / Bills Personal Medical Taxes / Insurance Vehicles Family Debto…" at bounding box center [666, 398] width 790 height 583
click at [323, 228] on input "340.00" at bounding box center [407, 238] width 215 height 21
type input "300"
click at [595, 409] on div "Home Utilities / Bills Personal Medical Taxes / Insurance Vehicles Family Debto…" at bounding box center [666, 398] width 790 height 583
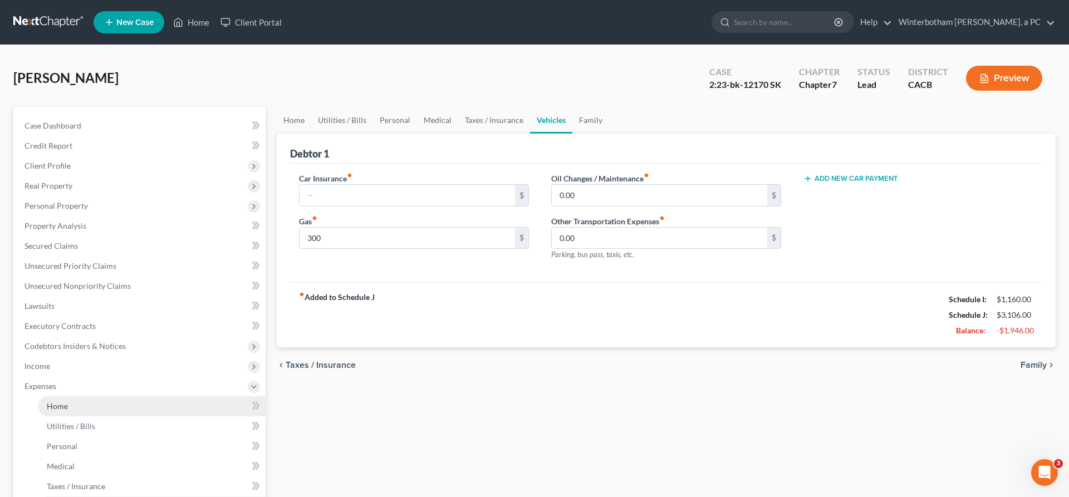
click at [55, 401] on span "Home" at bounding box center [57, 405] width 21 height 9
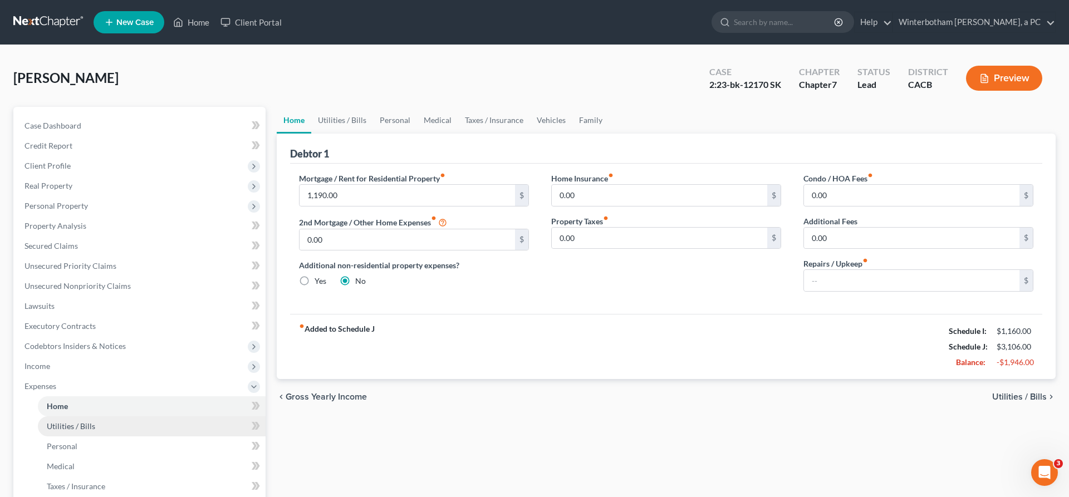
click at [62, 421] on span "Utilities / Bills" at bounding box center [71, 425] width 48 height 9
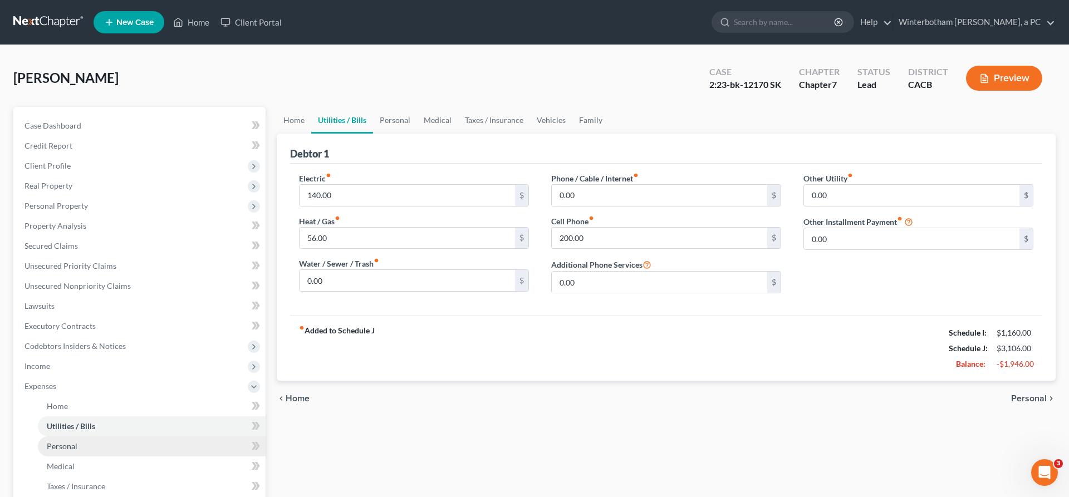
click at [62, 442] on span "Personal" at bounding box center [62, 446] width 31 height 9
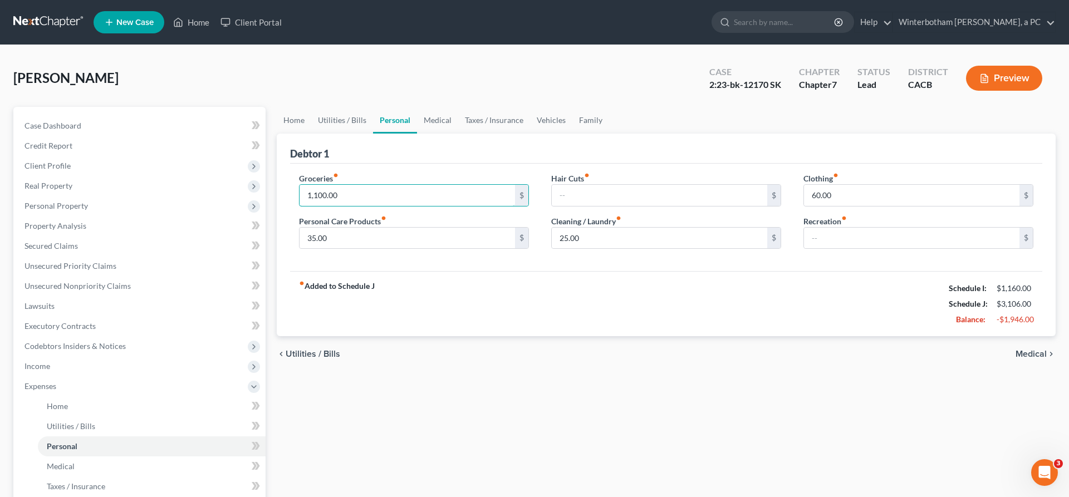
drag, startPoint x: 335, startPoint y: 153, endPoint x: 277, endPoint y: 153, distance: 57.9
click at [300, 185] on input "1,100.00" at bounding box center [407, 195] width 215 height 21
drag, startPoint x: 336, startPoint y: 152, endPoint x: 307, endPoint y: 152, distance: 29.0
click at [307, 185] on input "1,100.00" at bounding box center [407, 195] width 215 height 21
drag, startPoint x: 322, startPoint y: 153, endPoint x: 264, endPoint y: 153, distance: 58.5
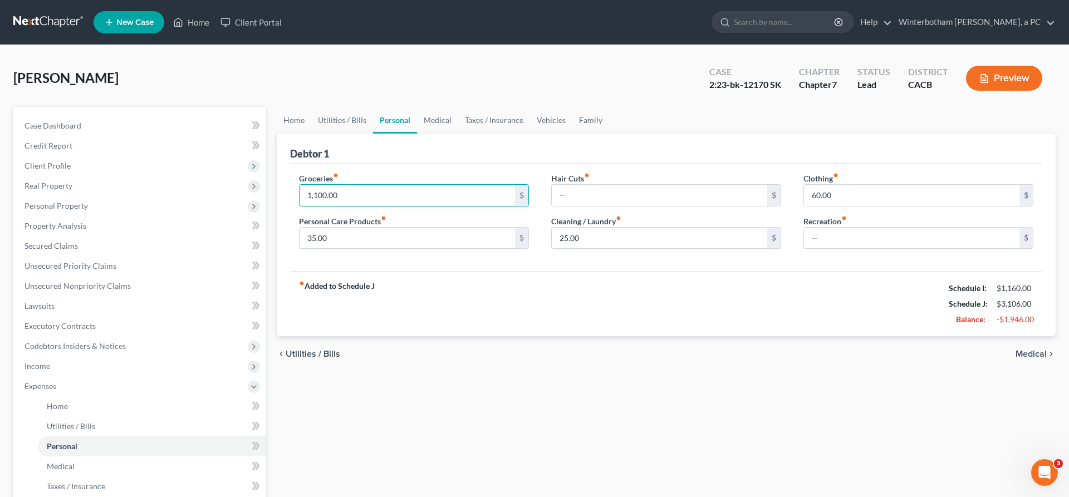
click at [300, 185] on input "1,100.00" at bounding box center [407, 195] width 215 height 21
type input "900"
click at [992, 384] on div "Home Utilities / Bills Personal Medical Taxes / Insurance Vehicles Family Debto…" at bounding box center [666, 398] width 790 height 583
click at [1034, 350] on span "Medical" at bounding box center [1031, 354] width 31 height 9
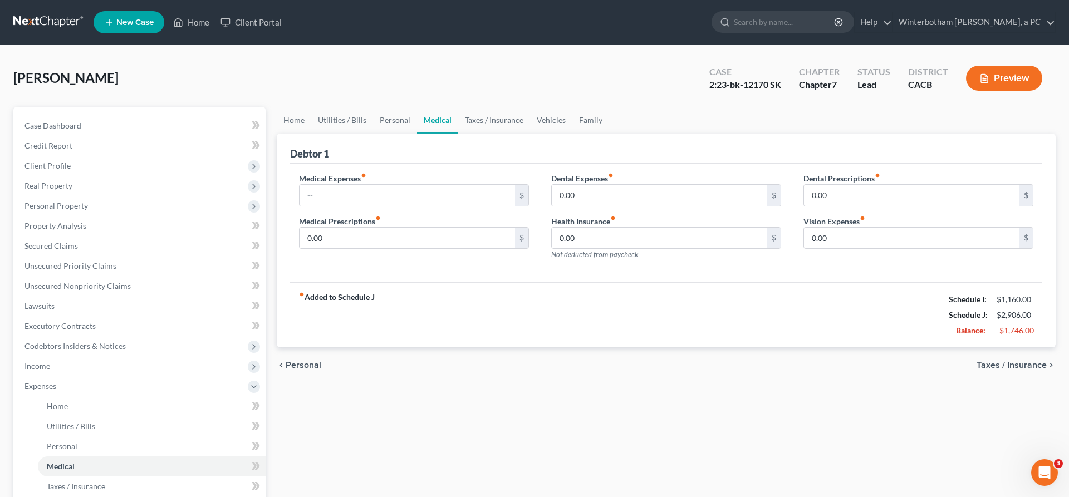
click at [1042, 361] on span "Taxes / Insurance" at bounding box center [1012, 365] width 70 height 9
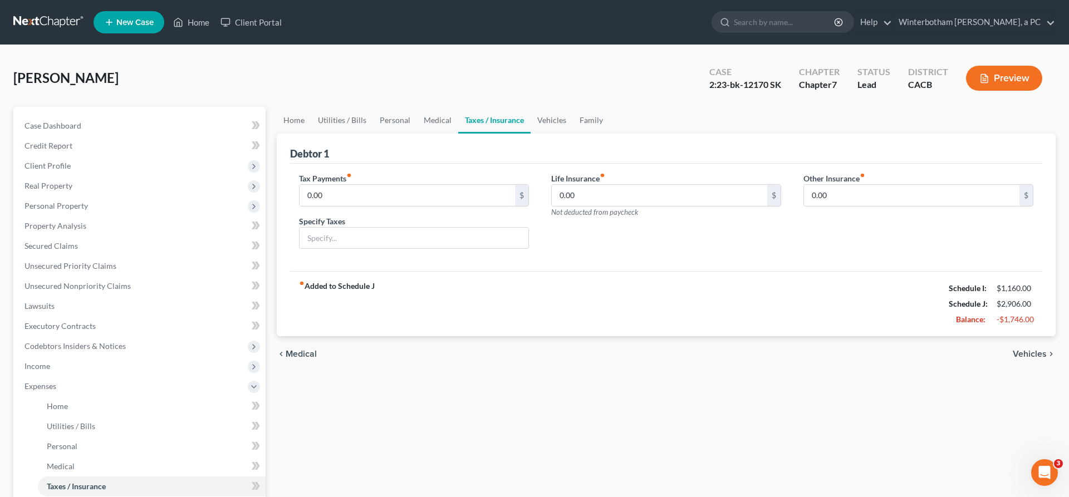
click at [1033, 350] on span "Vehicles" at bounding box center [1030, 354] width 34 height 9
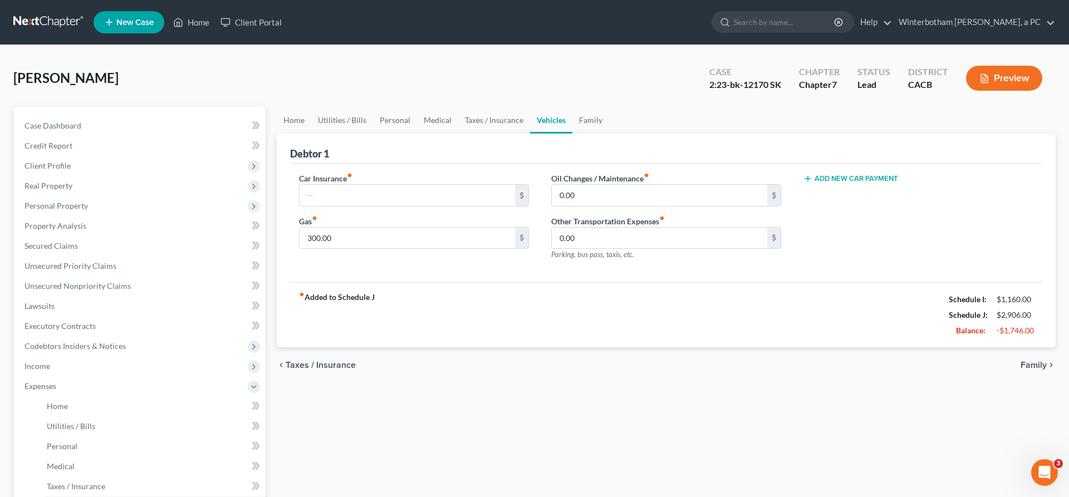
click at [1037, 361] on span "Family" at bounding box center [1034, 365] width 26 height 9
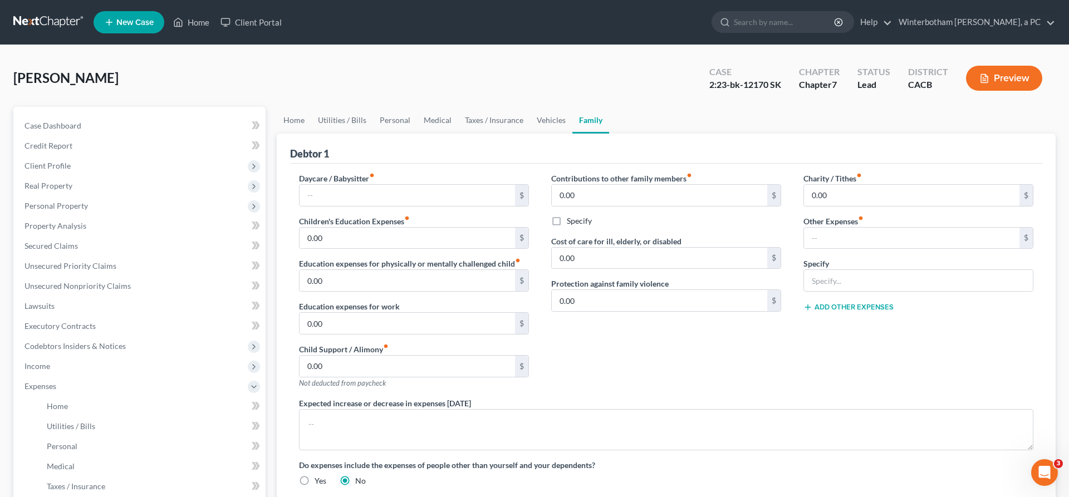
click at [694, 286] on div "Contributions to other family members fiber_manual_record 0.00 $ Specify Cost o…" at bounding box center [666, 285] width 252 height 225
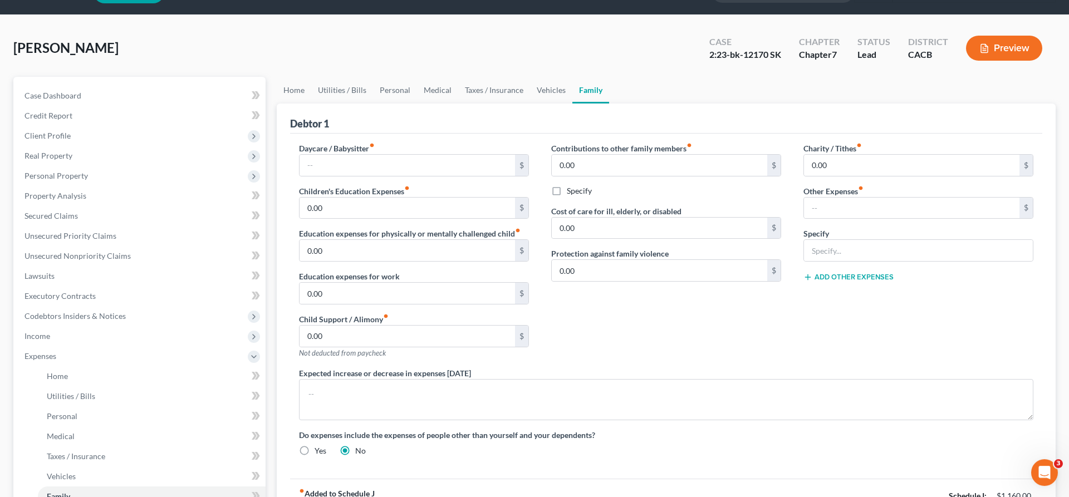
scroll to position [59, 0]
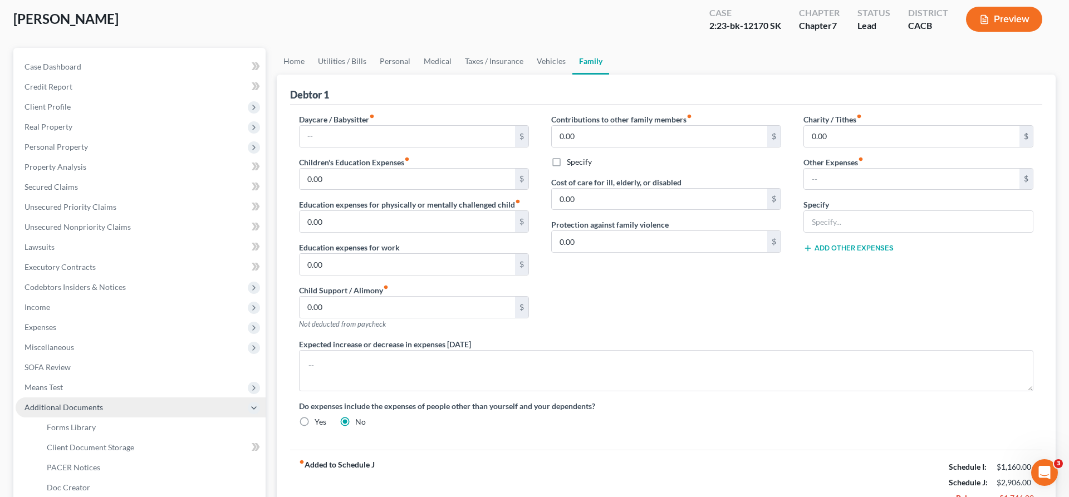
scroll to position [29, 0]
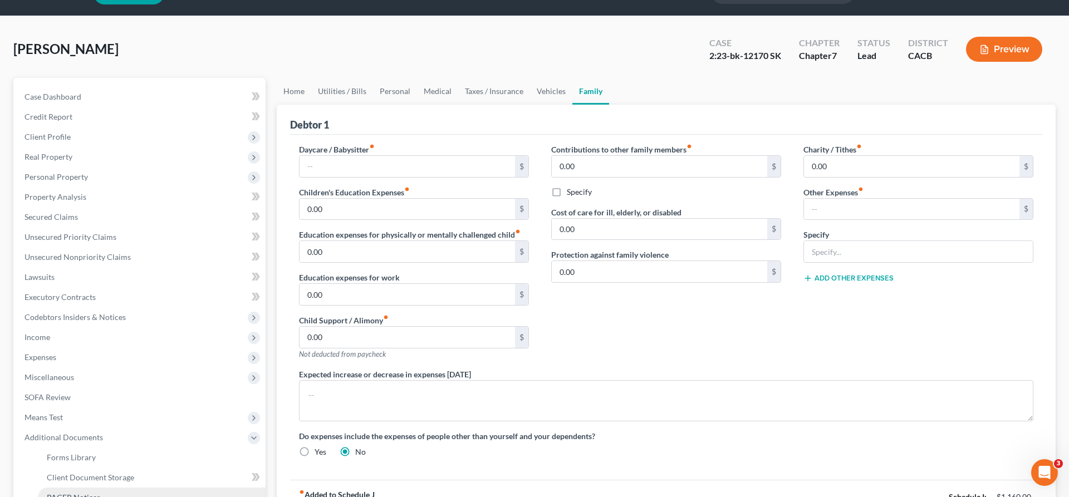
click at [111, 488] on link "PACER Notices" at bounding box center [152, 498] width 228 height 20
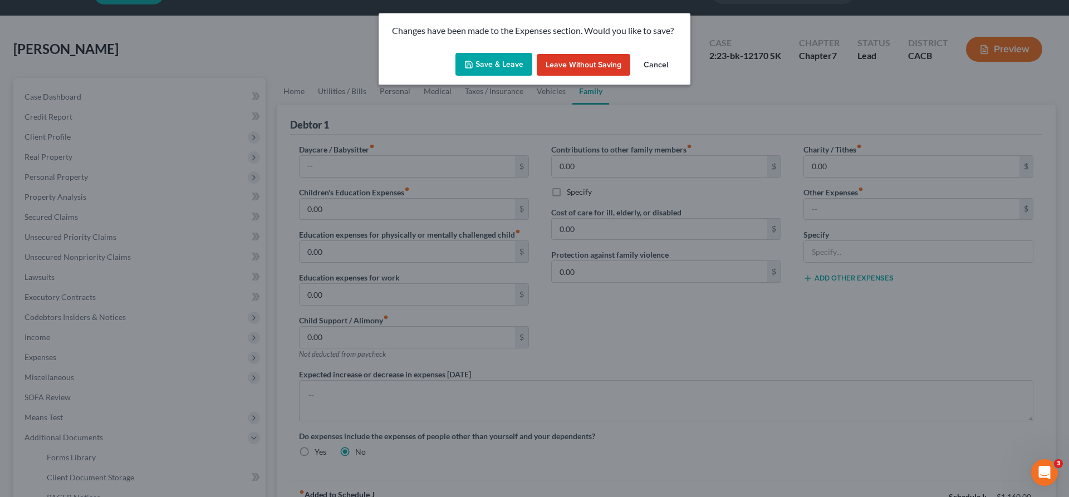
click at [513, 53] on button "Save & Leave" at bounding box center [493, 64] width 77 height 23
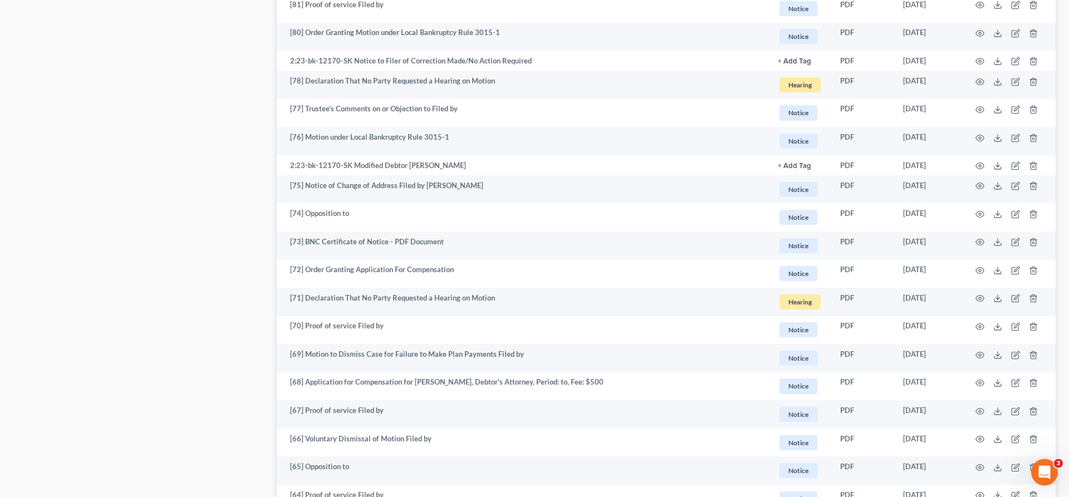
scroll to position [1526, 0]
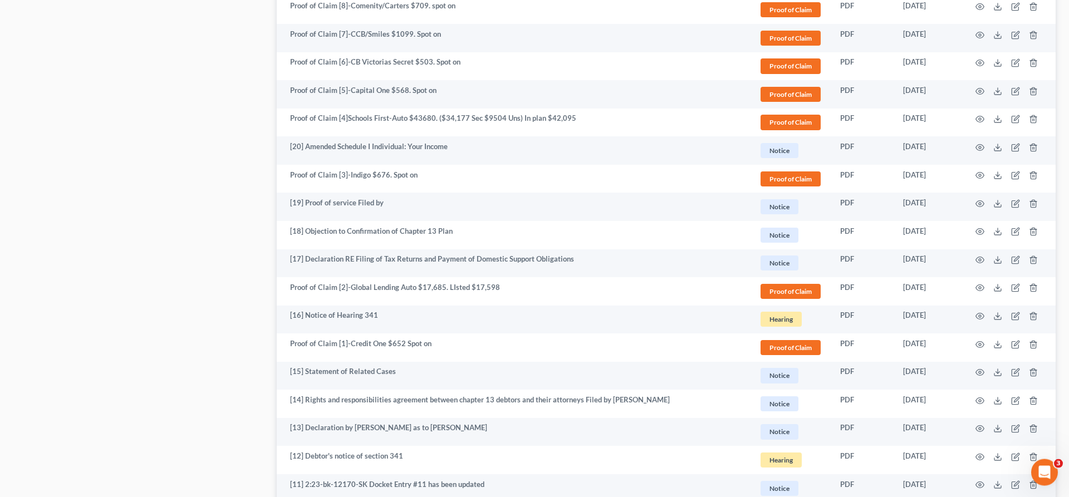
scroll to position [1236, 0]
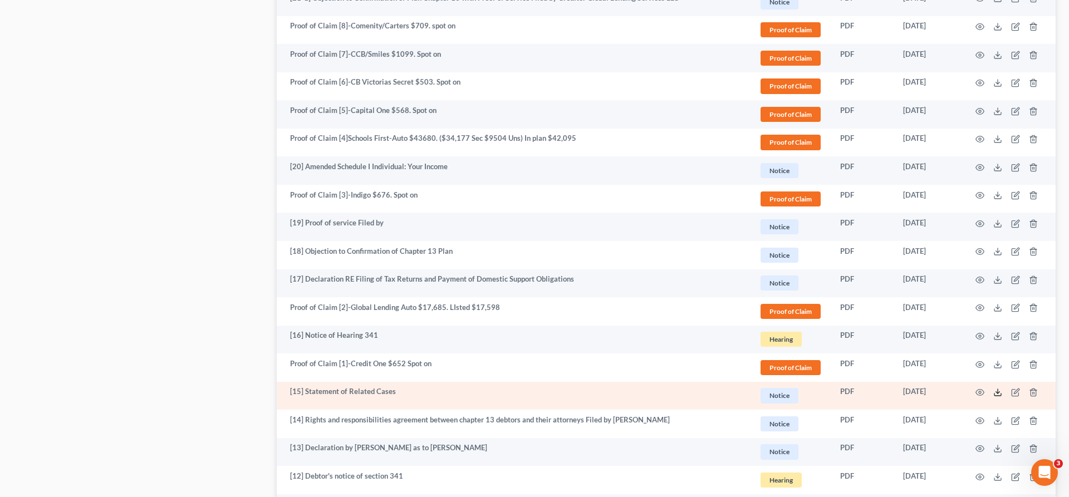
click at [1001, 394] on icon at bounding box center [997, 395] width 7 height 2
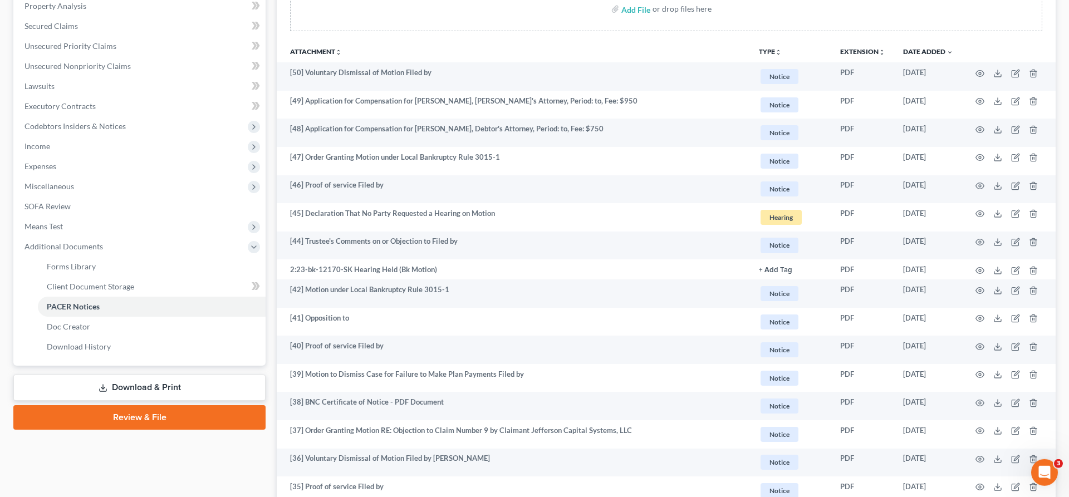
scroll to position [234, 0]
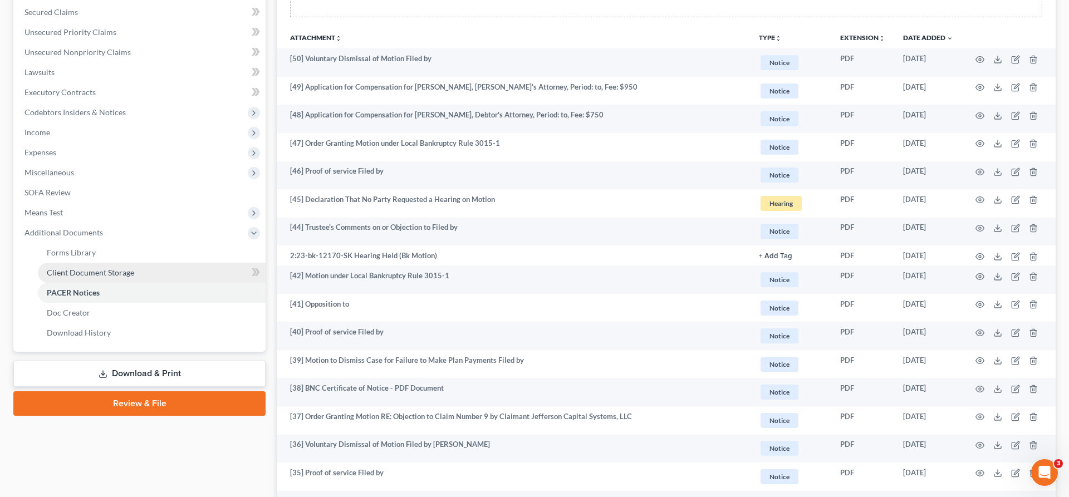
click at [89, 268] on span "Client Document Storage" at bounding box center [90, 272] width 87 height 9
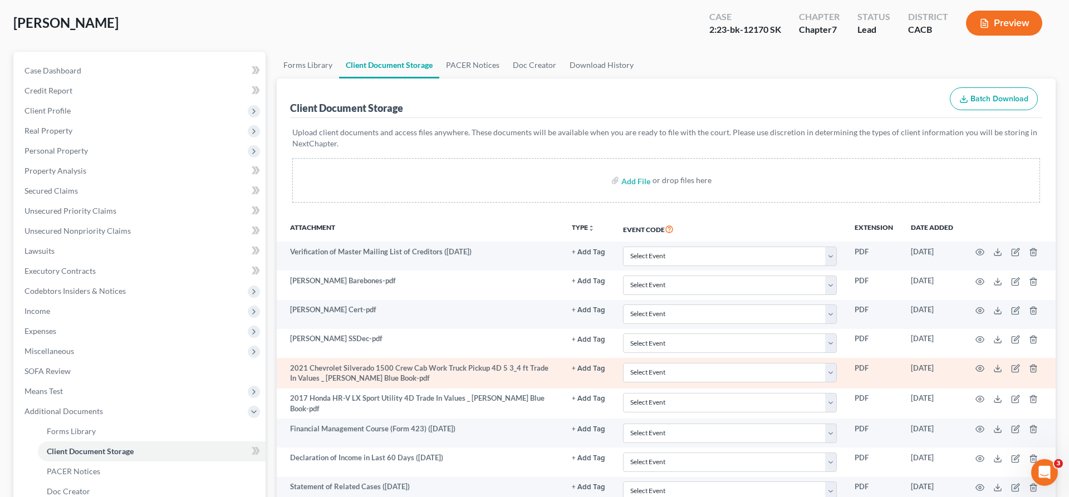
scroll to position [56, 0]
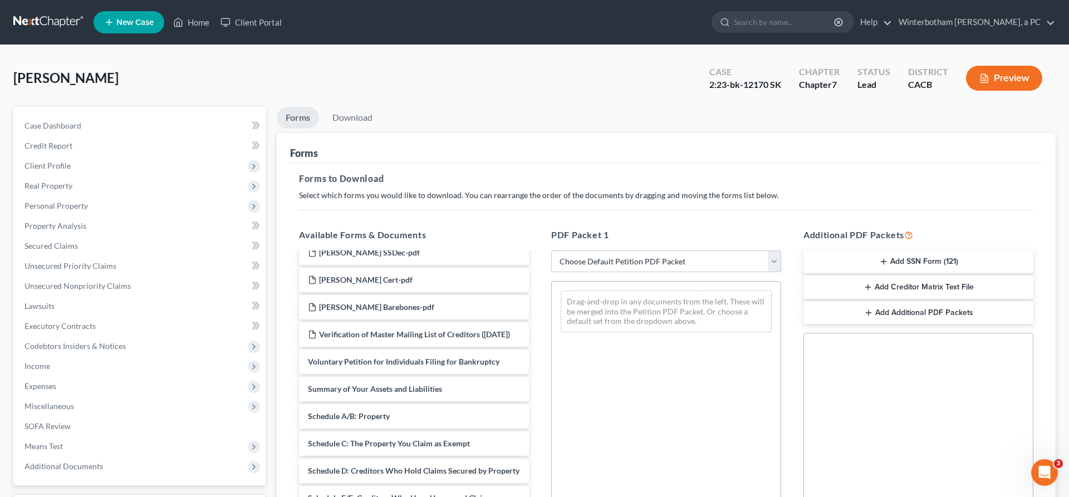
scroll to position [281, 0]
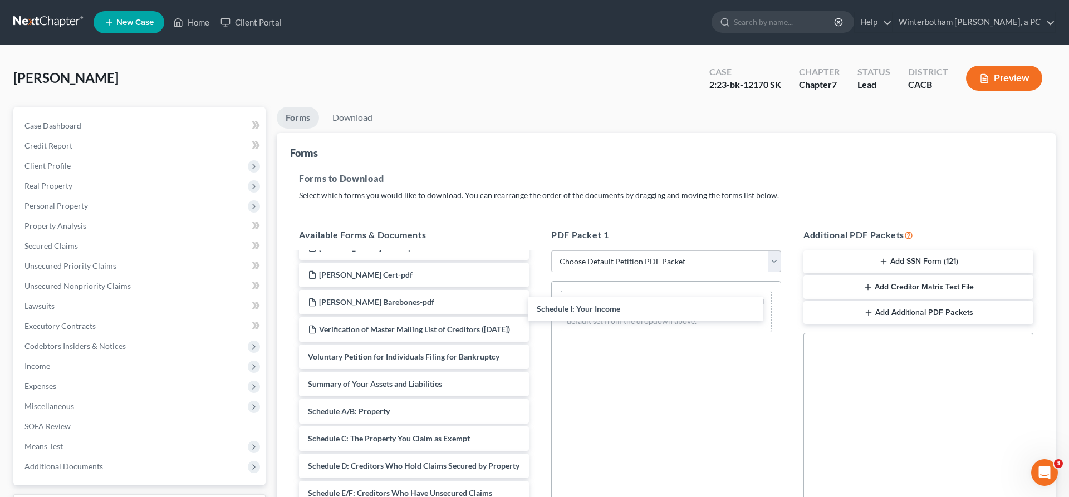
drag, startPoint x: 426, startPoint y: 378, endPoint x: 677, endPoint y: 283, distance: 268.4
click at [538, 291] on div "Schedule I: Your Income Chapter 13 Plan [PERSON_NAME]-pdf Declaration RE Filing…" at bounding box center [414, 406] width 248 height 866
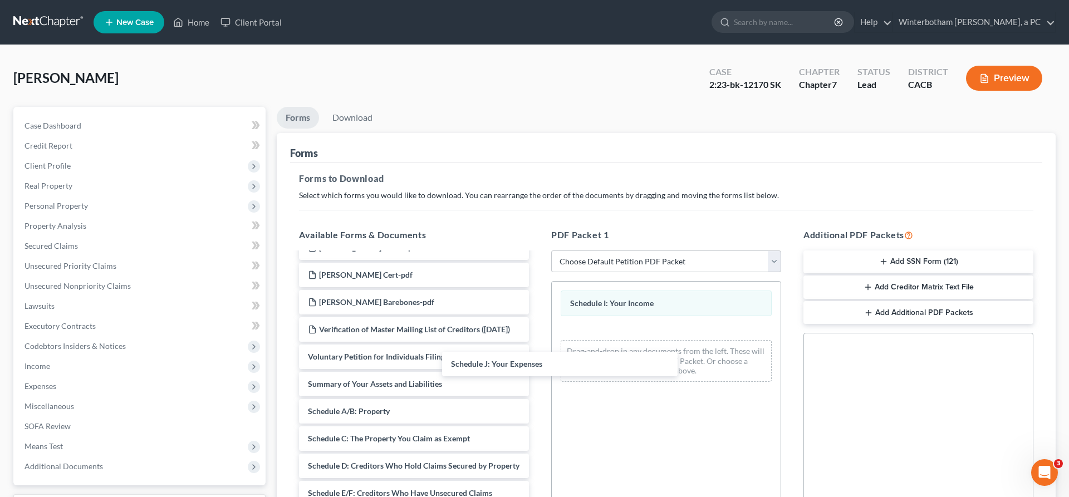
drag, startPoint x: 449, startPoint y: 381, endPoint x: 722, endPoint y: 270, distance: 294.2
click at [538, 329] on div "Schedule J: Your Expenses Chapter 13 Plan [PERSON_NAME]-pdf Declaration RE Fili…" at bounding box center [414, 392] width 248 height 839
click at [718, 288] on div "Schedule I: Your Income Schedule J: Your Expenses Drag-and-drop in any document…" at bounding box center [666, 434] width 230 height 306
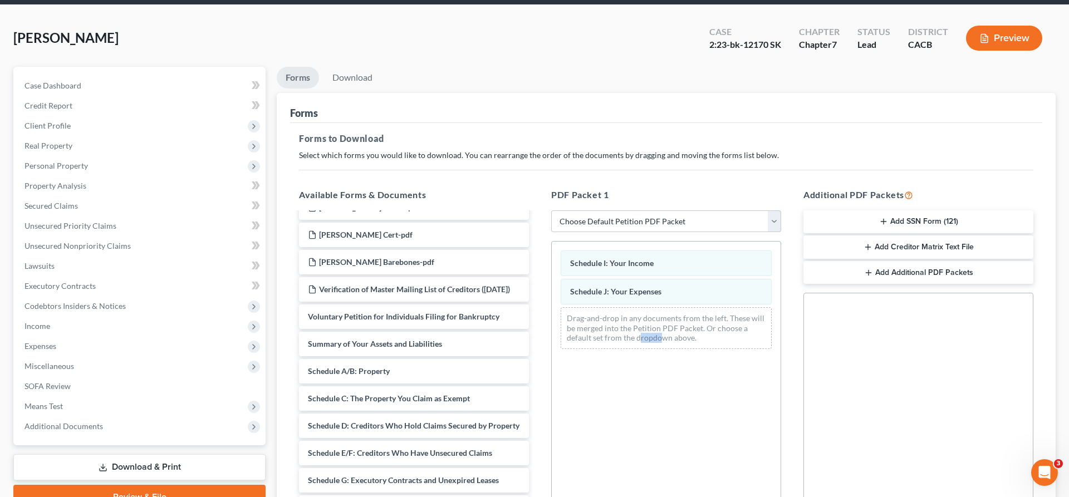
scroll to position [101, 0]
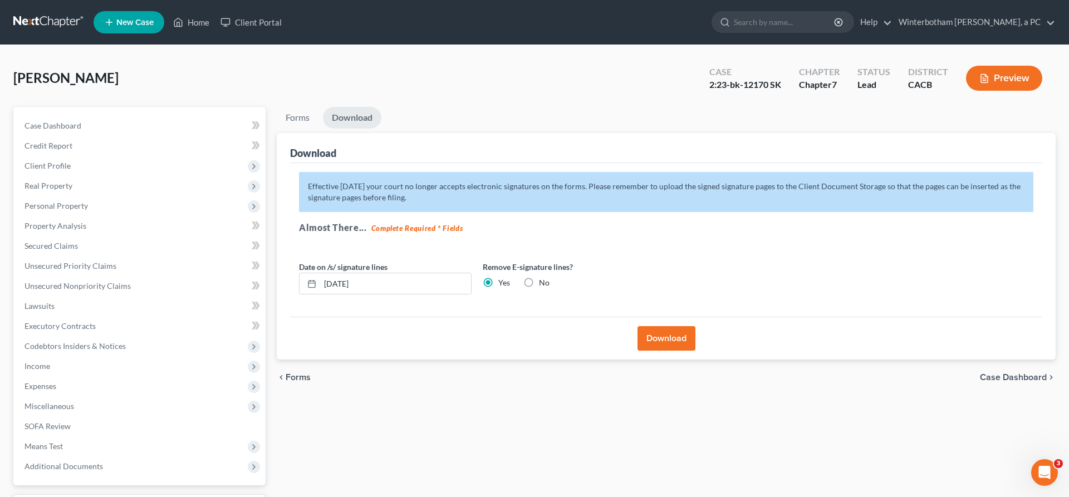
click at [671, 326] on button "Download" at bounding box center [667, 338] width 58 height 24
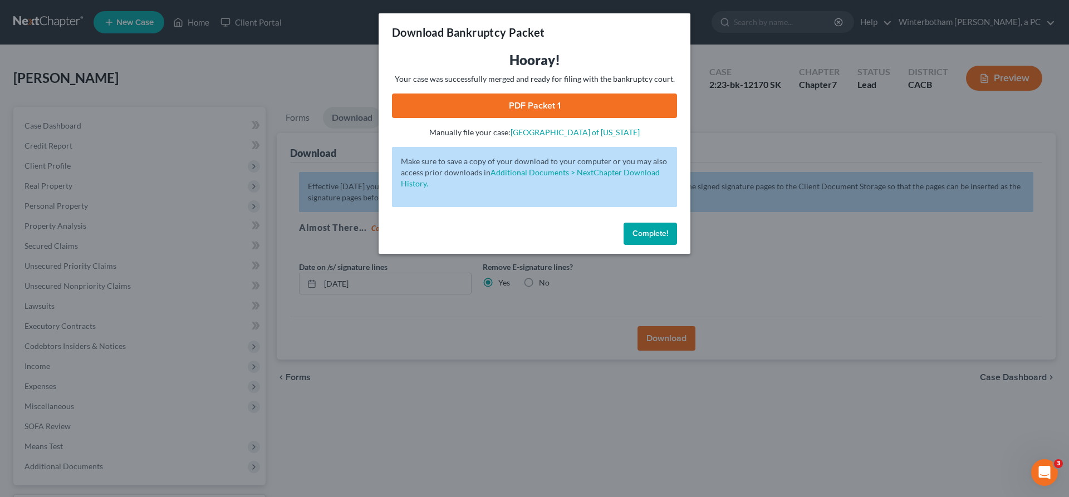
click at [564, 94] on link "PDF Packet 1" at bounding box center [534, 106] width 285 height 24
click at [633, 229] on span "Complete!" at bounding box center [651, 233] width 36 height 9
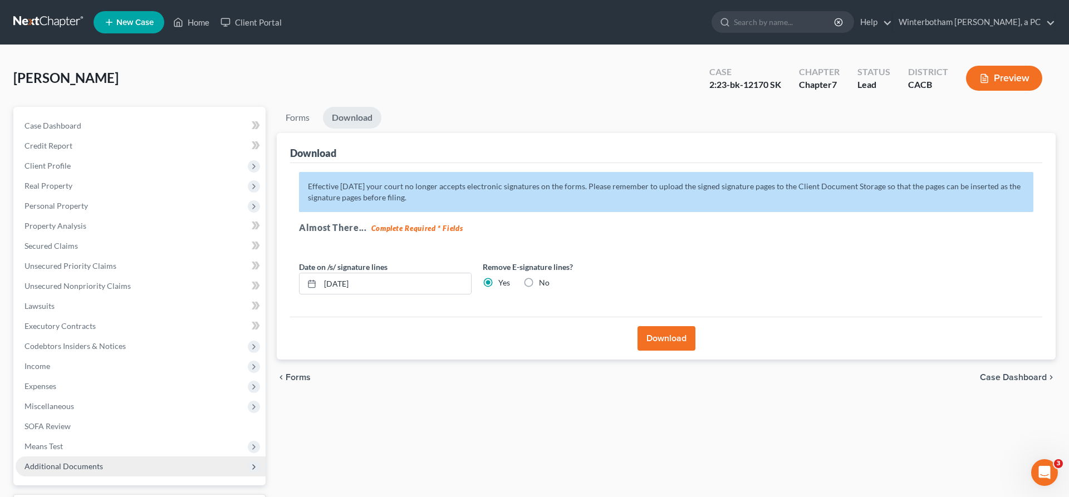
click at [69, 462] on span "Additional Documents" at bounding box center [63, 466] width 79 height 9
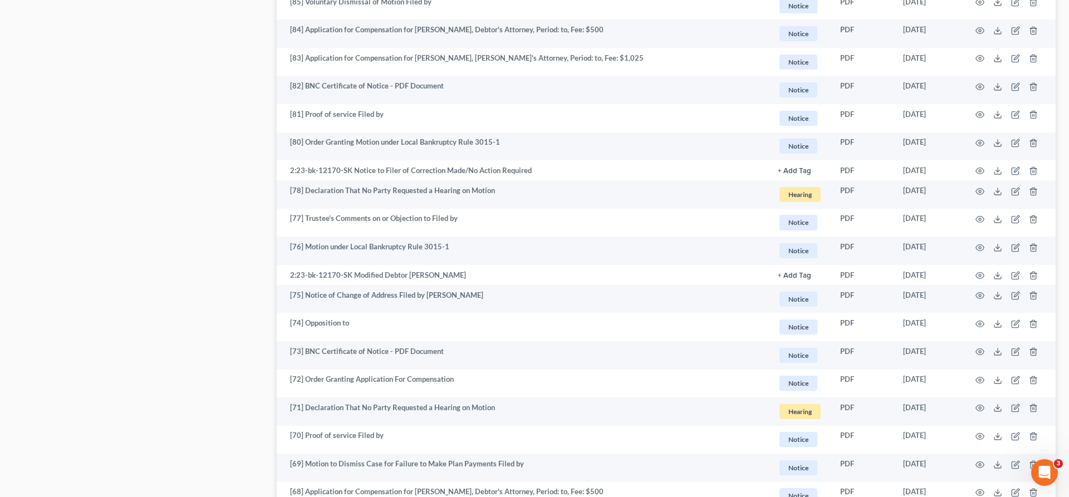
scroll to position [1526, 0]
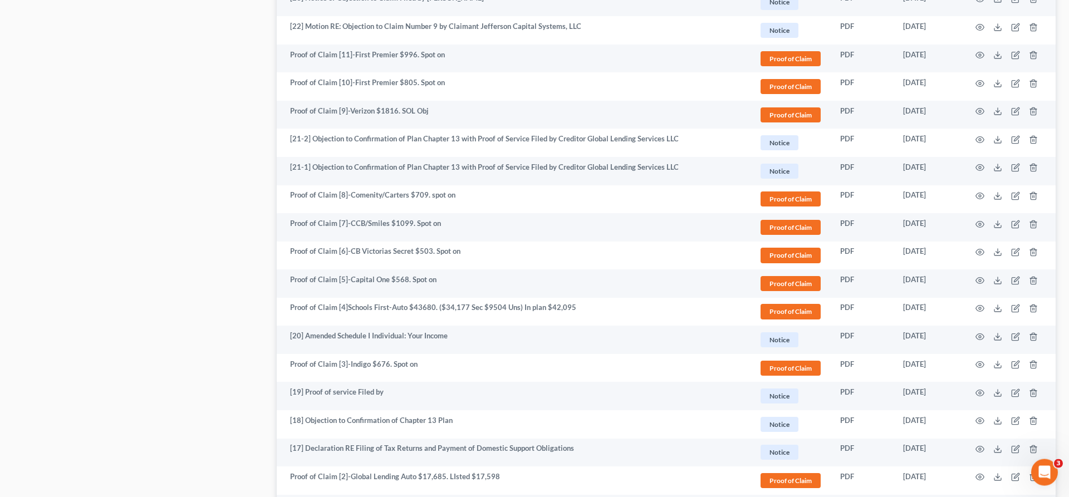
scroll to position [1048, 0]
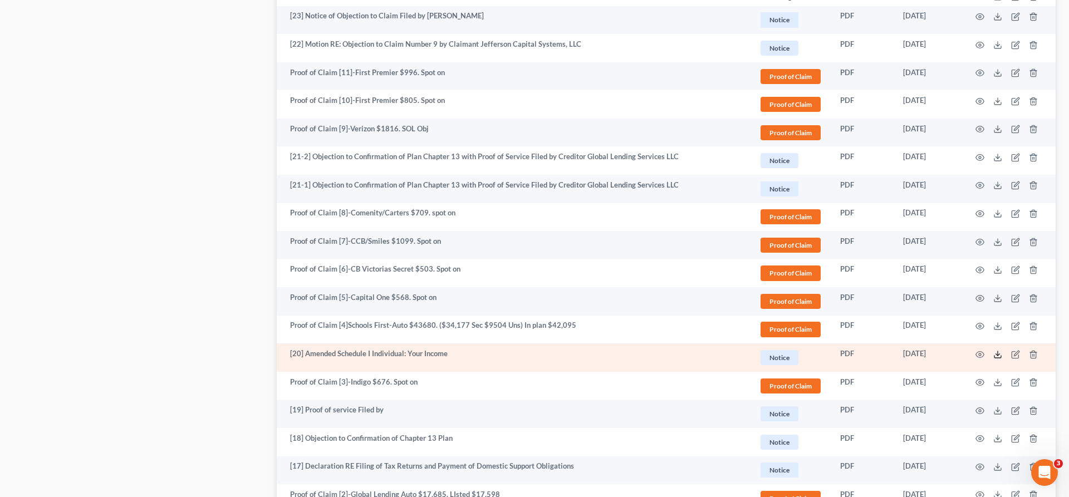
click at [1002, 350] on icon at bounding box center [997, 354] width 9 height 9
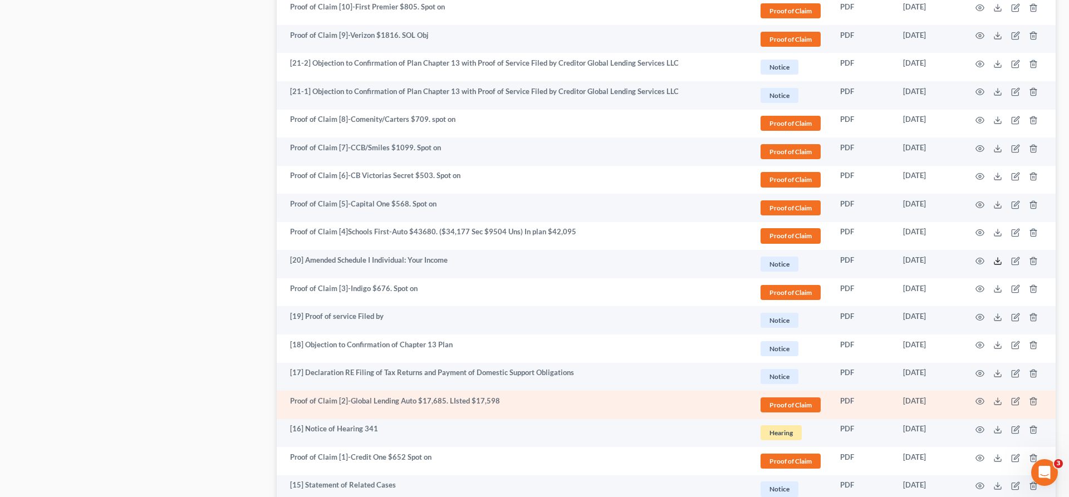
scroll to position [1282, 0]
